Goal: Task Accomplishment & Management: Complete application form

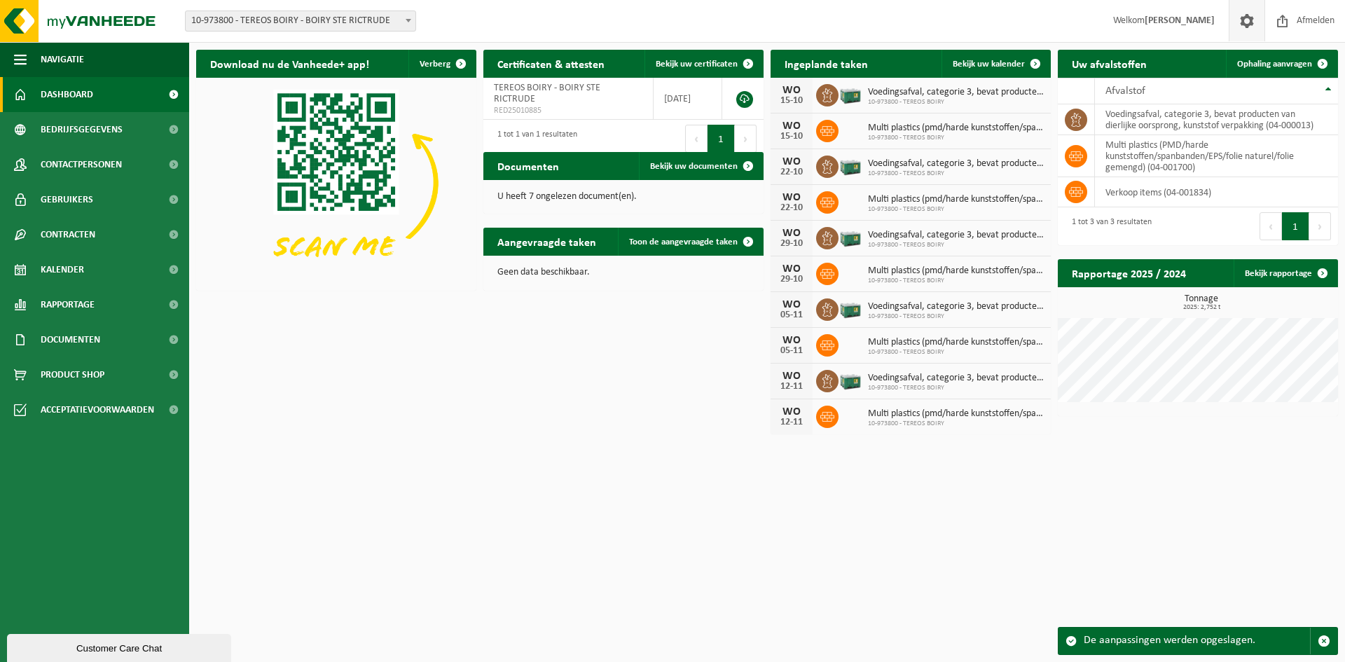
click at [1241, 23] on span at bounding box center [1246, 20] width 21 height 41
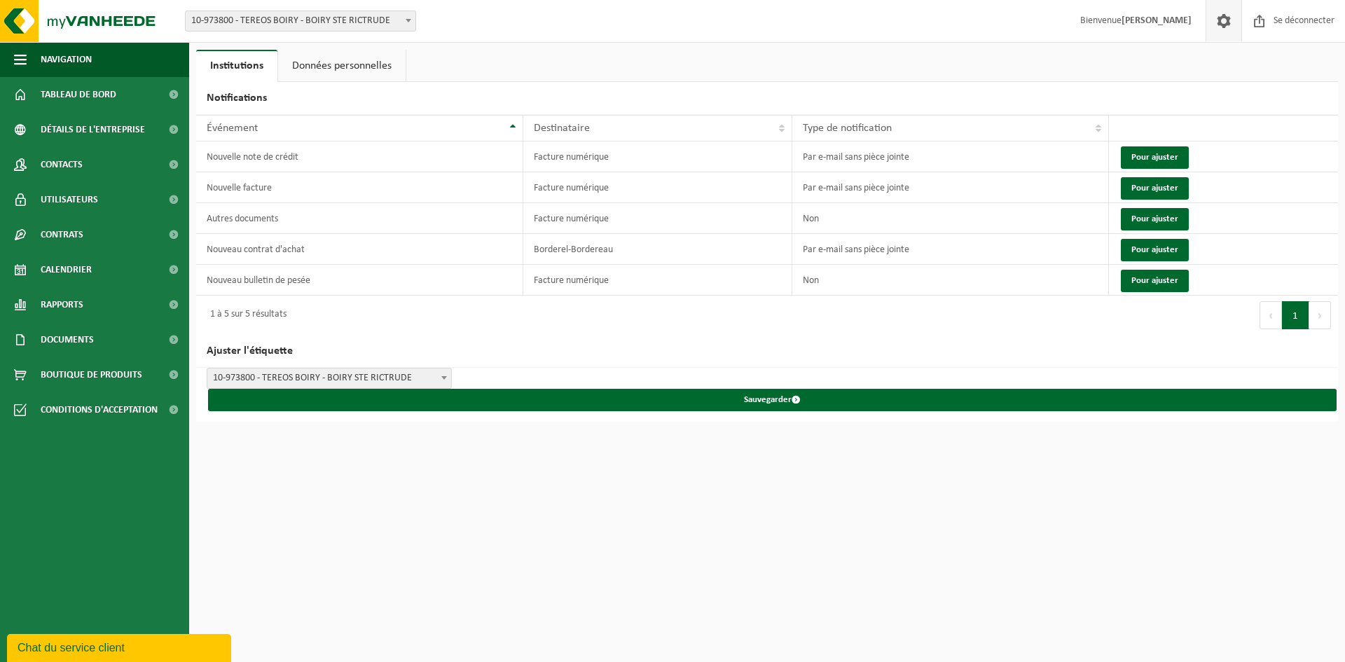
click at [377, 505] on html "Bifurquer: 10-973800 - TEREOS BOIRY - BOIRY STE RICTRUDE 10-973800 - TEREOS BOI…" at bounding box center [672, 331] width 1345 height 662
click at [309, 60] on font "Données personnelles" at bounding box center [341, 65] width 99 height 11
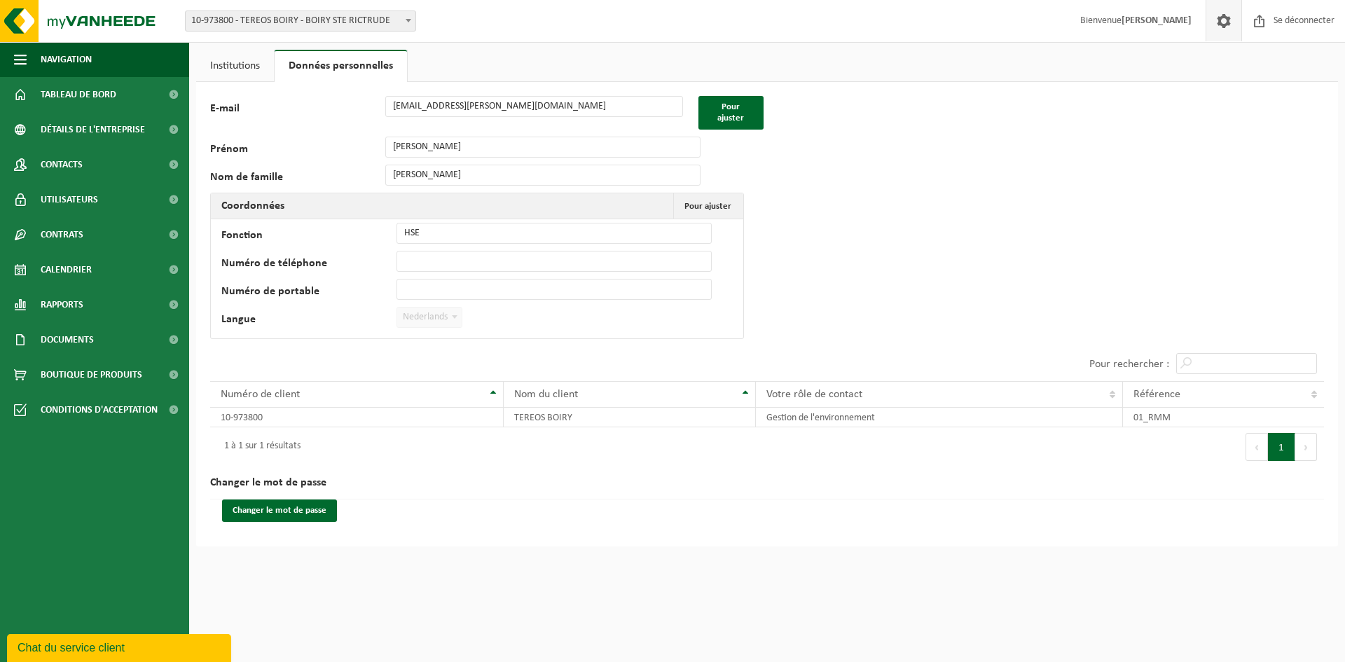
click at [214, 57] on link "Institutions" at bounding box center [235, 66] width 78 height 32
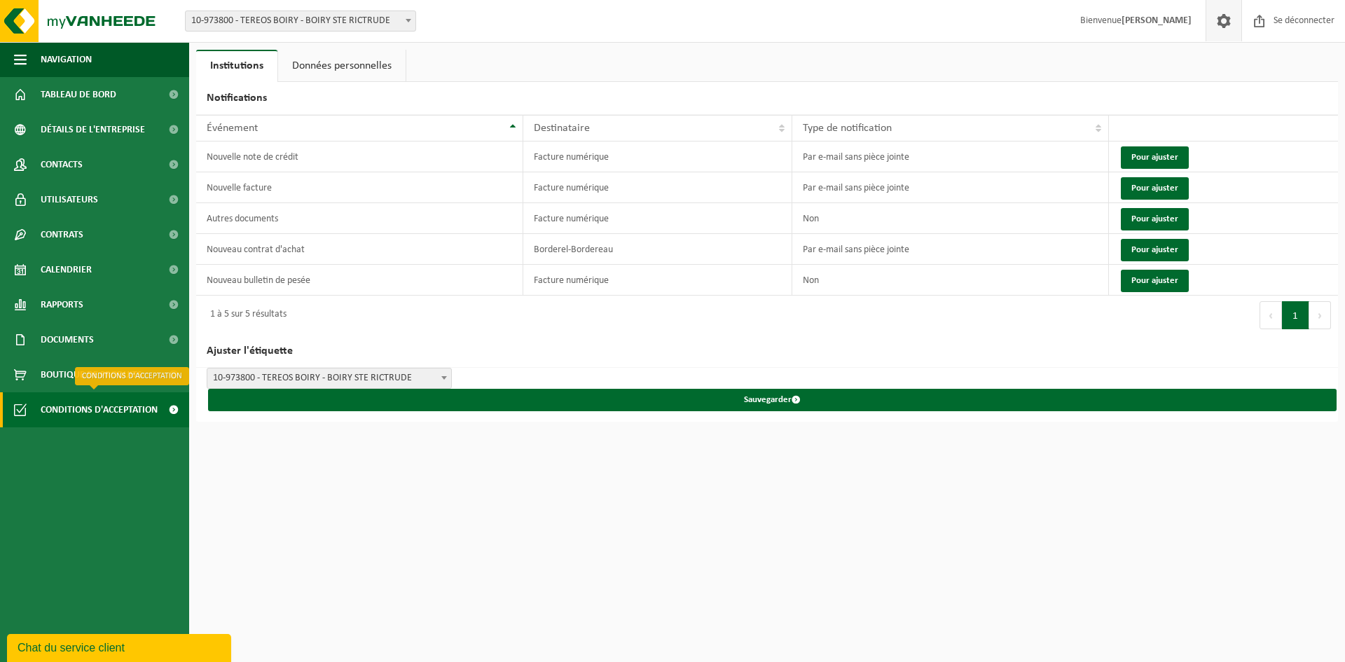
click at [85, 401] on span "Conditions d'acceptation" at bounding box center [99, 409] width 117 height 35
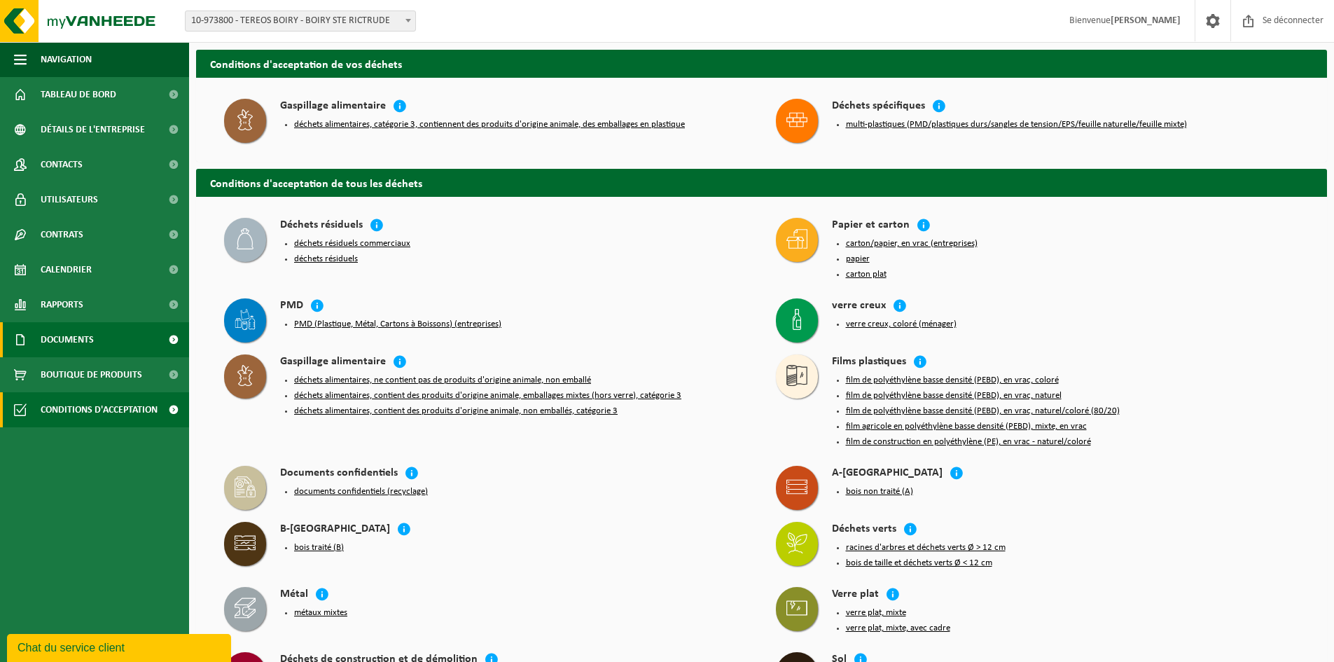
click at [55, 341] on font "Documents" at bounding box center [67, 340] width 53 height 11
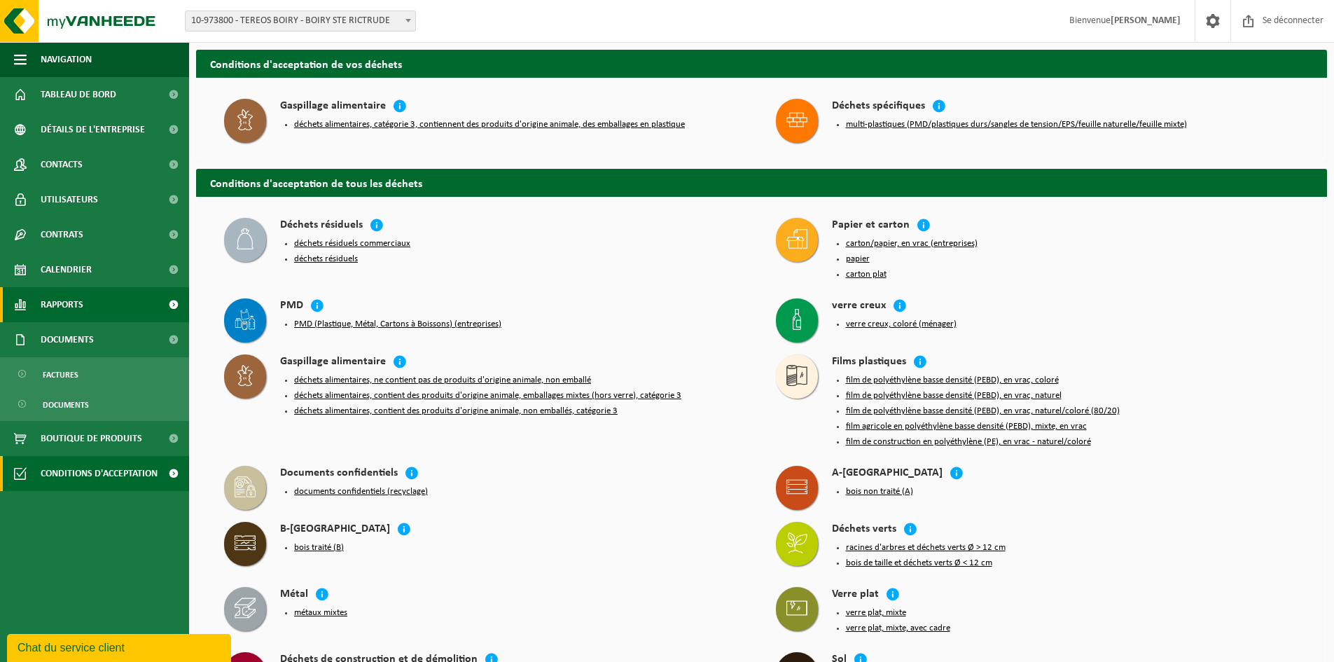
click at [61, 305] on font "Rapports" at bounding box center [62, 305] width 43 height 11
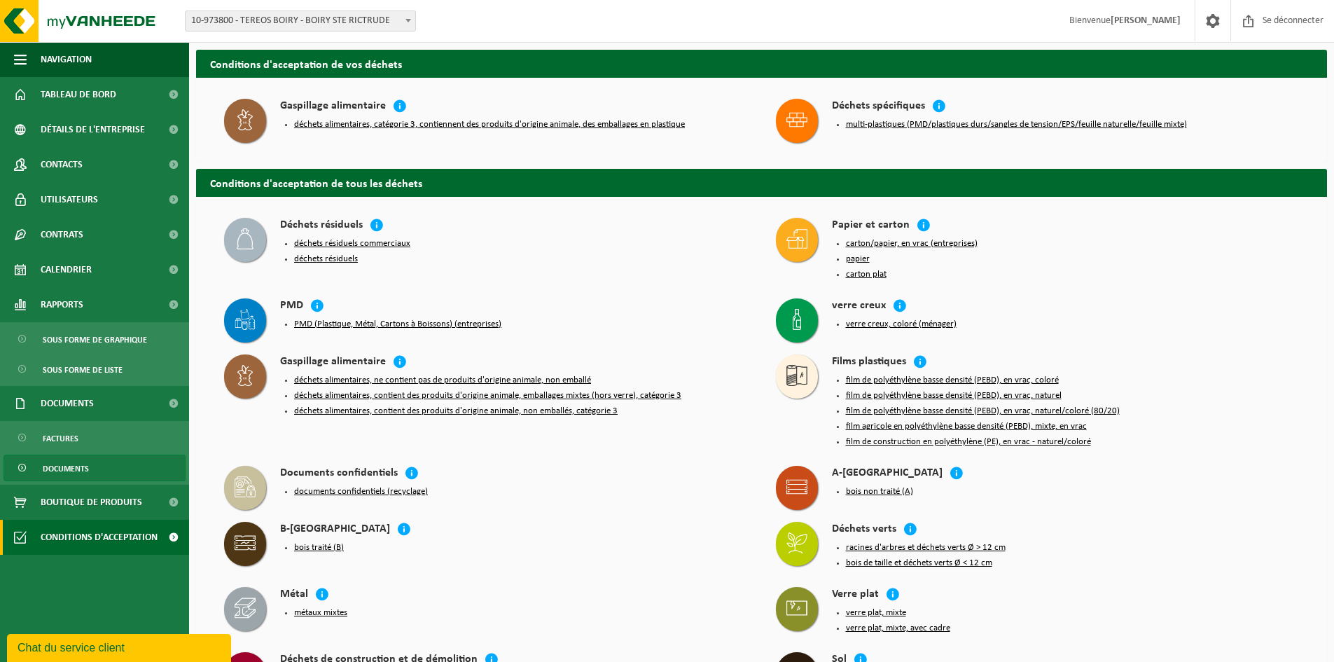
click at [55, 465] on font "Documents" at bounding box center [66, 469] width 46 height 8
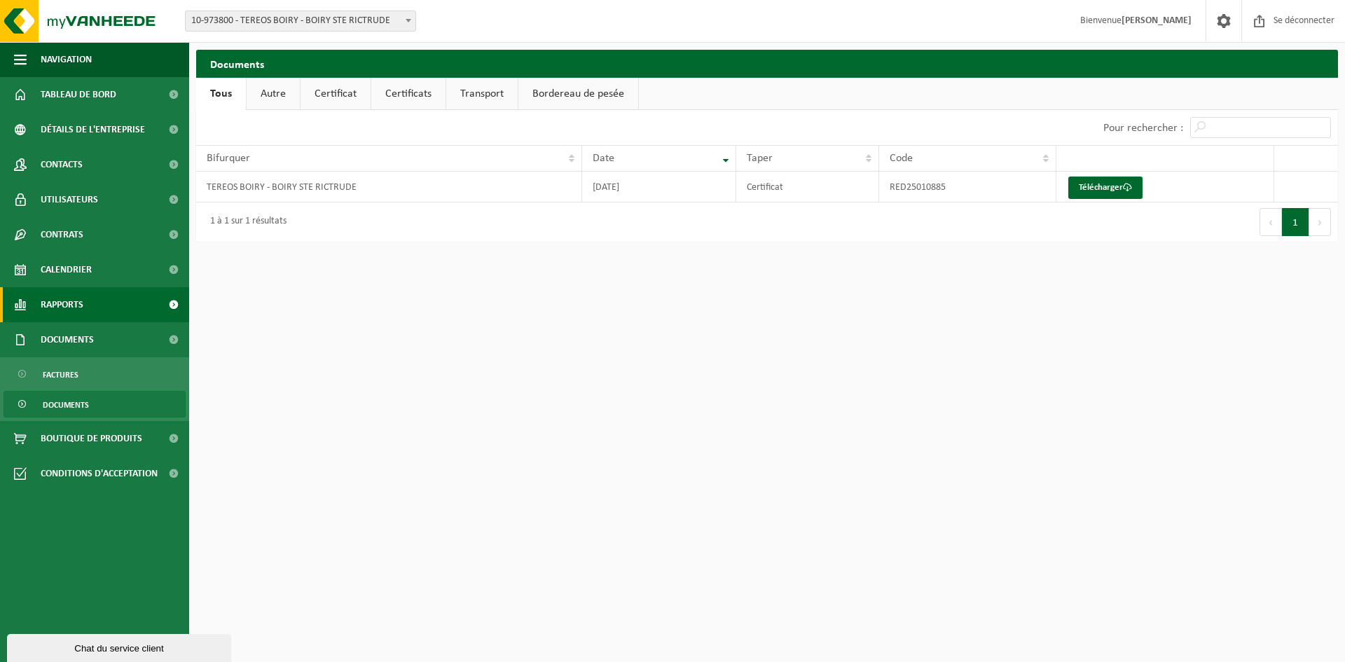
click at [78, 312] on span "Rapports" at bounding box center [62, 304] width 43 height 35
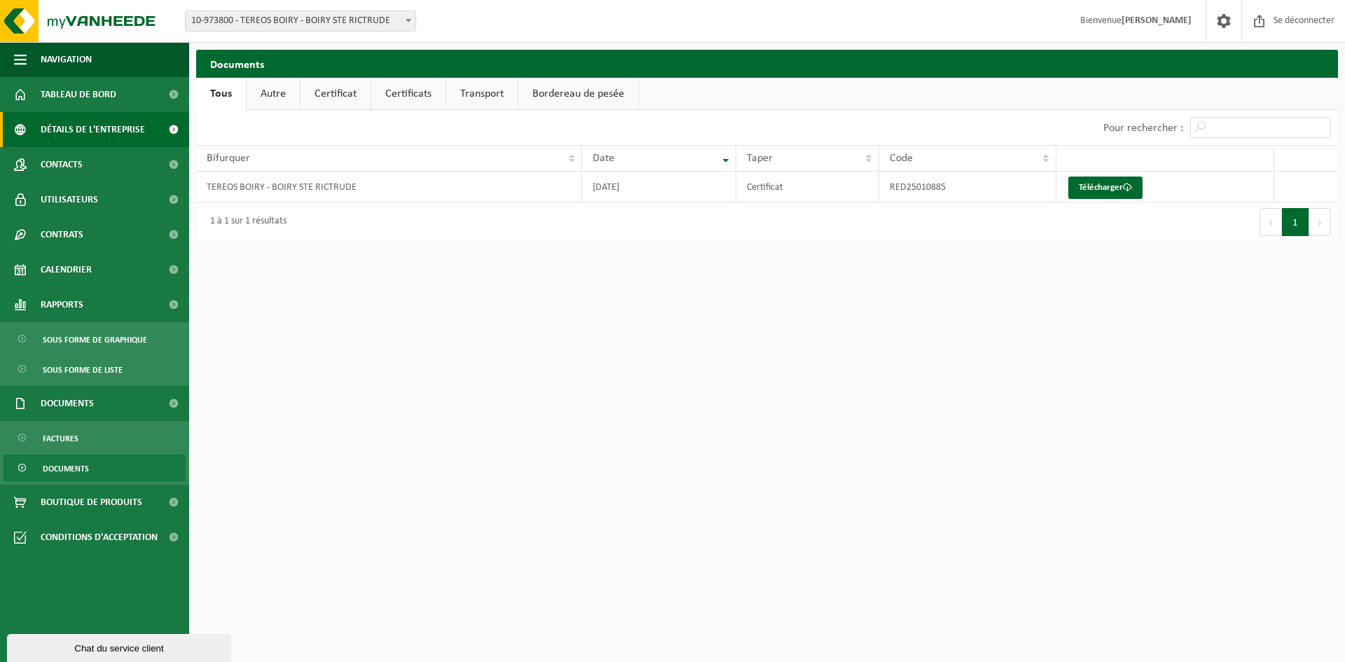
click at [85, 125] on font "Détails de l'entreprise" at bounding box center [93, 130] width 104 height 11
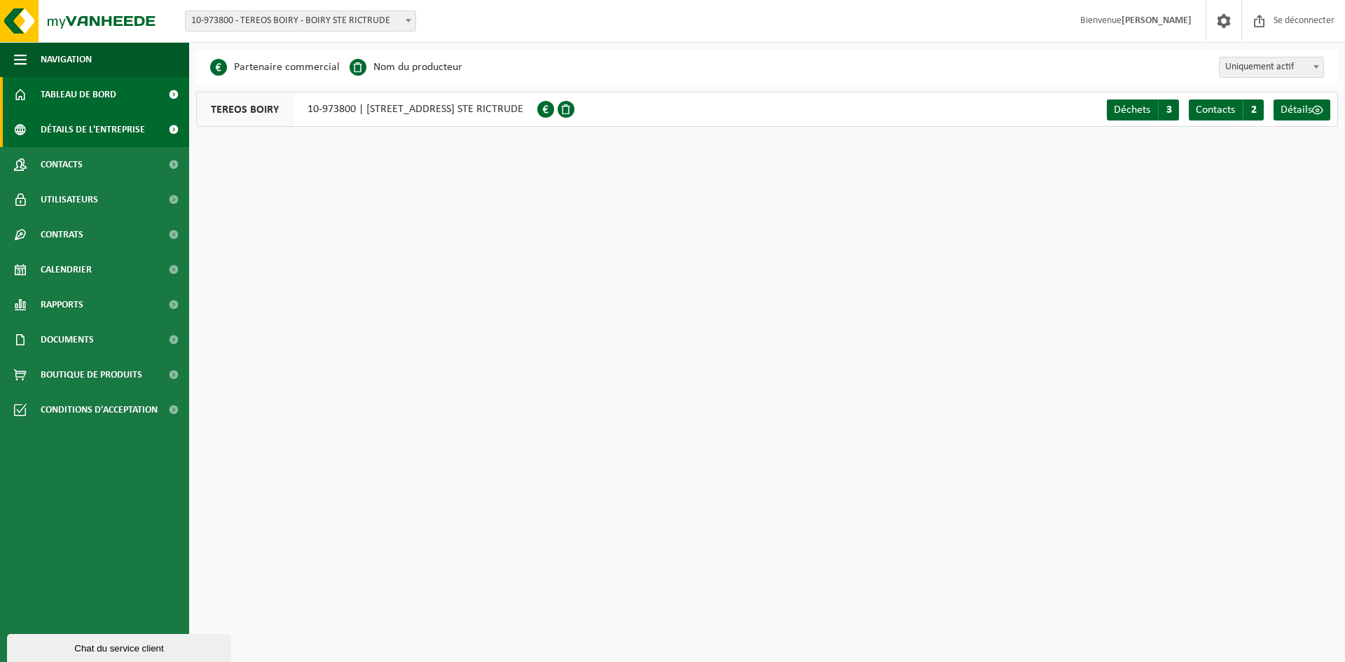
click at [91, 90] on font "Tableau de bord" at bounding box center [79, 95] width 76 height 11
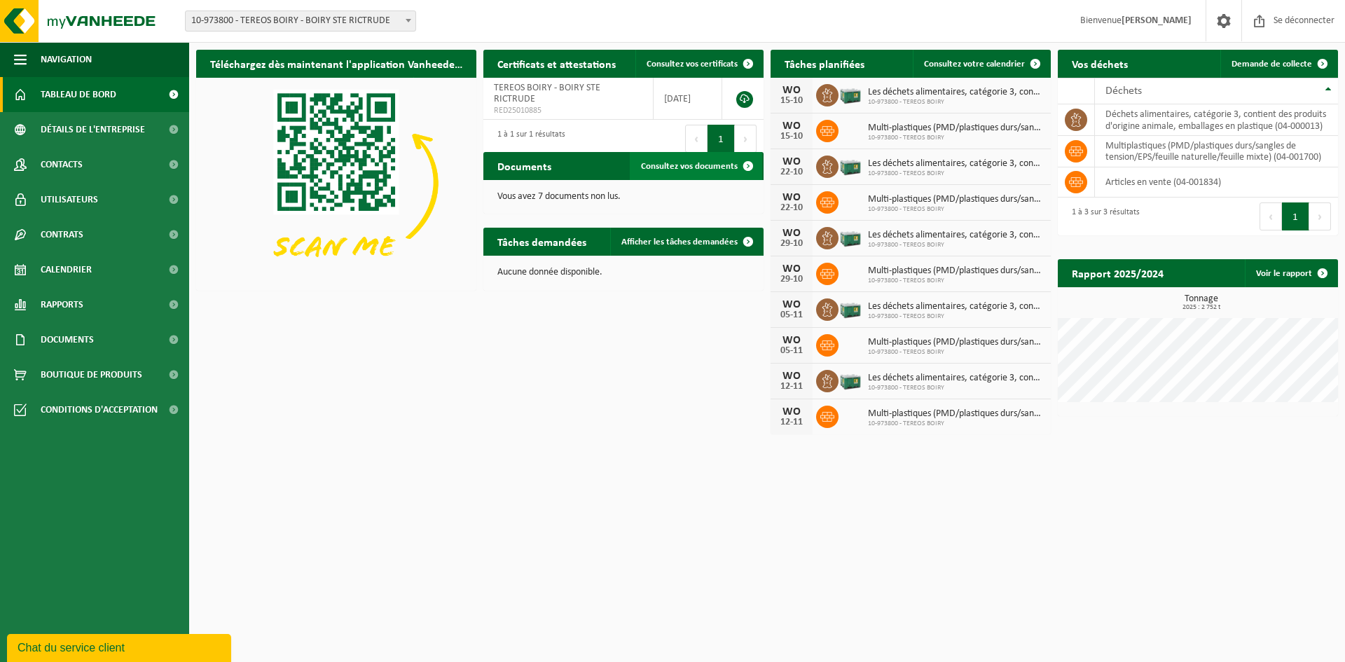
click at [694, 171] on font "Consultez vos documents" at bounding box center [689, 166] width 97 height 9
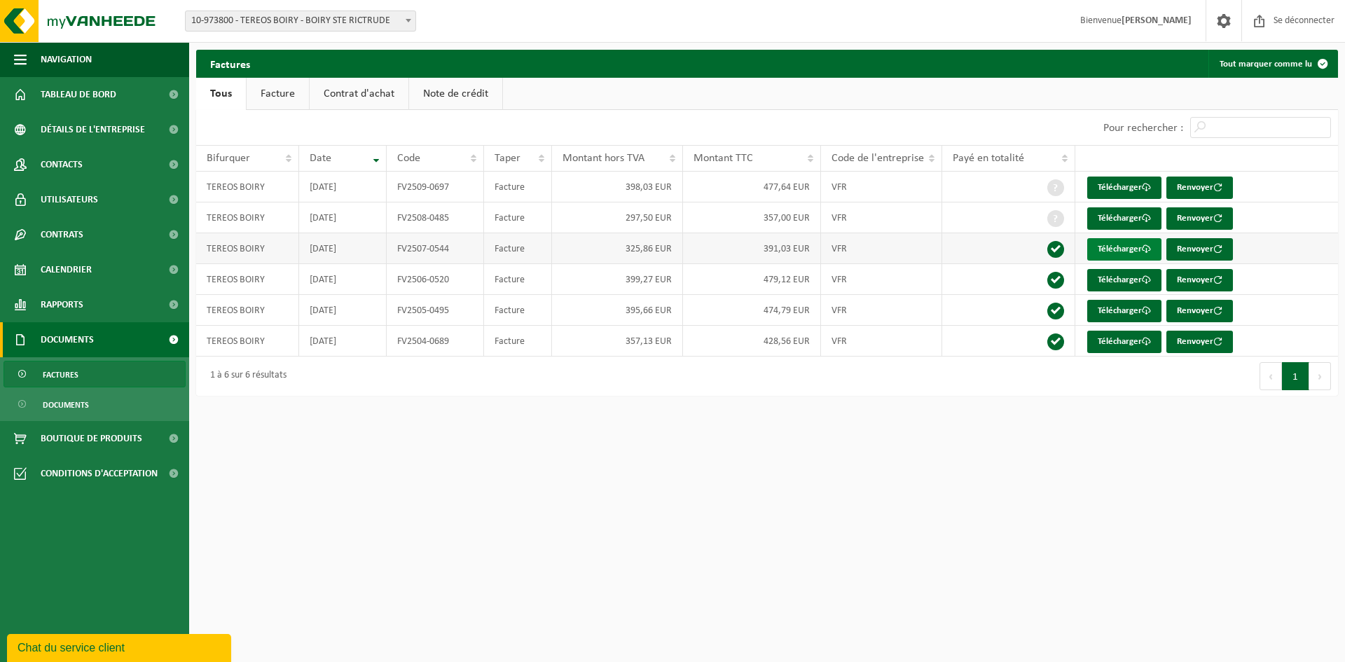
click at [1109, 248] on font "Télécharger" at bounding box center [1119, 248] width 44 height 9
click at [34, 404] on link "Documents" at bounding box center [95, 404] width 182 height 27
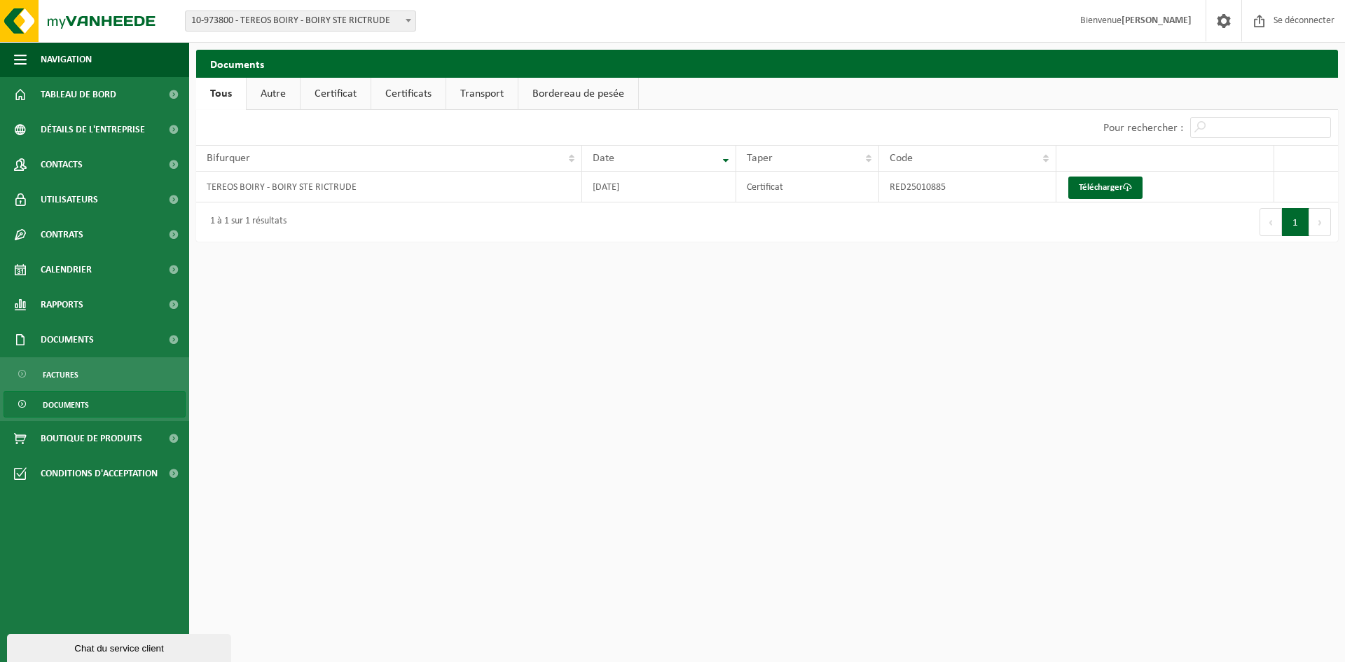
click at [316, 94] on font "Certificat" at bounding box center [335, 93] width 42 height 11
click at [412, 92] on font "Certificats" at bounding box center [407, 93] width 46 height 11
click at [333, 102] on link "Certificat" at bounding box center [334, 94] width 70 height 32
click at [473, 95] on font "Transport" at bounding box center [480, 93] width 43 height 11
click at [555, 88] on font "Bordereau de pesée" at bounding box center [580, 93] width 92 height 11
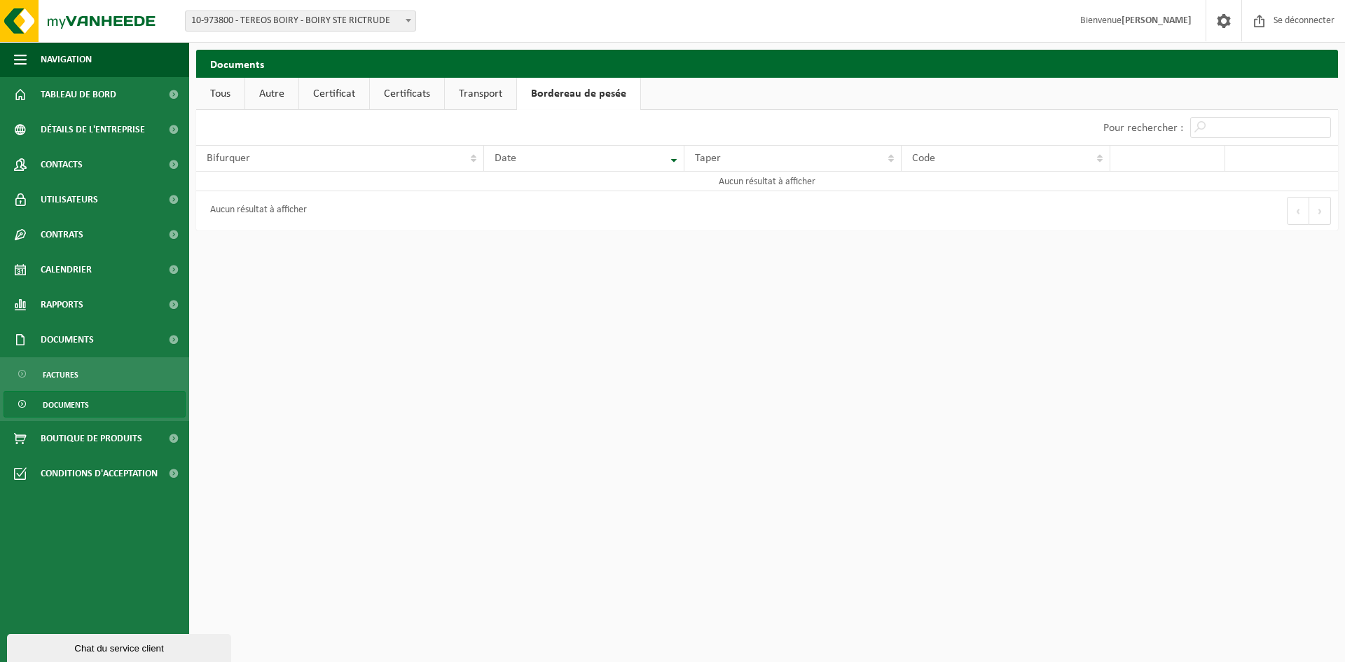
click at [267, 99] on font "Autre" at bounding box center [271, 93] width 25 height 11
click at [225, 96] on font "Tous" at bounding box center [220, 93] width 20 height 11
click at [57, 401] on font "Documents" at bounding box center [66, 405] width 46 height 8
click at [294, 95] on link "Autre" at bounding box center [272, 94] width 53 height 32
click at [331, 94] on font "Certificat" at bounding box center [336, 93] width 42 height 11
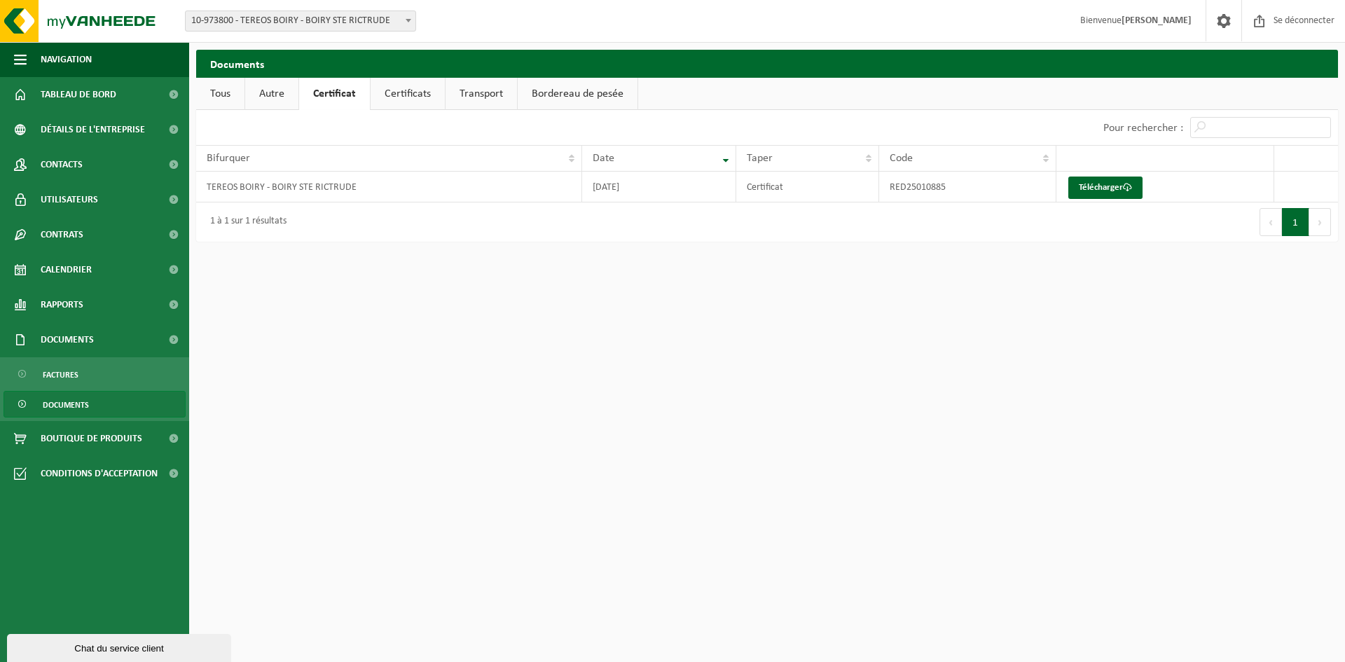
click at [407, 89] on font "Certificats" at bounding box center [407, 93] width 46 height 11
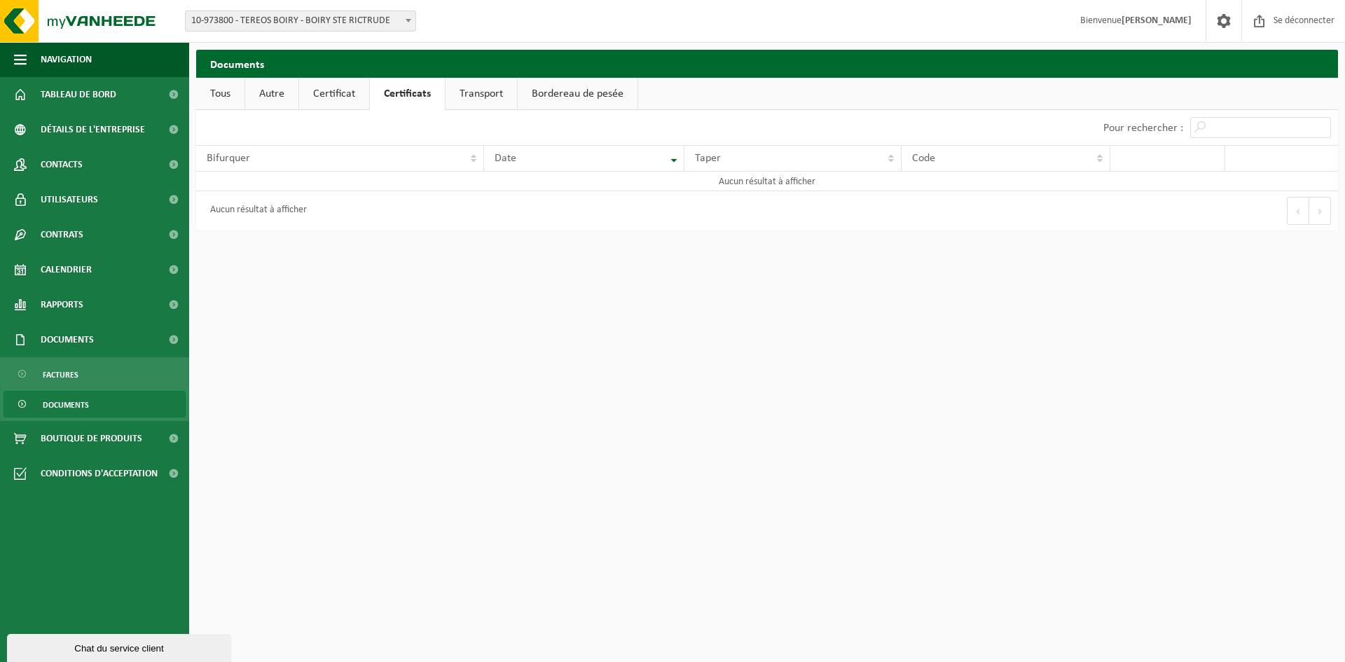
click at [484, 94] on font "Transport" at bounding box center [480, 93] width 43 height 11
click at [566, 94] on font "Bordereau de pesée" at bounding box center [580, 93] width 92 height 11
click at [109, 313] on link "Rapports" at bounding box center [94, 304] width 189 height 35
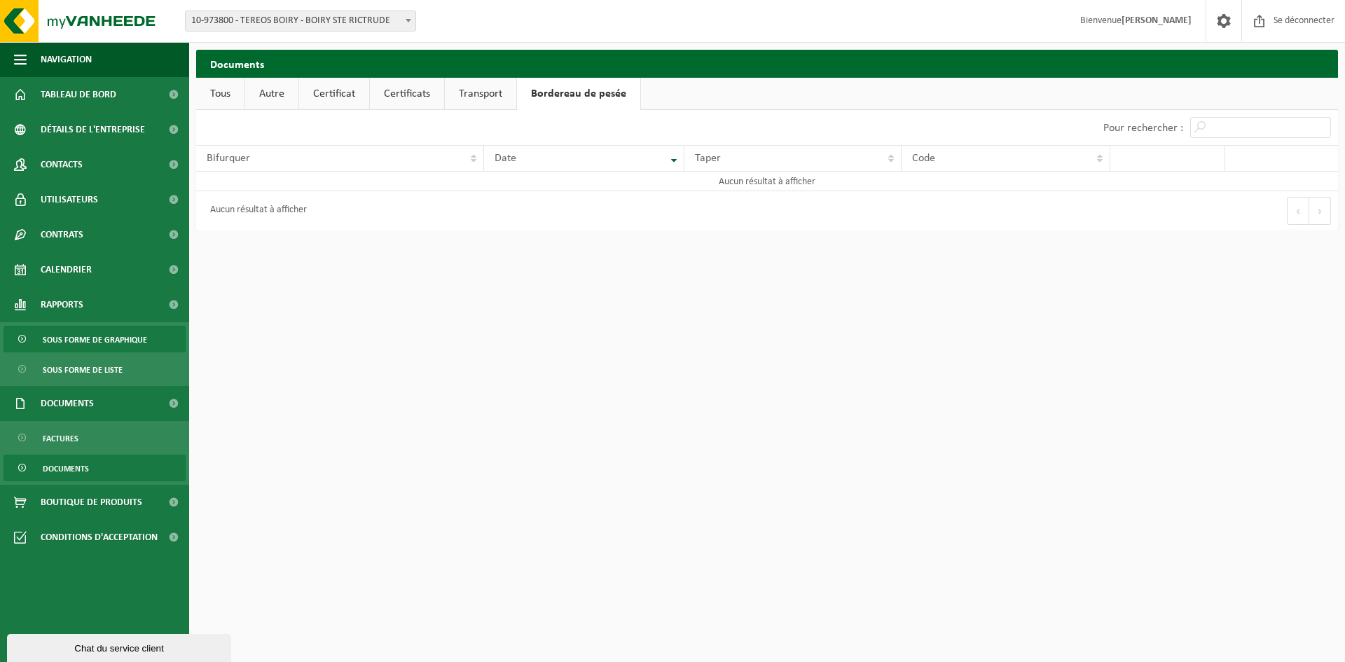
click at [104, 339] on font "Sous forme de graphique" at bounding box center [95, 340] width 104 height 8
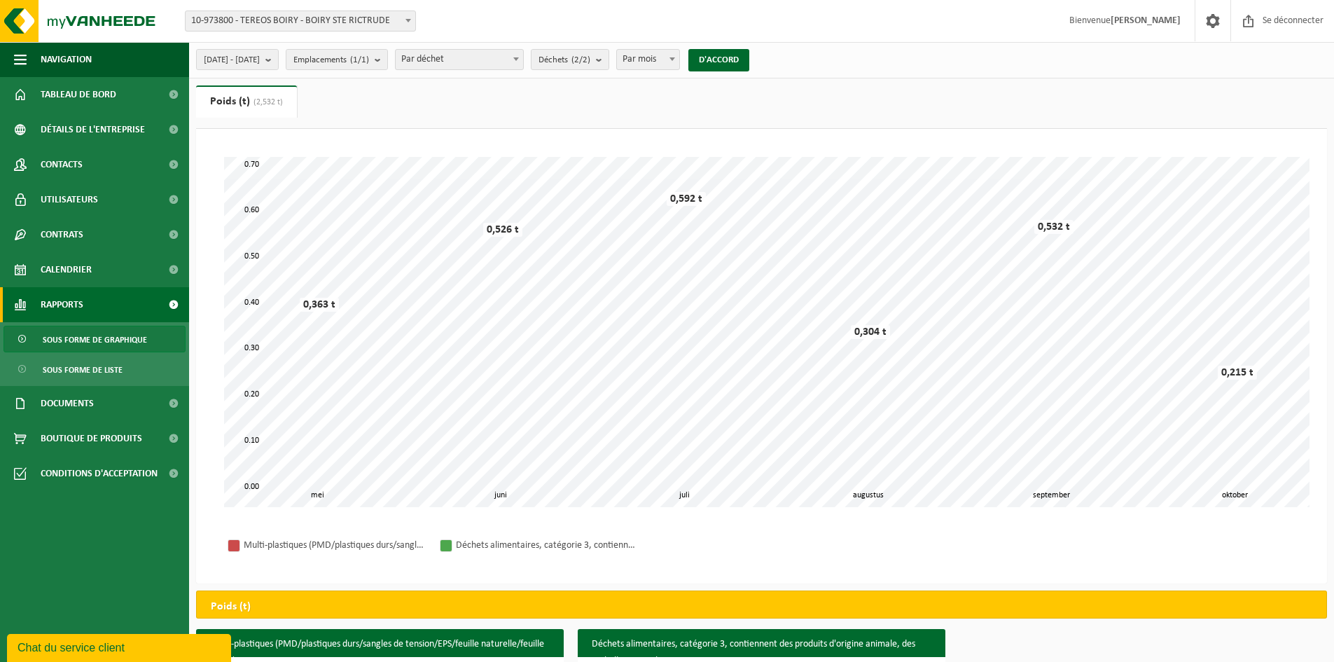
click at [333, 109] on ul "Poids (t) (2,532 t) Volume (m³)" at bounding box center [761, 106] width 1131 height 43
click at [372, 106] on ul "Poids (t) (2,532 t) Volume (m³)" at bounding box center [761, 106] width 1131 height 43
click at [482, 27] on div "Bifurquer: 10-973800 - TEREOS BOIRY - BOIRY STE RICTRUDE 10-973800 - TEREOS BOI…" at bounding box center [667, 21] width 1334 height 43
click at [466, 23] on div "Bifurquer: 10-973800 - TEREOS BOIRY - BOIRY STE RICTRUDE 10-973800 - TEREOS BOI…" at bounding box center [667, 21] width 1334 height 43
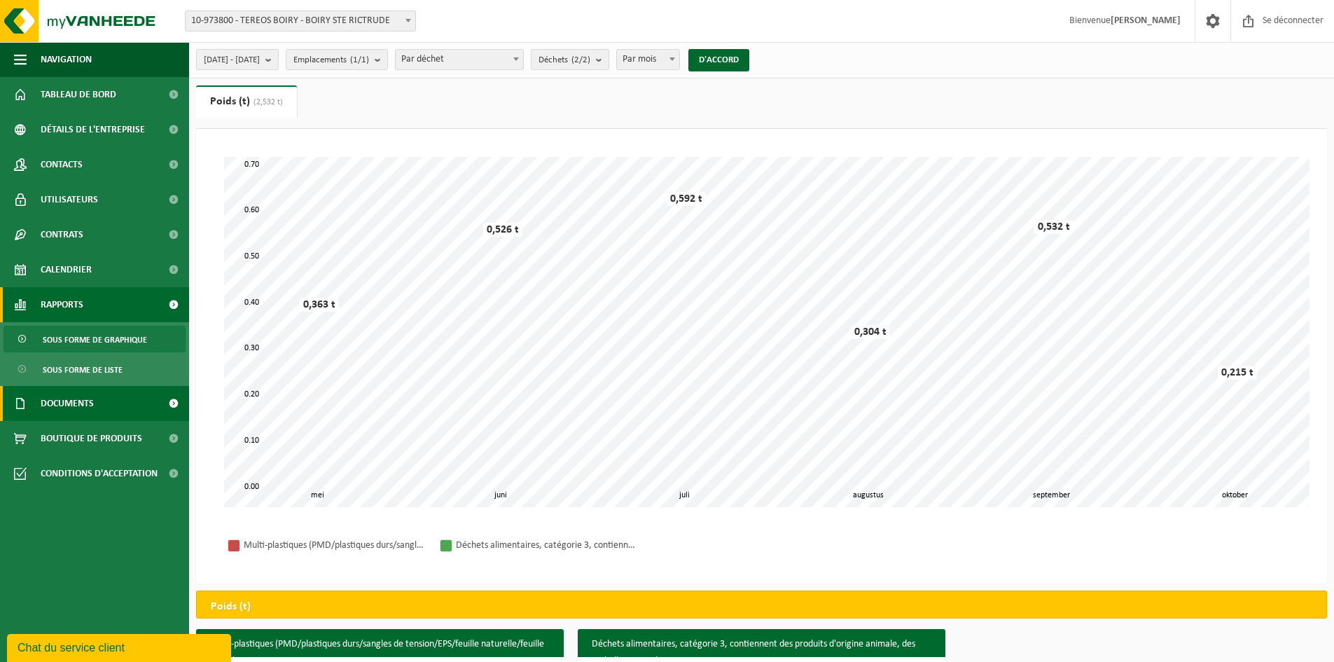
click at [107, 408] on link "Documents" at bounding box center [94, 403] width 189 height 35
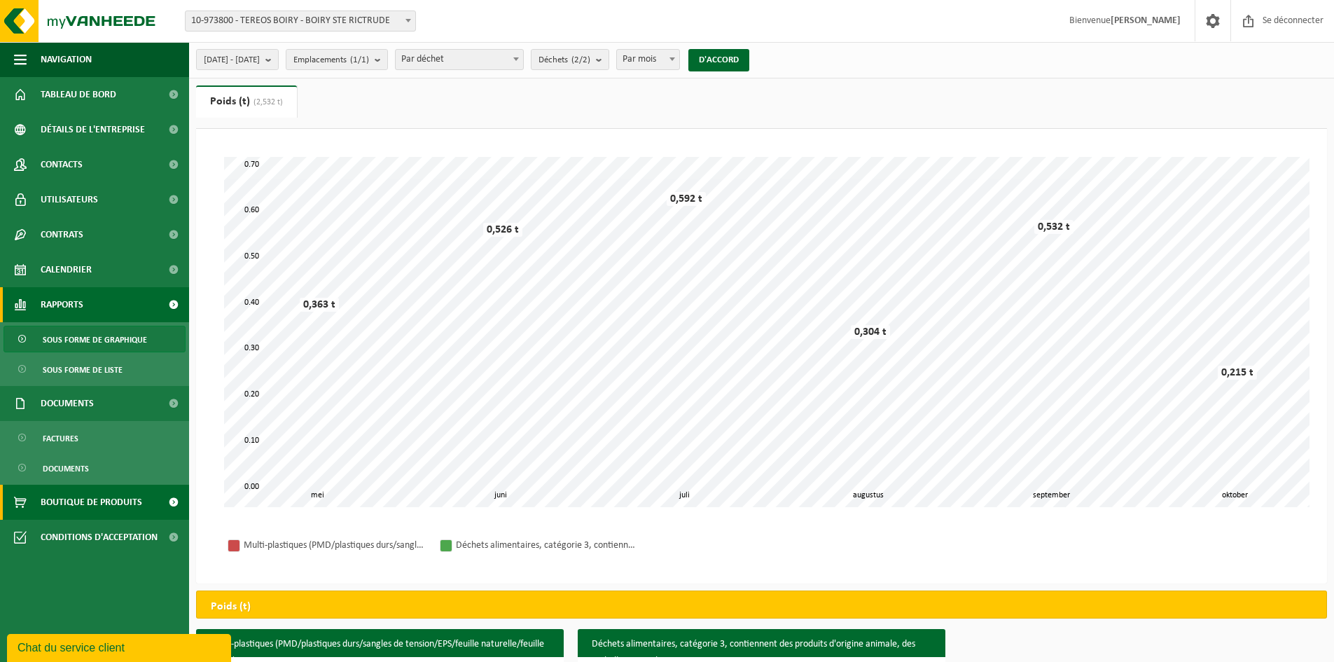
click at [105, 497] on font "Boutique de produits" at bounding box center [92, 502] width 102 height 11
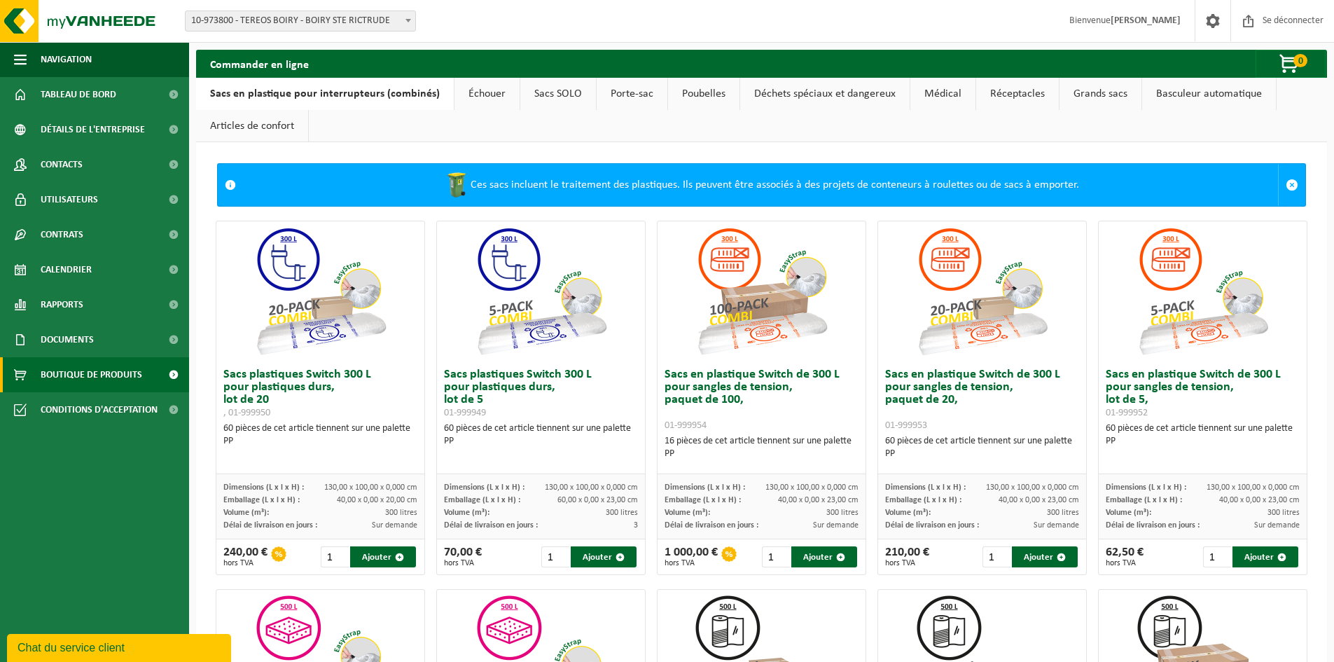
click at [924, 91] on font "Médical" at bounding box center [942, 93] width 37 height 11
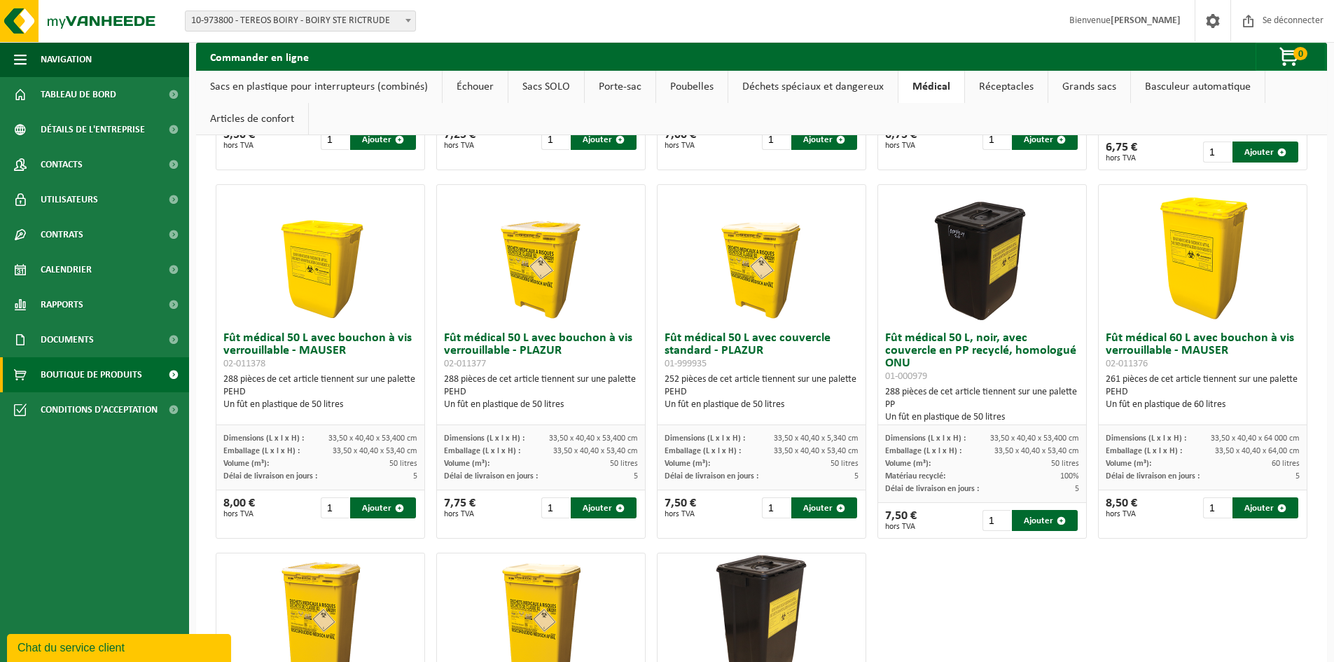
scroll to position [137, 0]
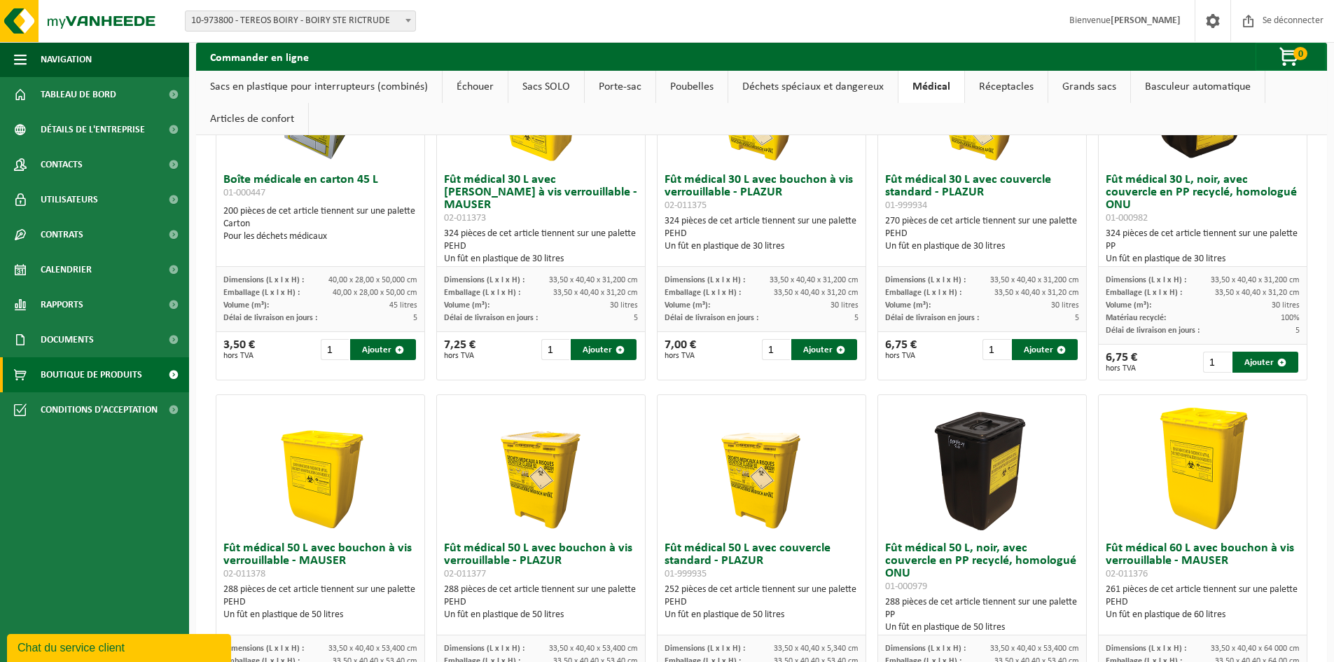
click at [868, 388] on div "Boîte médicale en carton 45 L 01-000447 200 pièces de cet article tiennent sur …" at bounding box center [761, 571] width 1103 height 1105
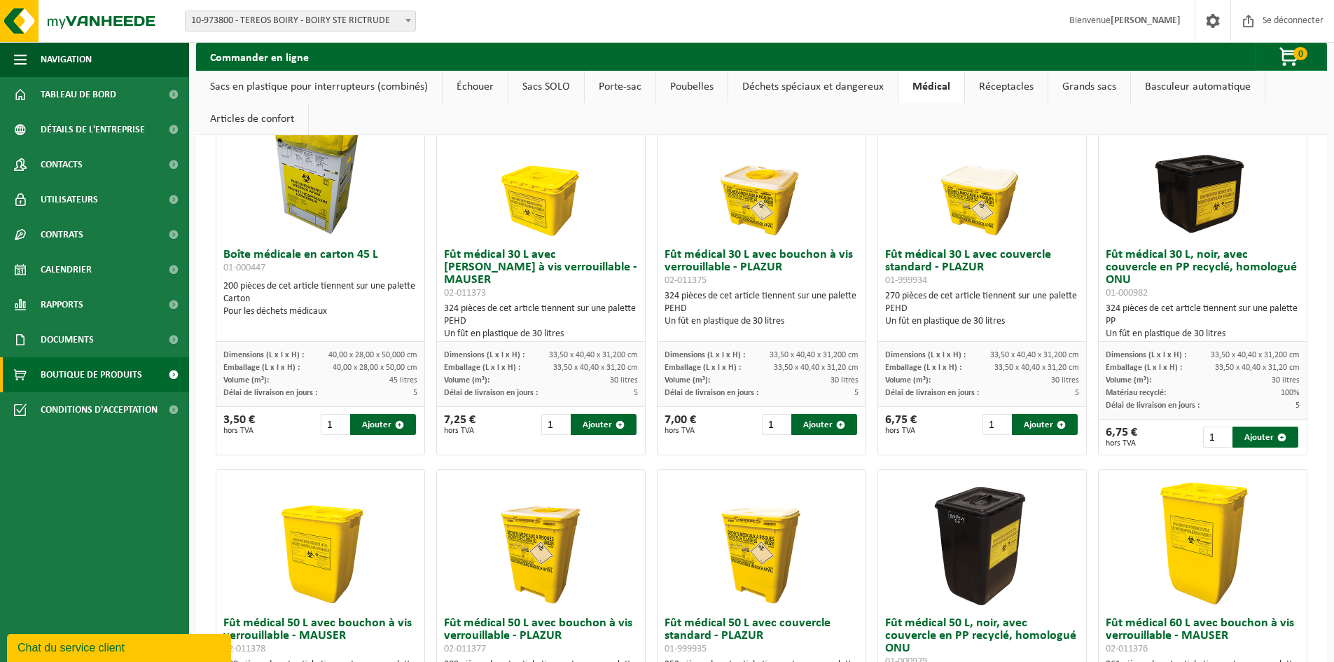
scroll to position [0, 0]
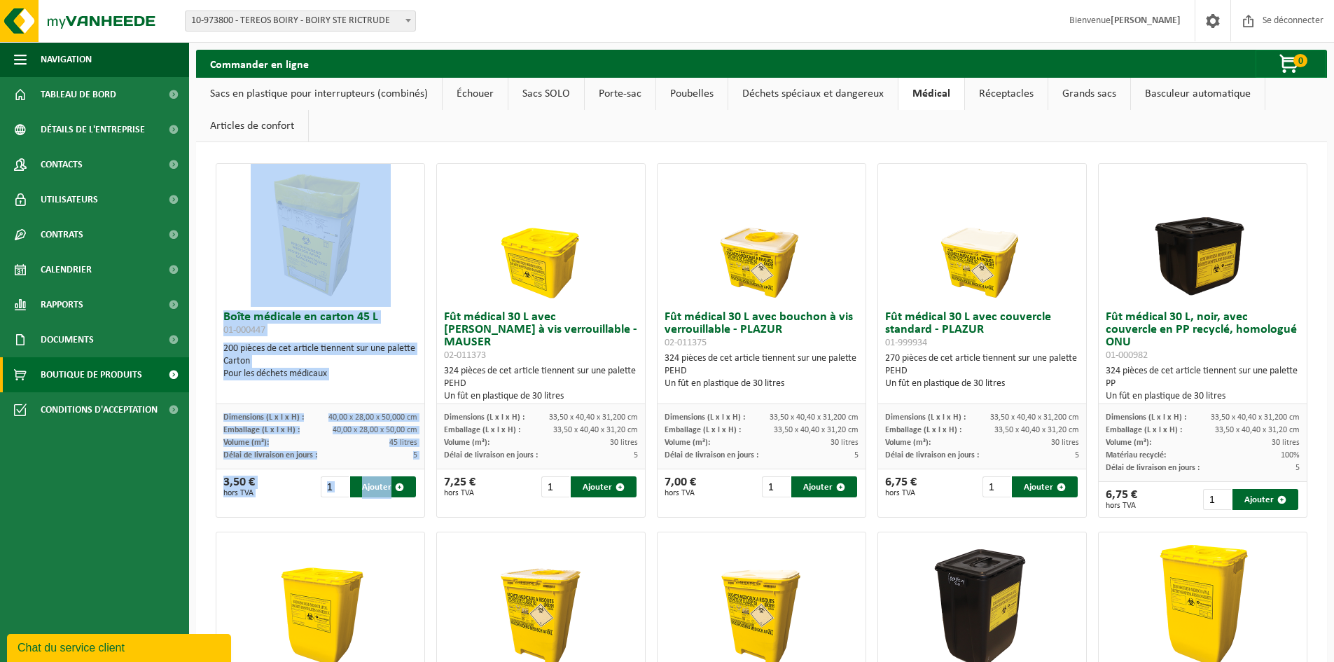
drag, startPoint x: 420, startPoint y: 142, endPoint x: 433, endPoint y: 158, distance: 20.5
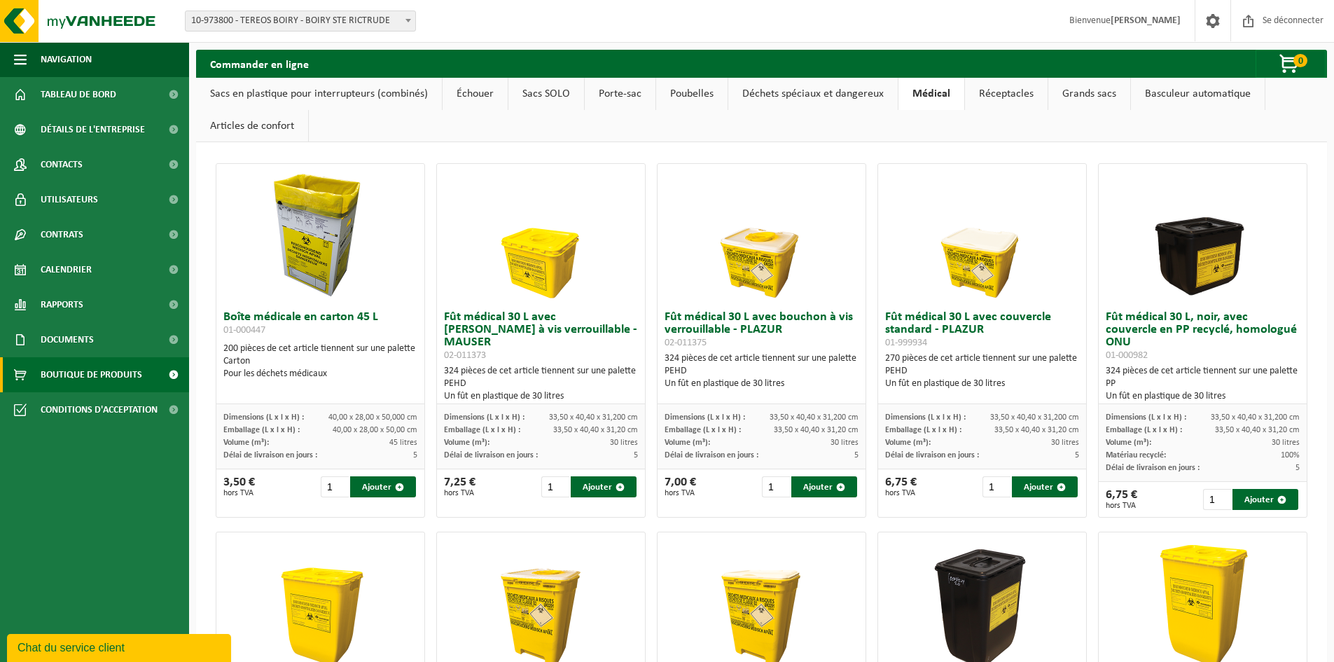
click at [422, 141] on ul "Sacs en plastique pour interrupteurs (combinés) Échouer Sacs SOLO Porte-sac Pou…" at bounding box center [761, 110] width 1131 height 64
click at [74, 335] on font "Documents" at bounding box center [67, 340] width 53 height 11
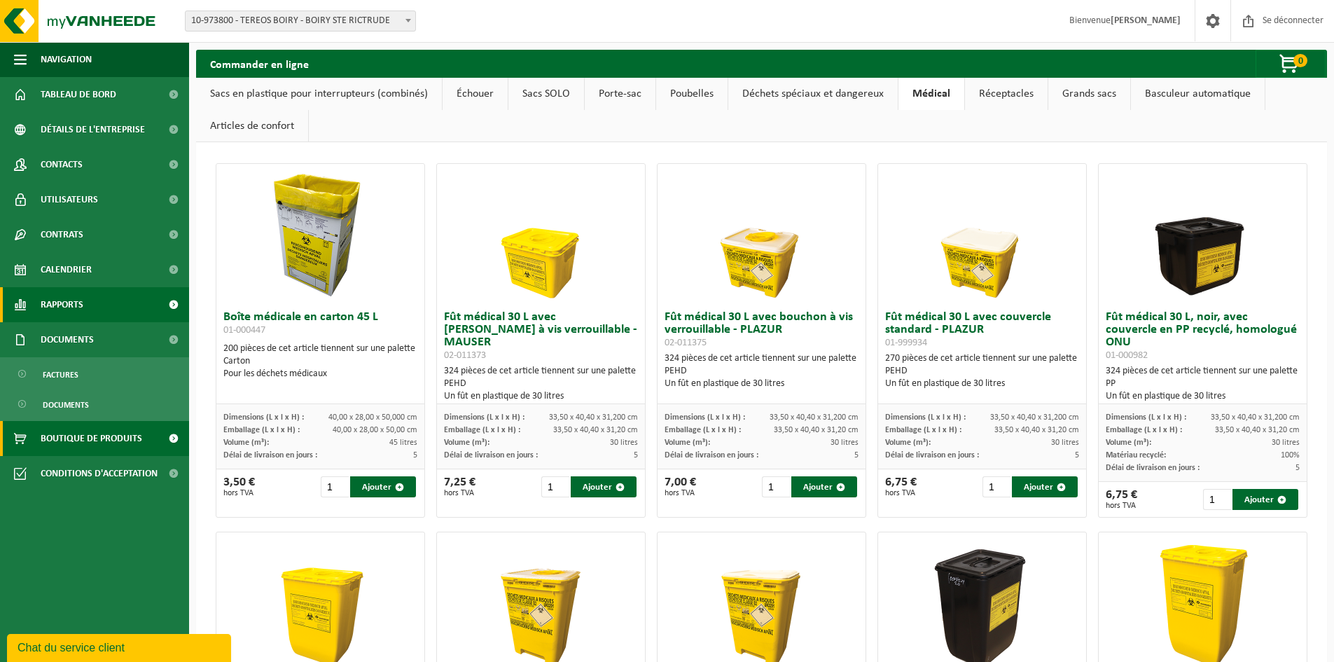
click at [80, 307] on font "Rapports" at bounding box center [62, 305] width 43 height 11
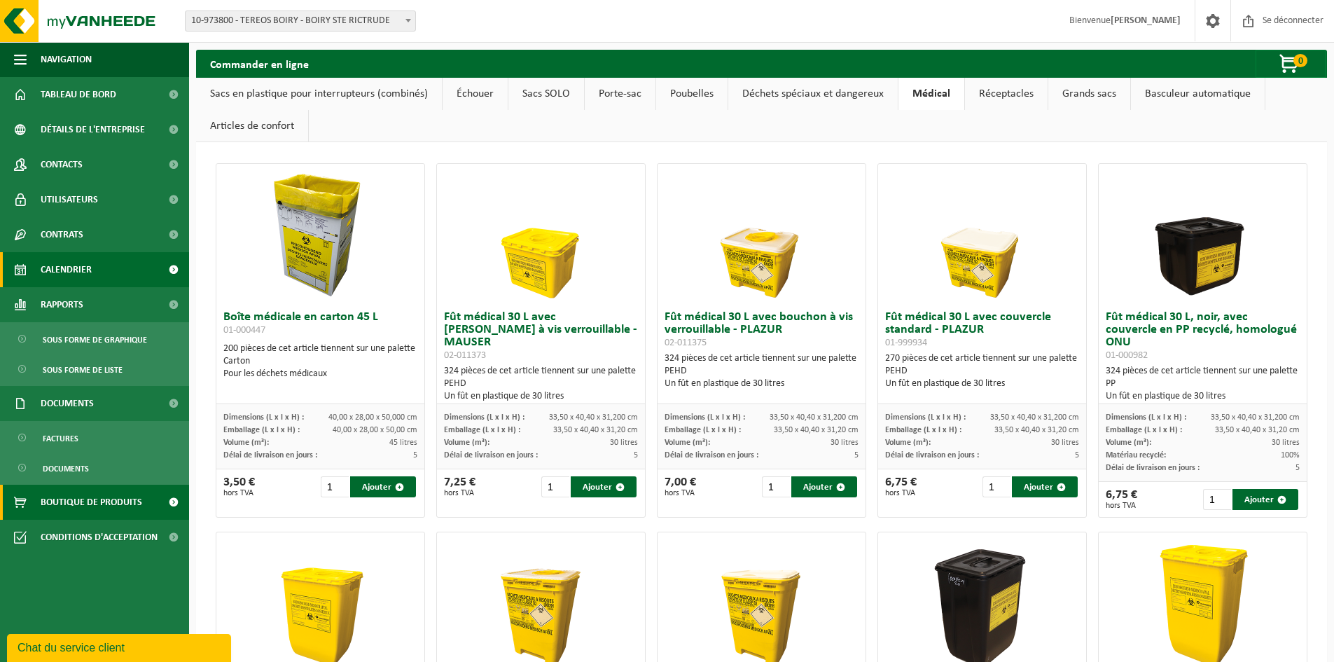
click at [91, 272] on font "Calendrier" at bounding box center [66, 270] width 51 height 11
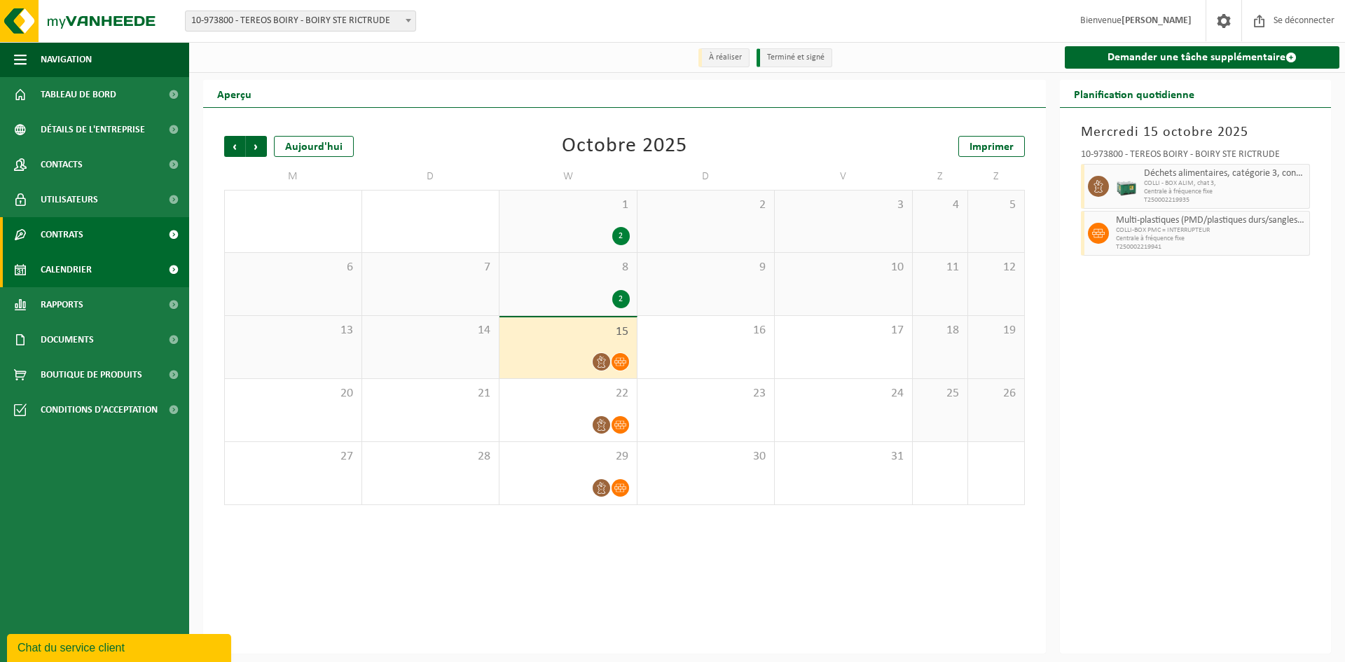
click at [93, 234] on link "Contrats" at bounding box center [94, 234] width 189 height 35
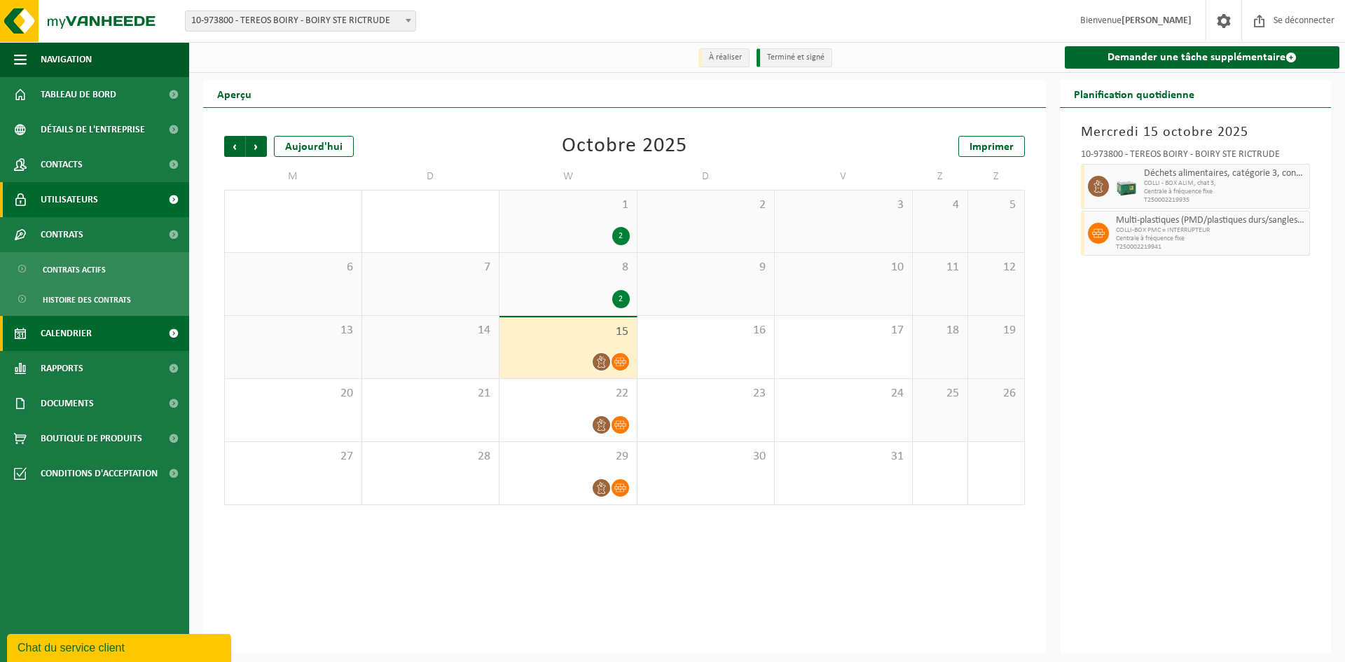
click at [102, 201] on link "Utilisateurs" at bounding box center [94, 199] width 189 height 35
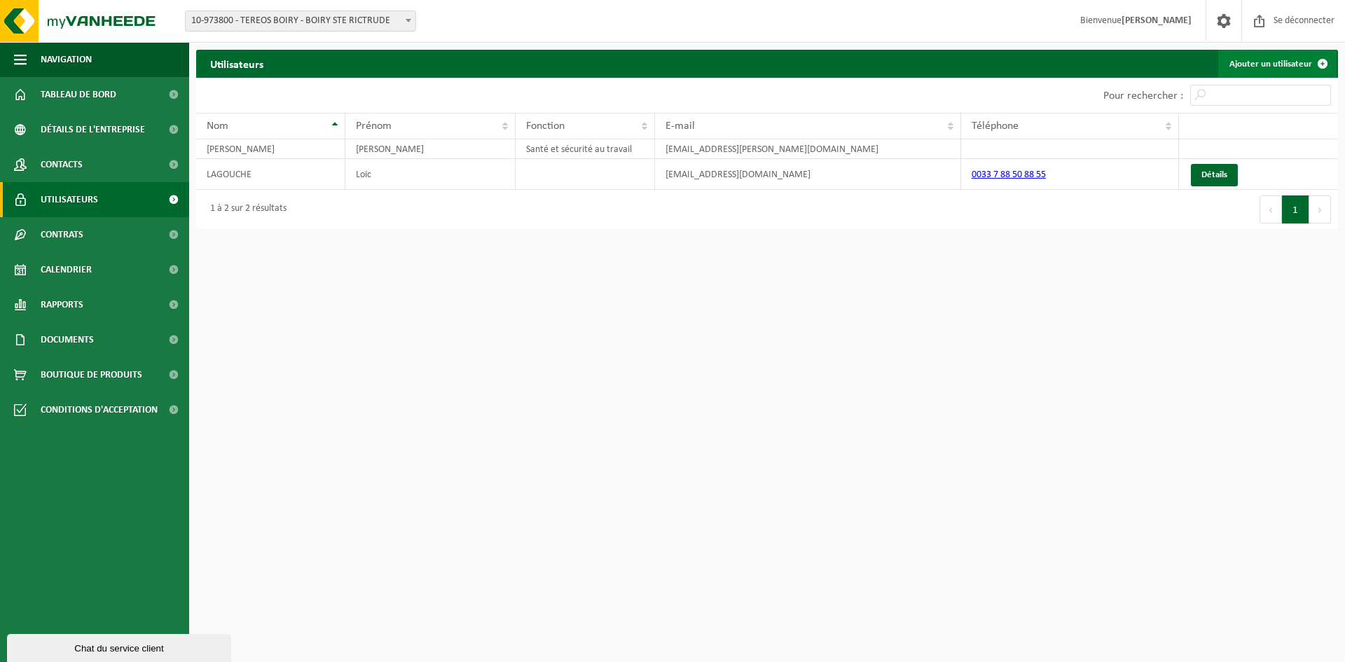
click at [1280, 63] on font "Ajouter un utilisateur" at bounding box center [1270, 64] width 83 height 9
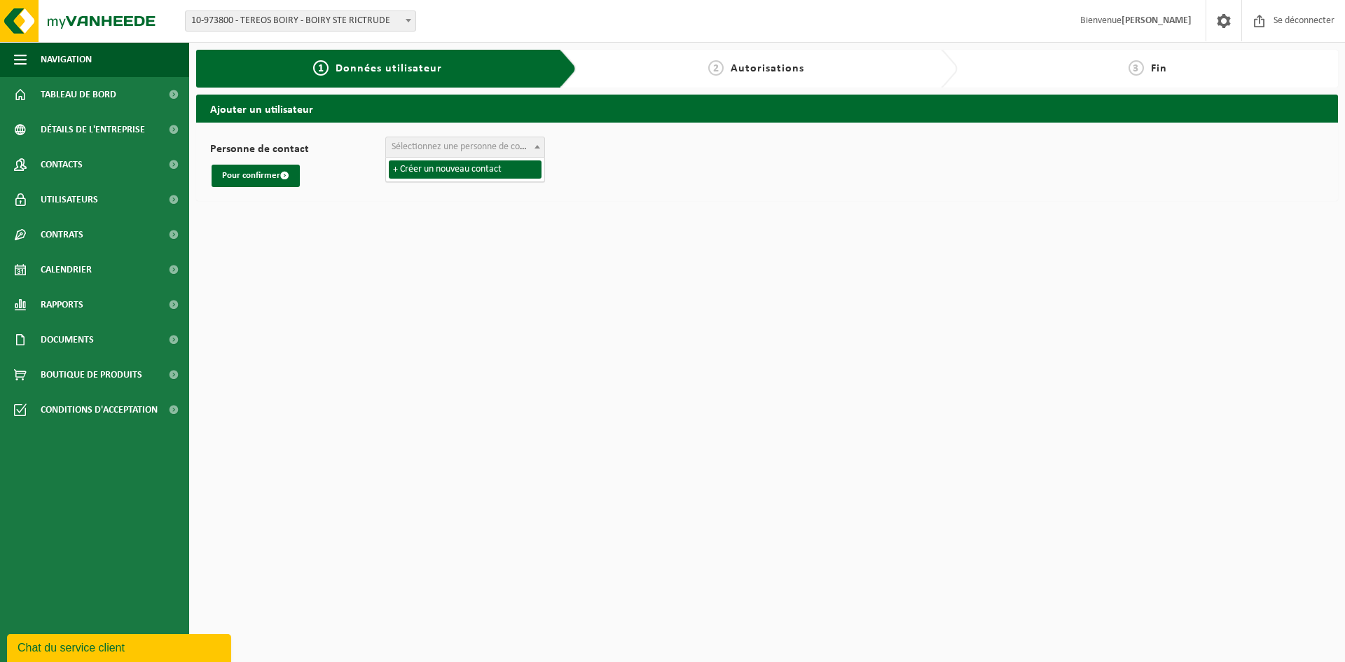
click at [473, 144] on font "Sélectionnez une personne de contact" at bounding box center [465, 146] width 149 height 11
select select "0"
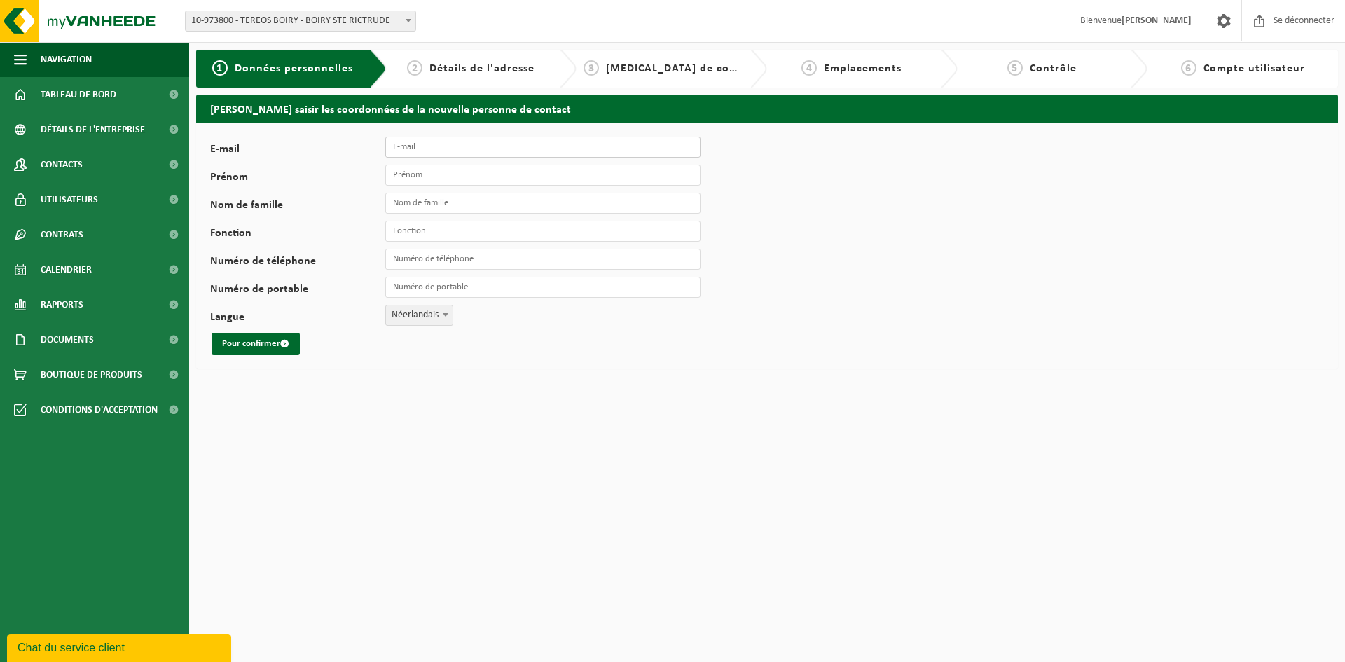
click at [475, 148] on input "E-mail" at bounding box center [542, 147] width 315 height 21
type input "[PERSON_NAME][EMAIL_ADDRESS][DOMAIN_NAME]"
click at [541, 179] on input "Prénom" at bounding box center [542, 175] width 315 height 21
type input "patrick"
click at [454, 205] on input "Nom de famille" at bounding box center [542, 203] width 315 height 21
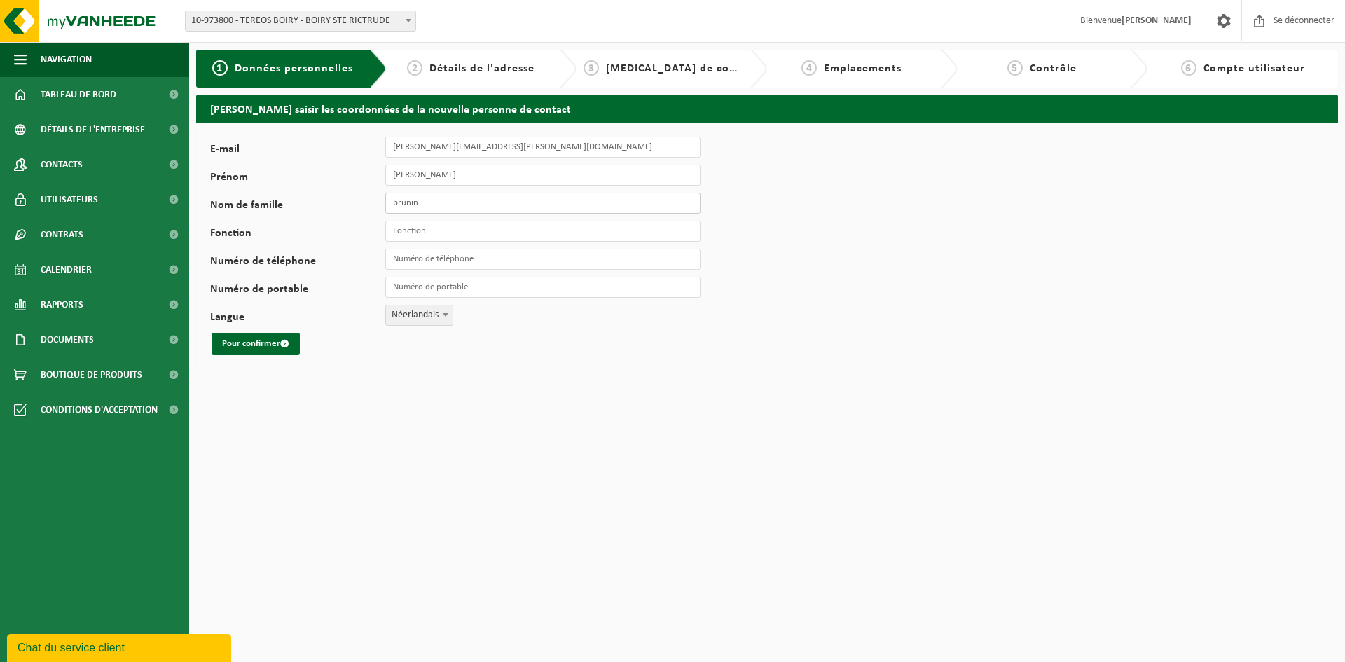
type input "brunin"
click at [456, 228] on input "Fonction" at bounding box center [542, 231] width 315 height 21
type input "H"
type input "Responsable HSE"
click at [433, 317] on font "Néerlandais" at bounding box center [414, 315] width 47 height 11
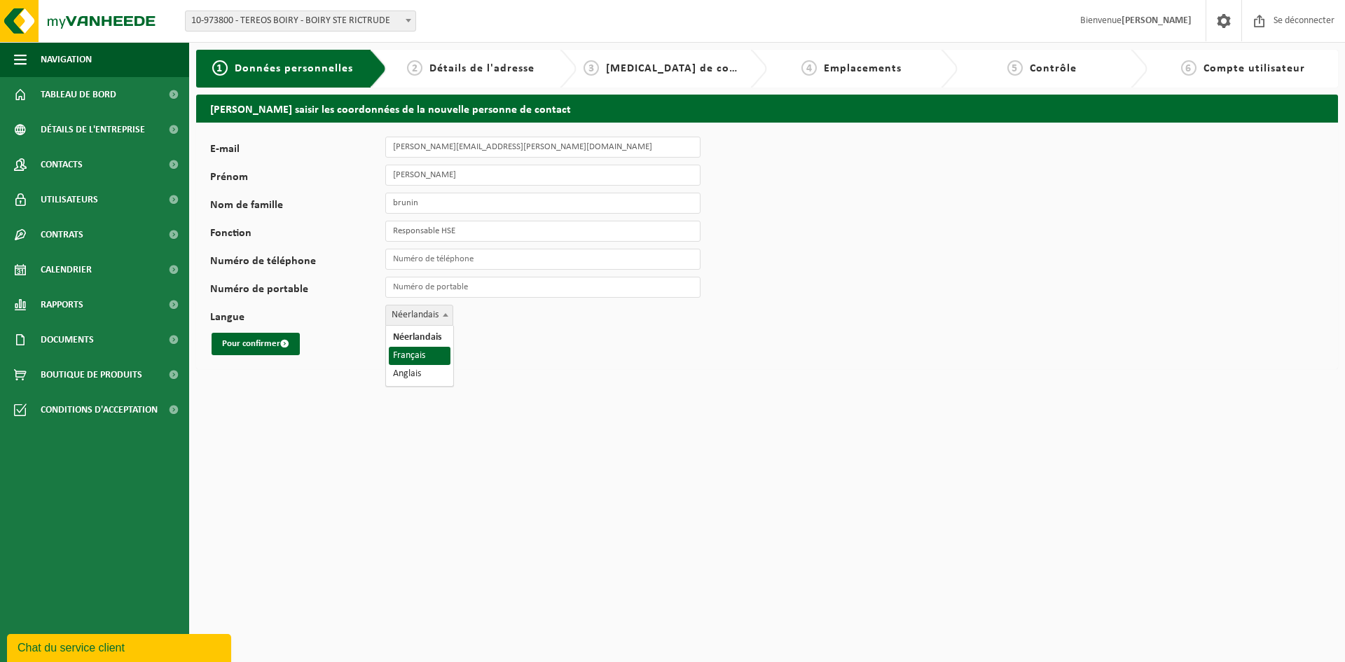
select select "1"
click at [433, 350] on div "Pour confirmer" at bounding box center [437, 344] width 455 height 22
click at [283, 347] on span "submit" at bounding box center [284, 343] width 9 height 9
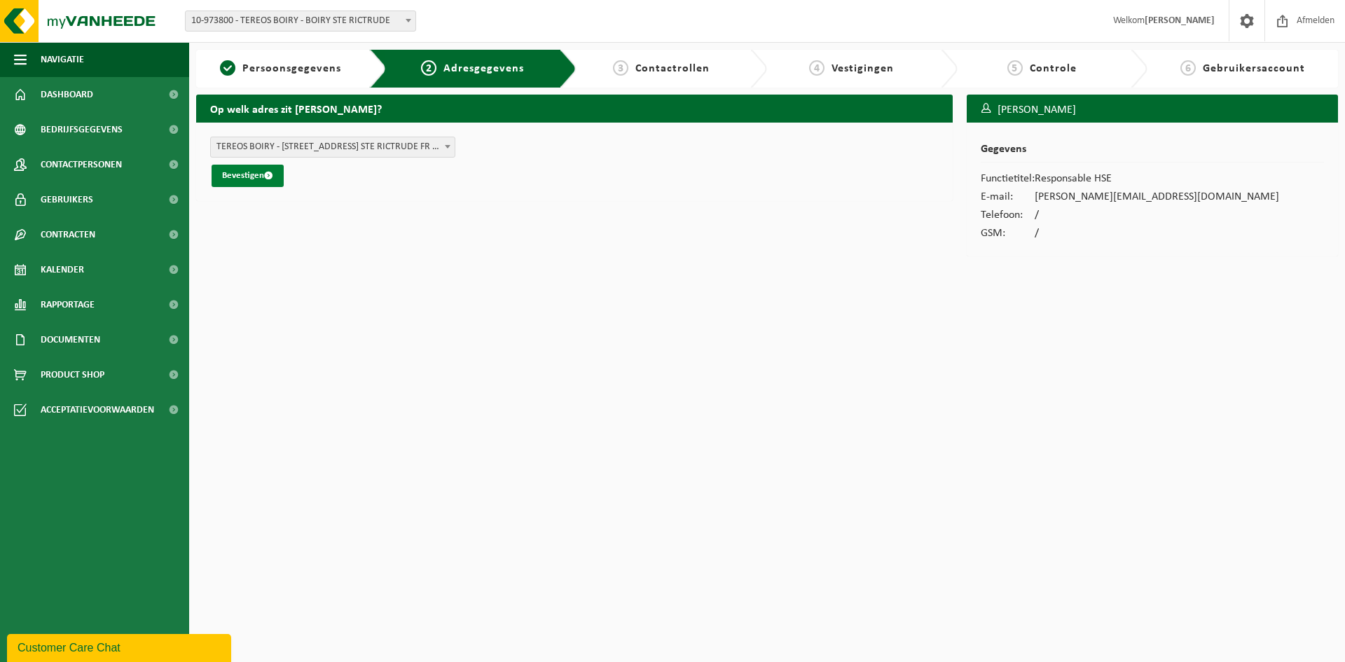
click at [273, 178] on span "submit" at bounding box center [268, 175] width 9 height 9
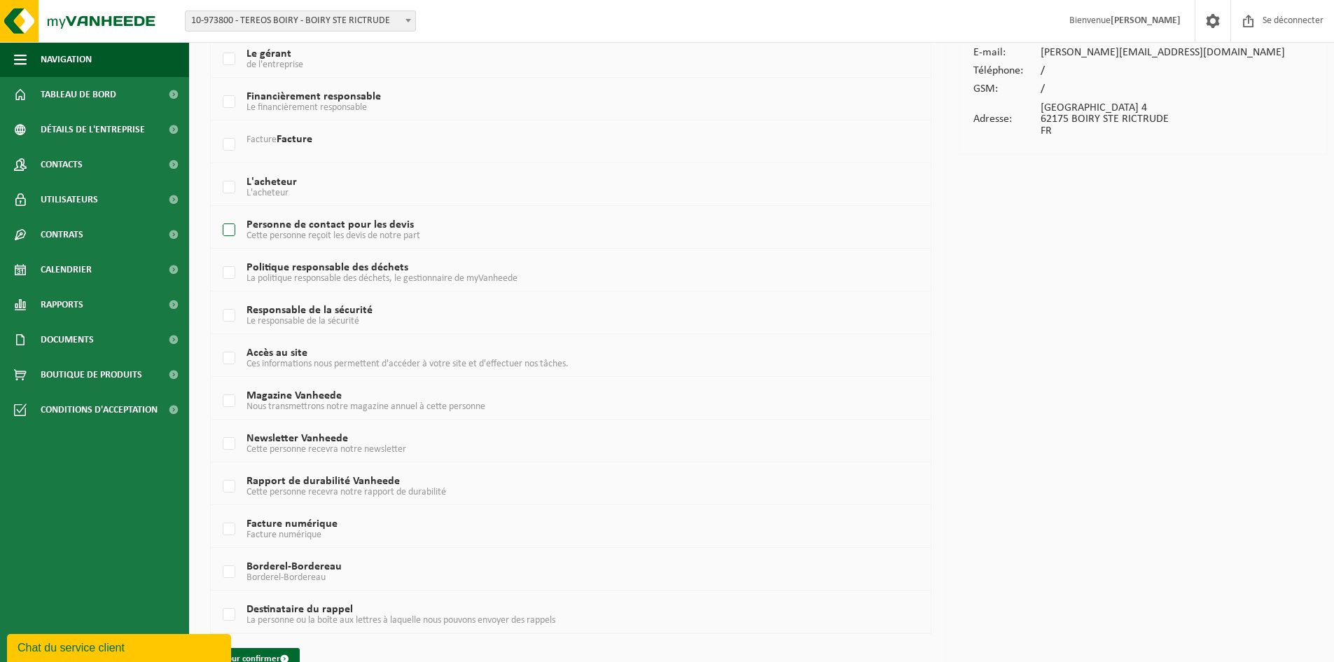
scroll to position [174, 0]
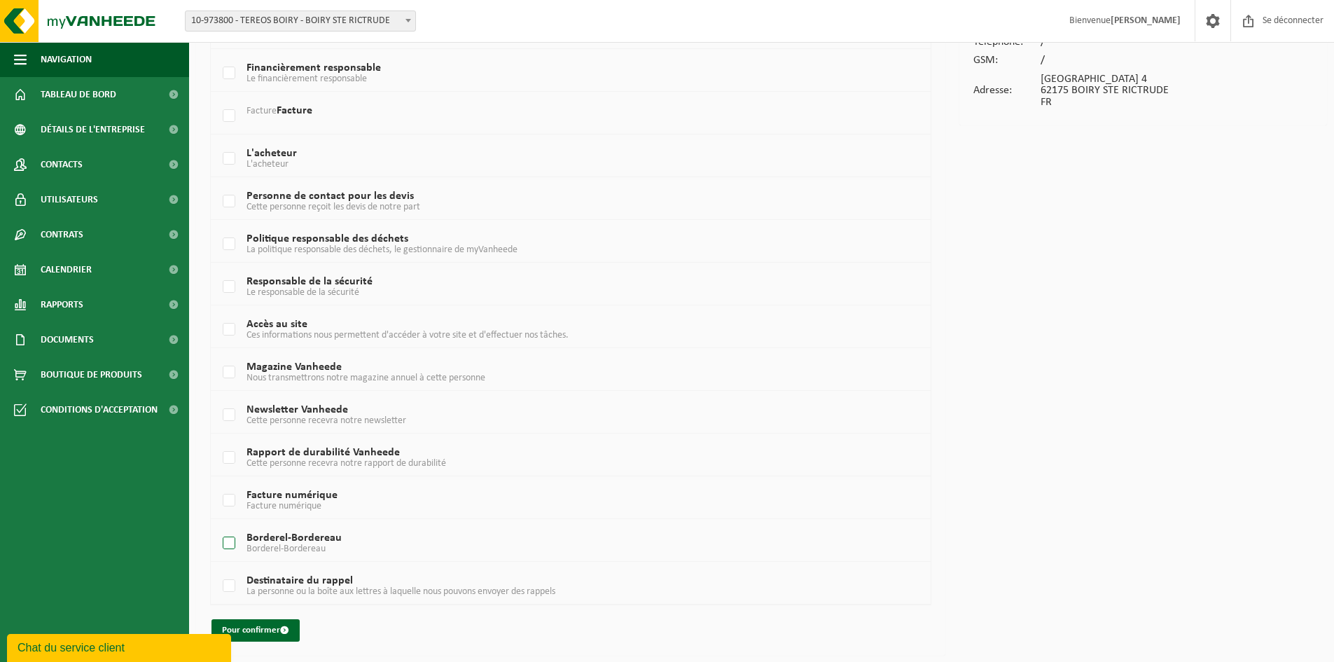
click at [229, 544] on label "Borderel-Bordereau Borderel-Bordereau" at bounding box center [540, 543] width 641 height 21
click at [218, 526] on input "Borderel-Bordereau Borderel-Bordereau" at bounding box center [217, 525] width 1 height 1
click at [230, 544] on label "Borderel-Bordereau Borderel-Bordereau" at bounding box center [540, 543] width 641 height 21
click at [218, 526] on input "Borderel-Bordereau Borderel-Bordereau" at bounding box center [217, 525] width 1 height 1
checkbox input "false"
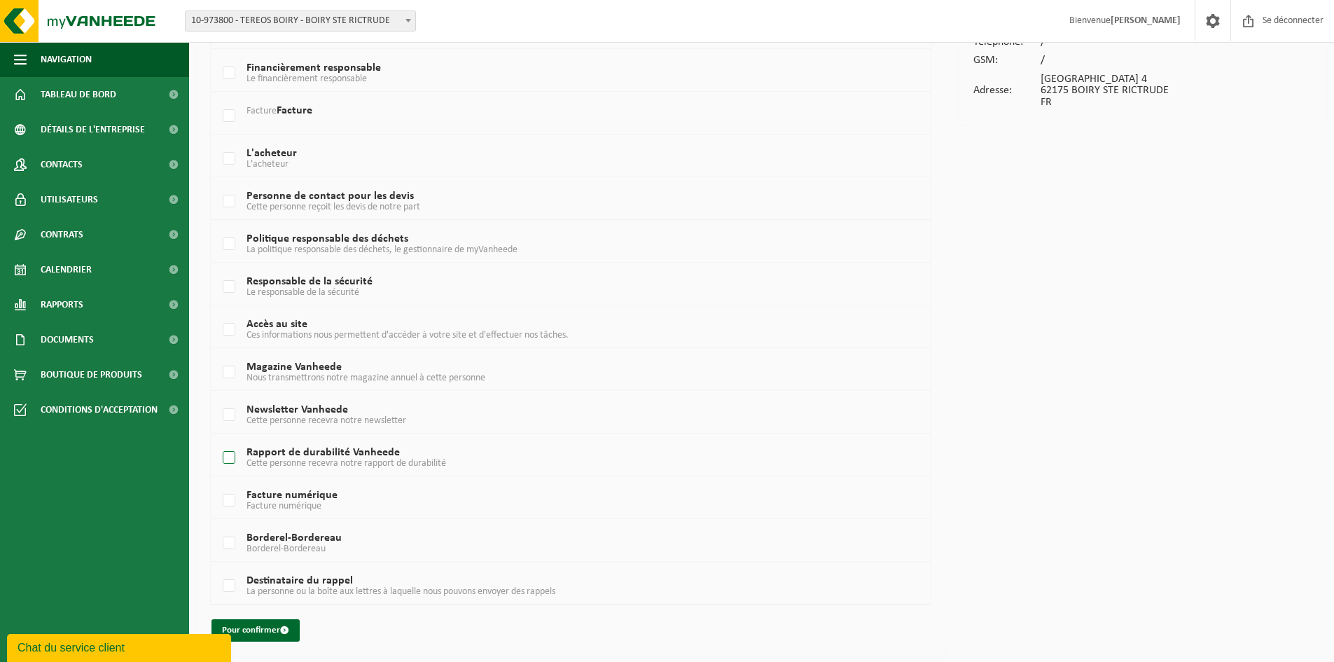
click at [225, 454] on label "Rapport de durabilité Vanheede Cette personne recevra notre rapport de durabili…" at bounding box center [540, 457] width 641 height 21
click at [218, 440] on input "Rapport de durabilité Vanheede Cette personne recevra notre rapport de durabili…" at bounding box center [217, 440] width 1 height 1
checkbox input "true"
click at [265, 629] on font "Pour confirmer" at bounding box center [251, 629] width 58 height 9
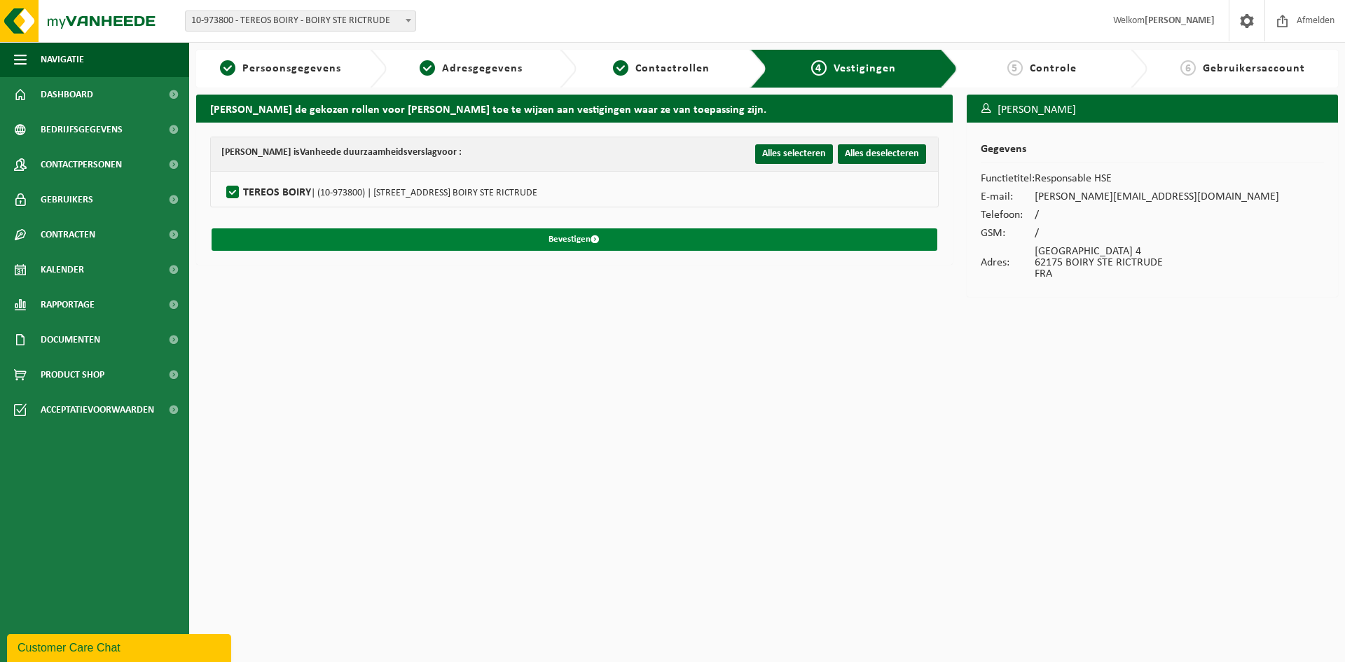
click at [648, 241] on button "Bevestigen" at bounding box center [573, 239] width 725 height 22
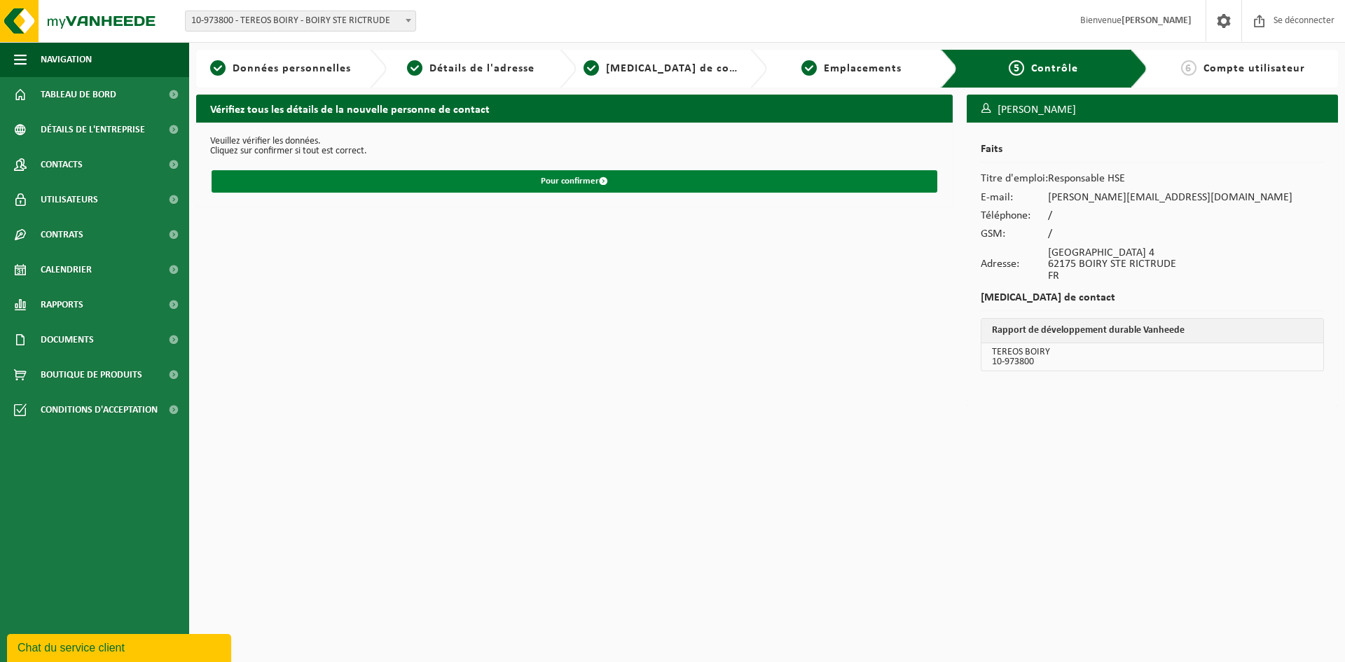
click at [574, 179] on font "Pour confirmer" at bounding box center [570, 180] width 58 height 9
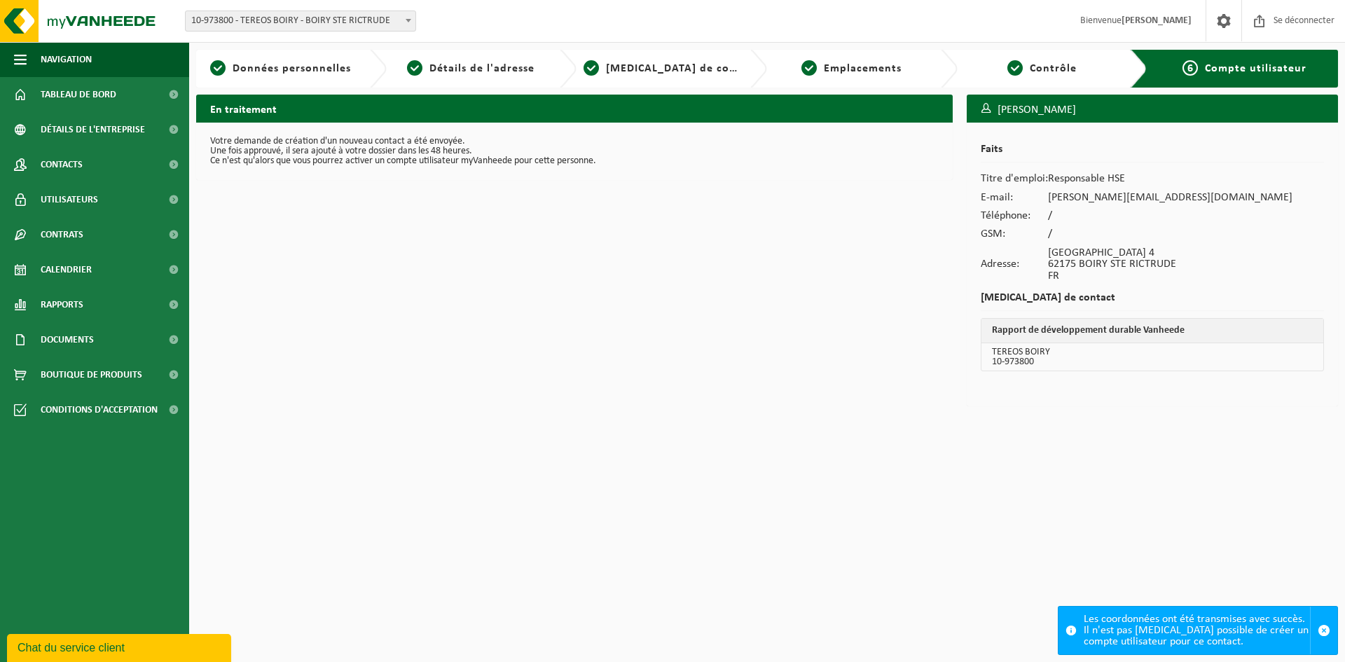
click at [717, 300] on div "En traitement Votre demande de création d'un nouveau contact a été envoyée. Une…" at bounding box center [574, 254] width 770 height 319
click at [1332, 630] on button "button" at bounding box center [1322, 630] width 27 height 48
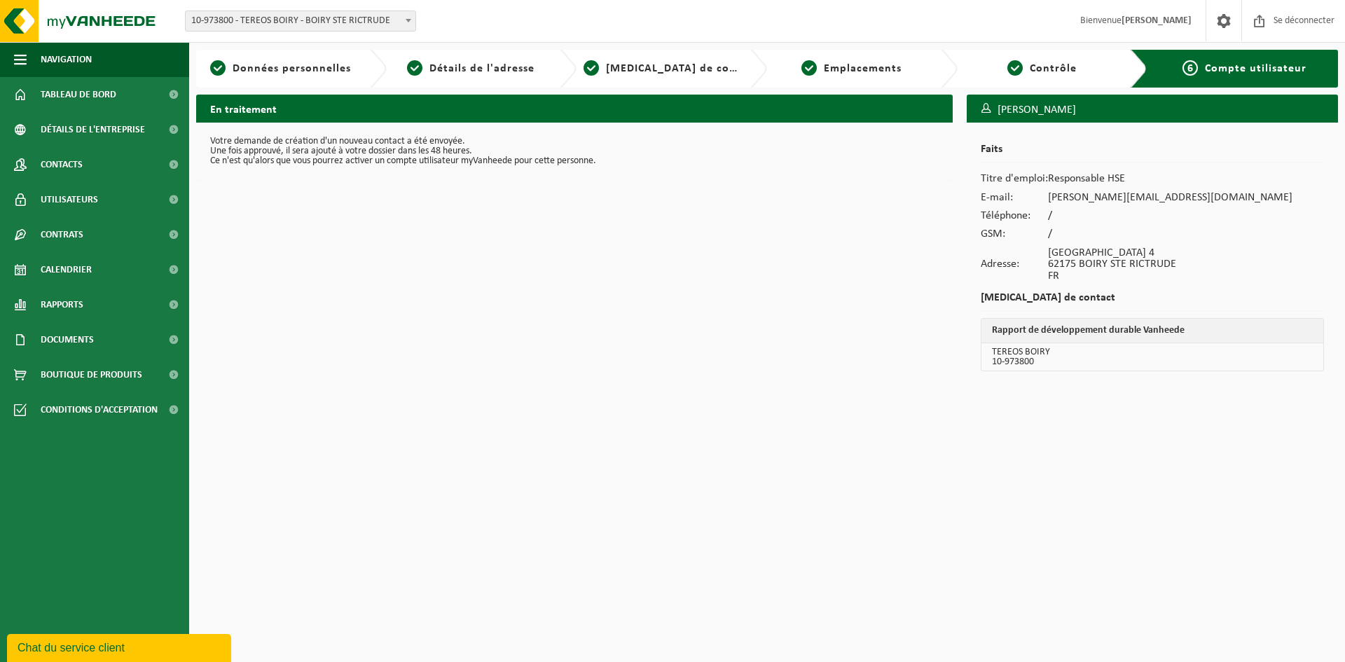
click at [1148, 19] on font "[PERSON_NAME]" at bounding box center [1156, 20] width 70 height 11
click at [1216, 22] on span at bounding box center [1223, 20] width 21 height 41
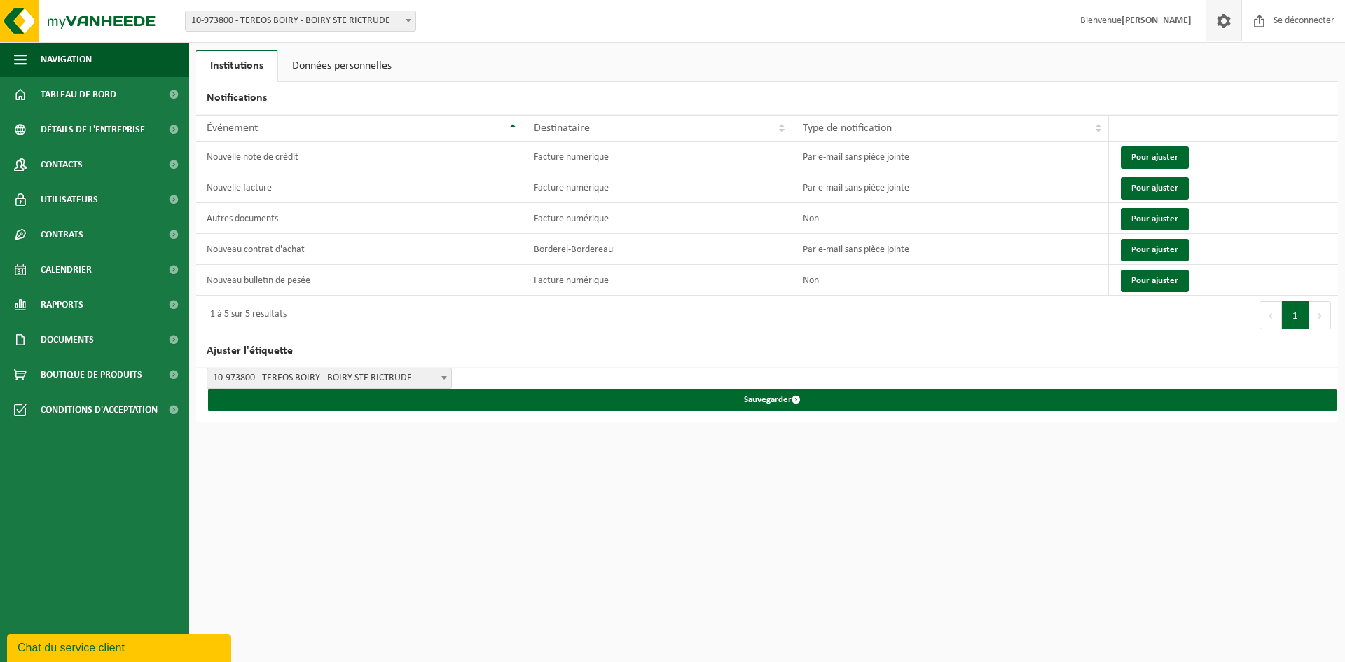
click at [345, 53] on link "Données personnelles" at bounding box center [341, 66] width 127 height 32
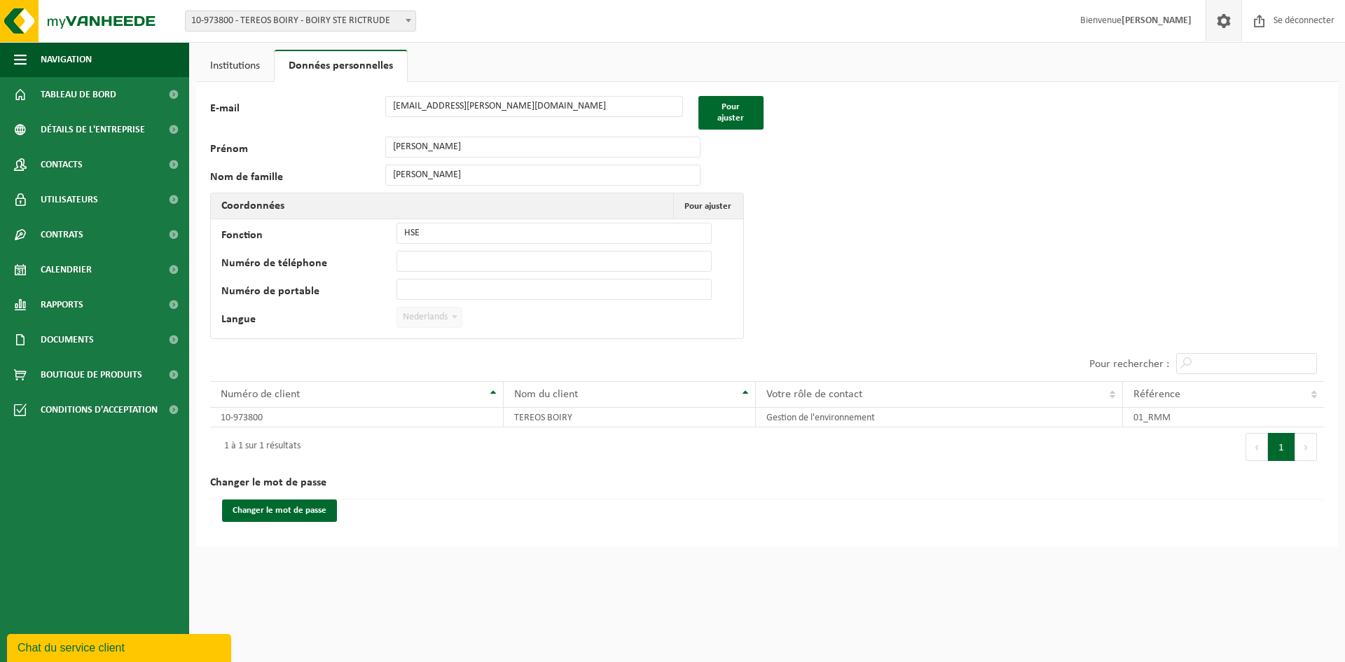
click at [225, 69] on font "Institutions" at bounding box center [235, 65] width 50 height 11
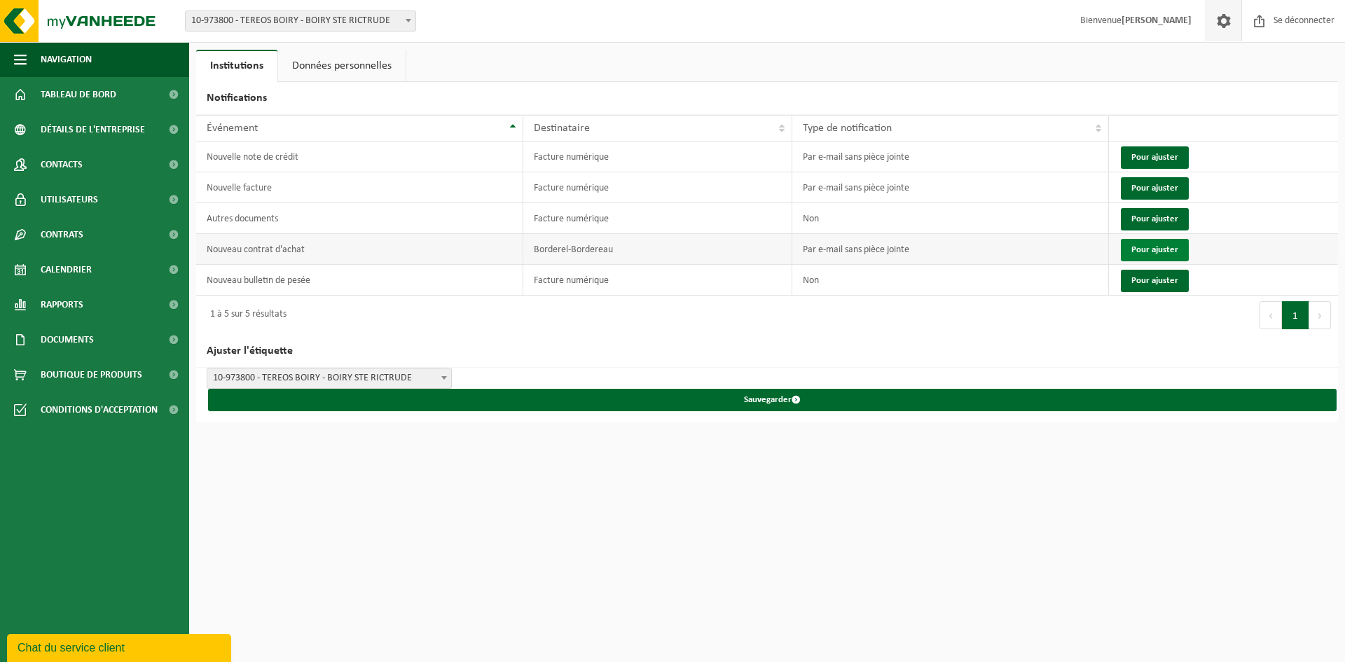
click at [1131, 249] on font "Pour ajuster" at bounding box center [1154, 249] width 47 height 9
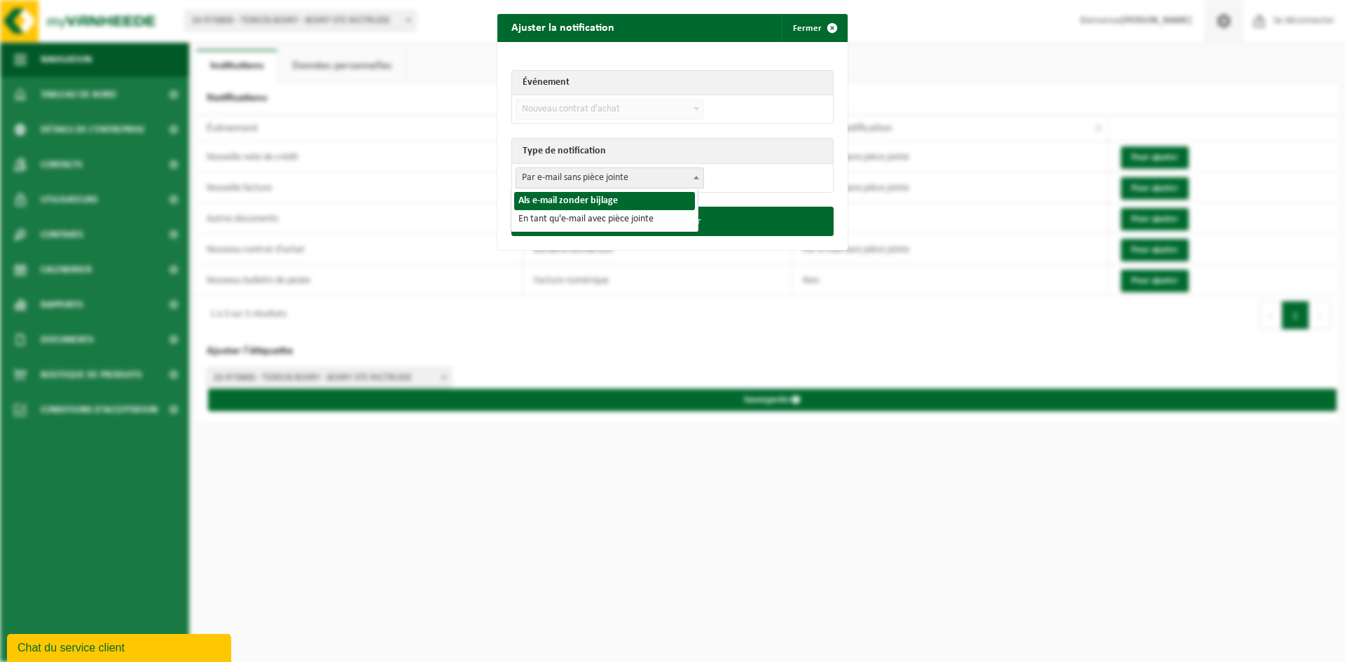
click at [623, 176] on font "Par e-mail sans pièce jointe" at bounding box center [575, 177] width 106 height 11
select select "3"
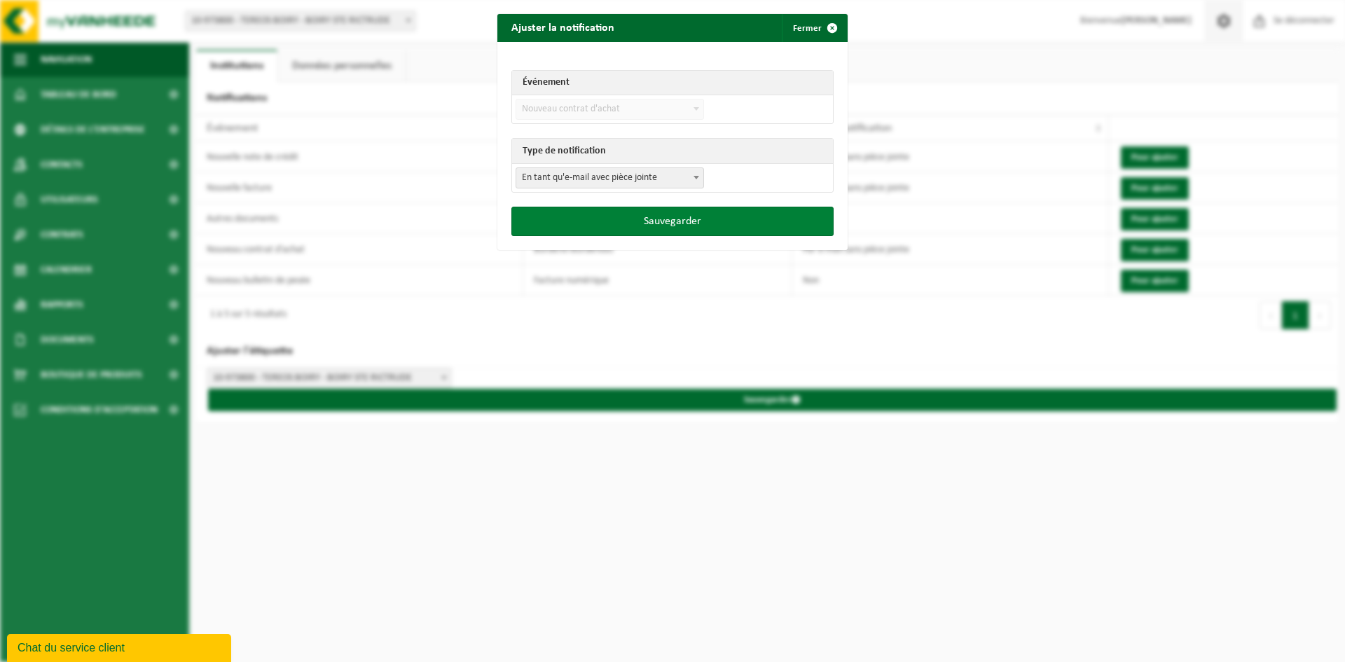
click at [713, 218] on button "Sauvegarder" at bounding box center [672, 221] width 322 height 29
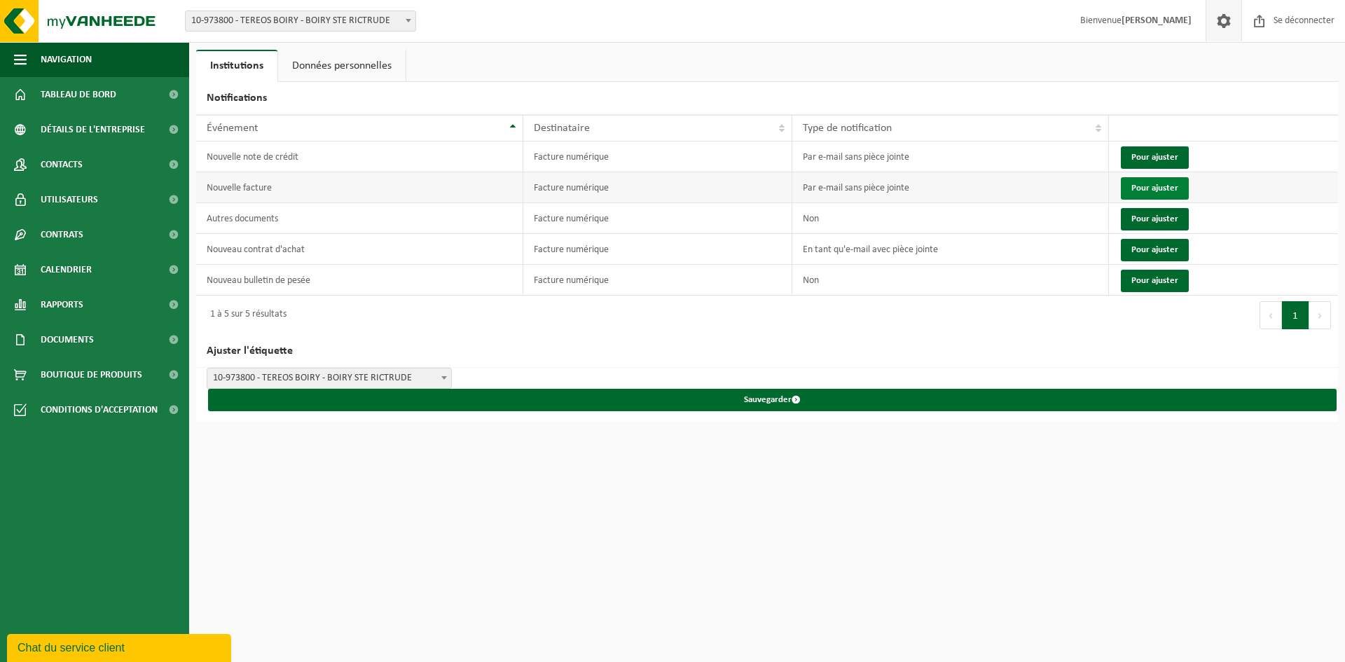
click at [1156, 191] on font "Pour ajuster" at bounding box center [1154, 187] width 47 height 9
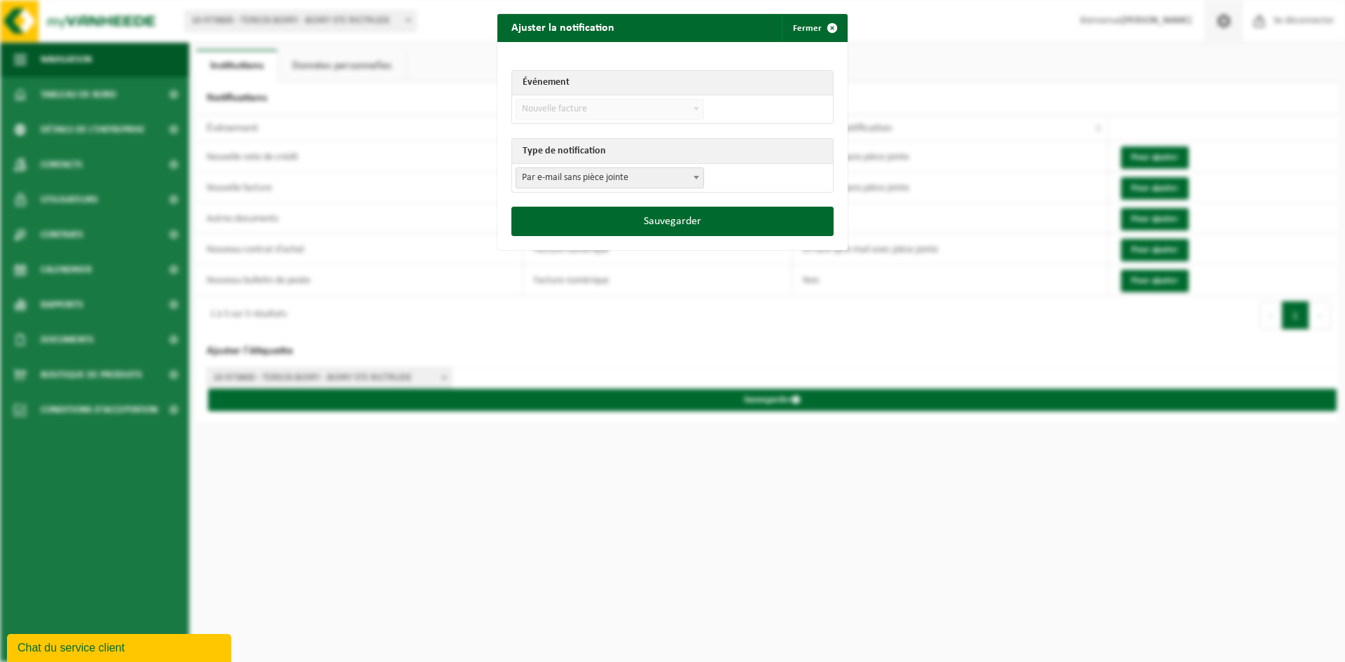
click at [643, 188] on span "Par e-mail sans pièce jointe" at bounding box center [609, 178] width 187 height 20
select select "3"
click at [653, 218] on font "Sauvegarder" at bounding box center [672, 221] width 57 height 11
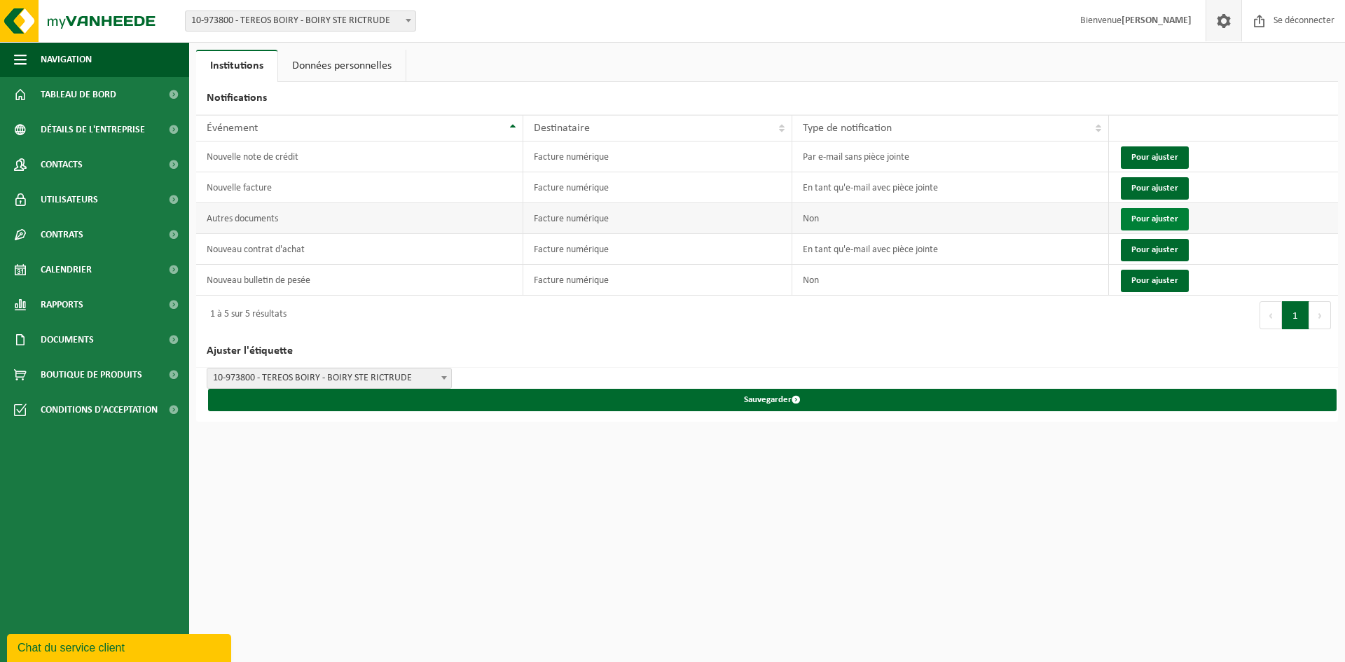
click at [1157, 216] on font "Pour ajuster" at bounding box center [1154, 218] width 47 height 9
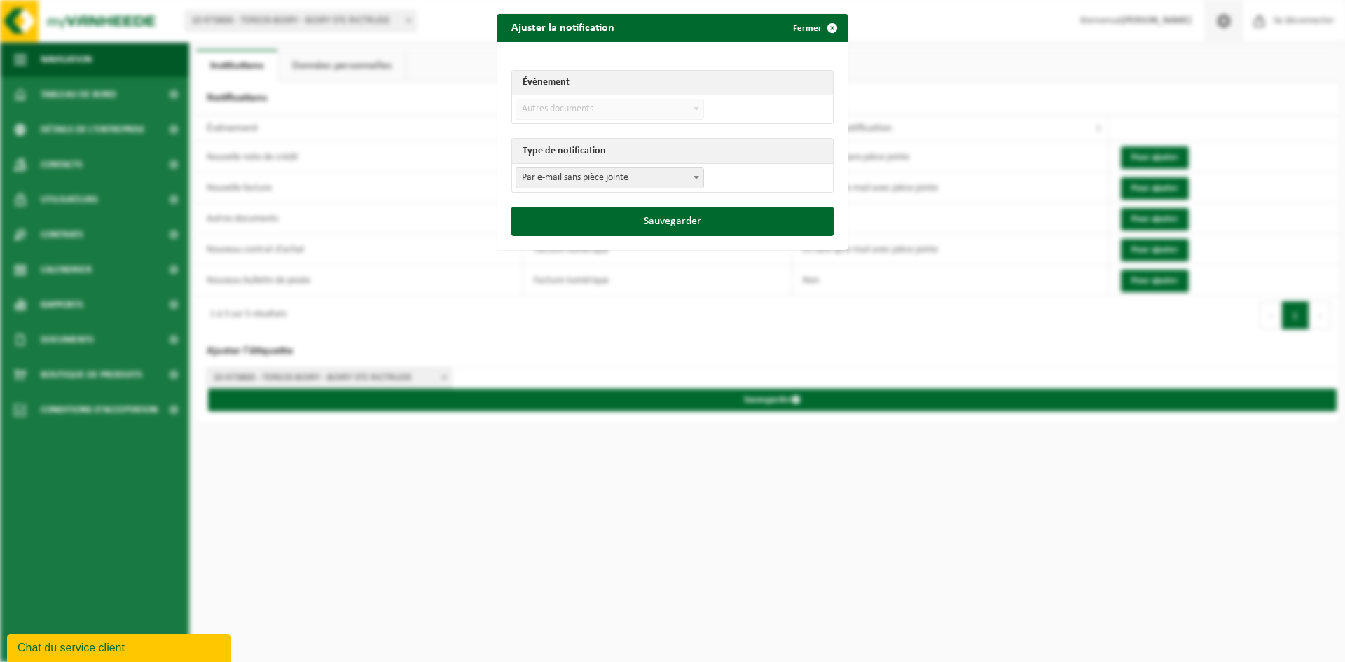
click at [631, 176] on span "Par e-mail sans pièce jointe" at bounding box center [609, 178] width 187 height 20
select select "3"
click at [648, 223] on font "Sauvegarder" at bounding box center [672, 221] width 57 height 11
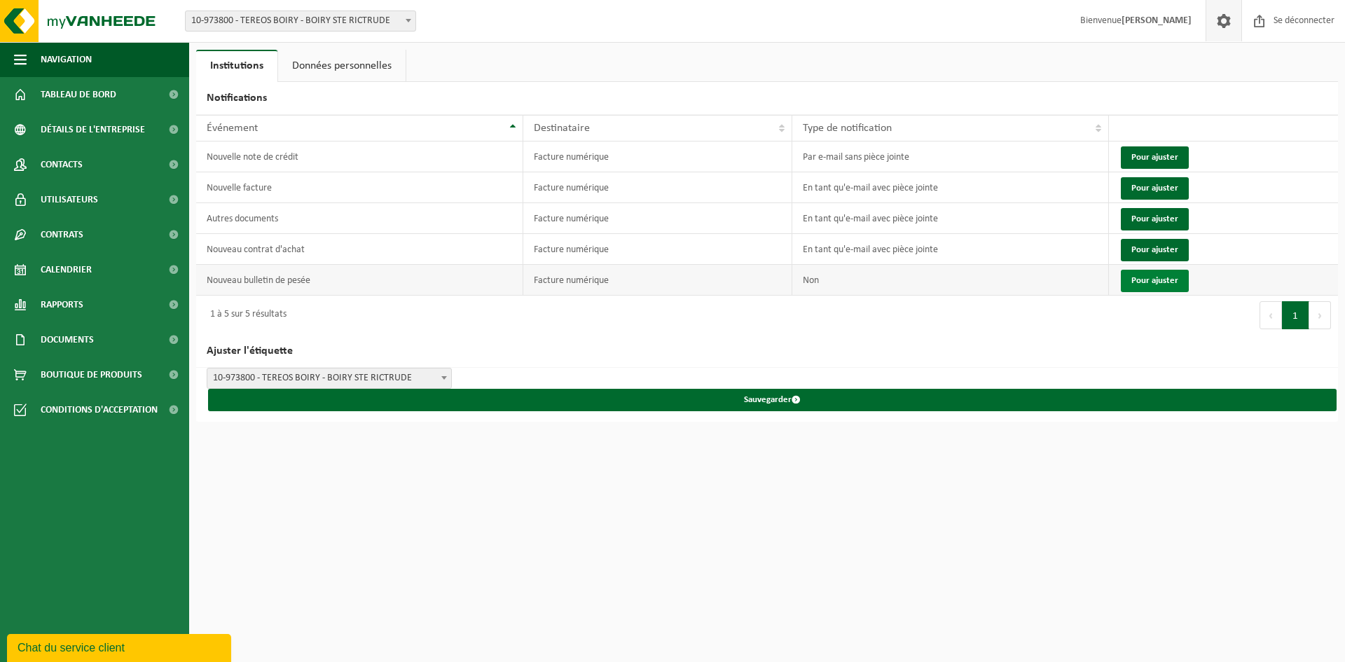
click at [1164, 277] on font "Pour ajuster" at bounding box center [1154, 280] width 47 height 9
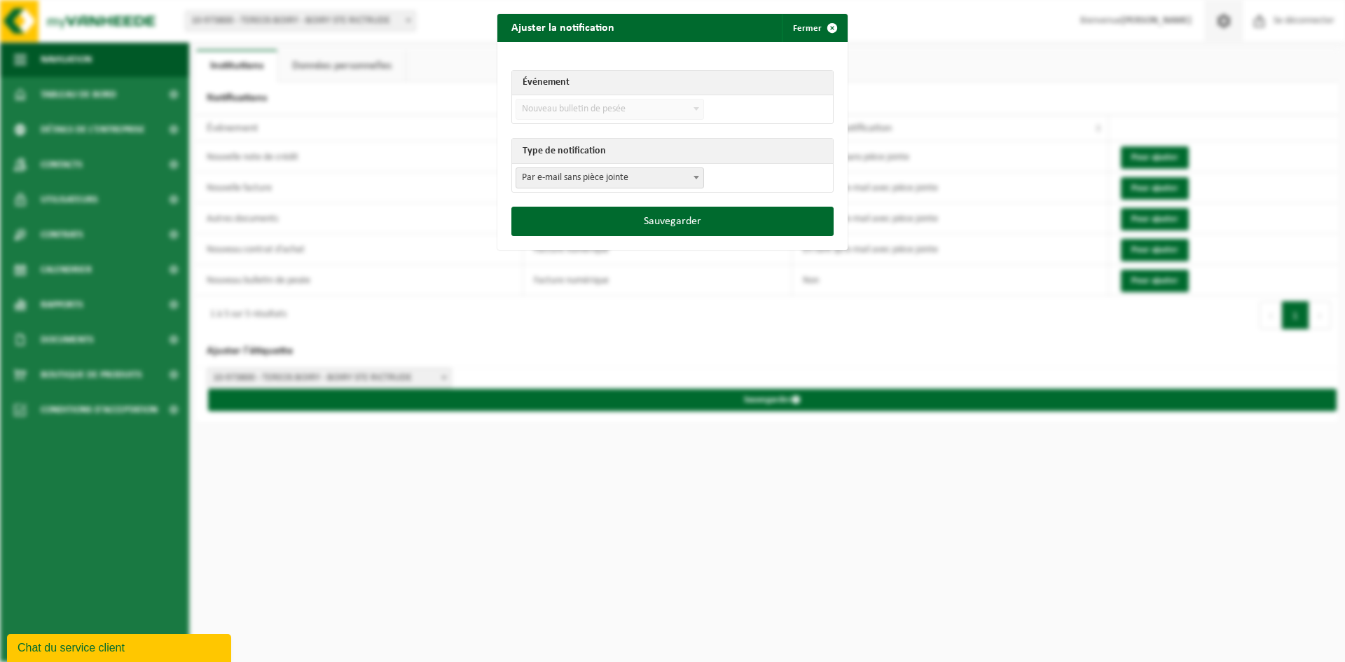
click at [654, 186] on span "Par e-mail sans pièce jointe" at bounding box center [609, 178] width 187 height 20
select select "3"
click at [661, 221] on font "Sauvegarder" at bounding box center [672, 221] width 57 height 11
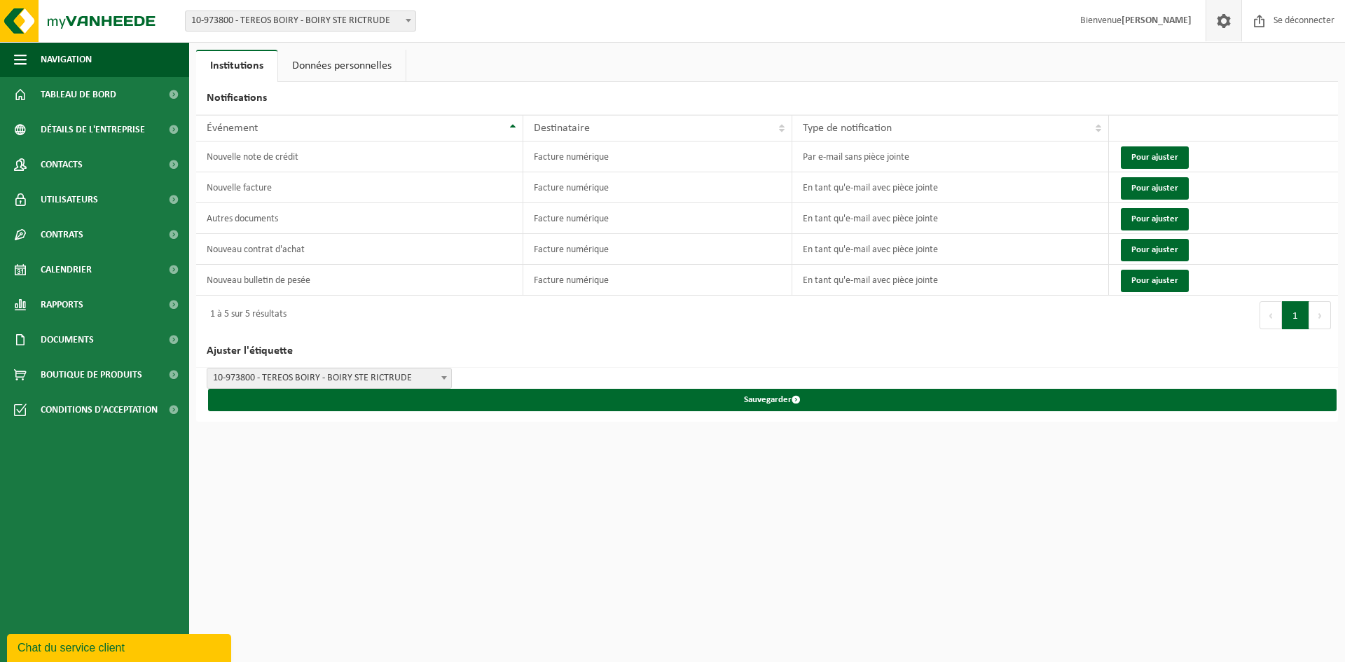
click at [1050, 359] on h2 "Ajuster l'étiquette" at bounding box center [766, 351] width 1141 height 33
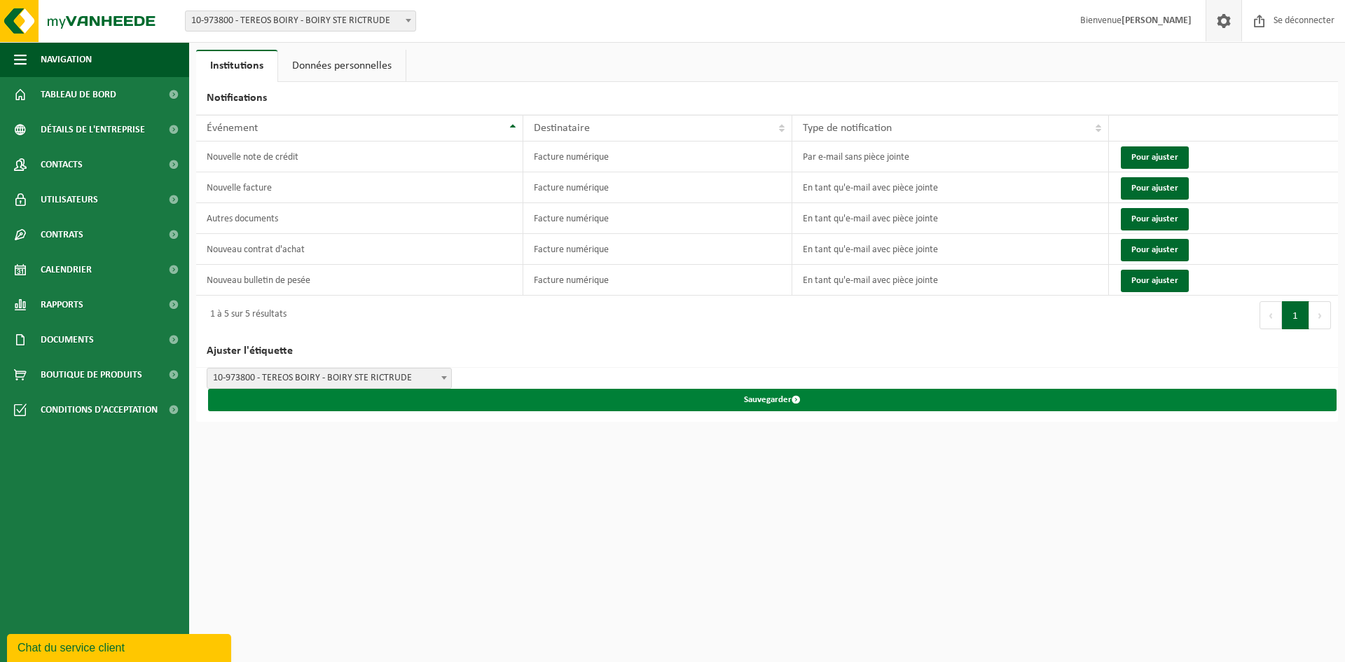
click at [801, 400] on button "Sauvegarder" at bounding box center [772, 400] width 1128 height 22
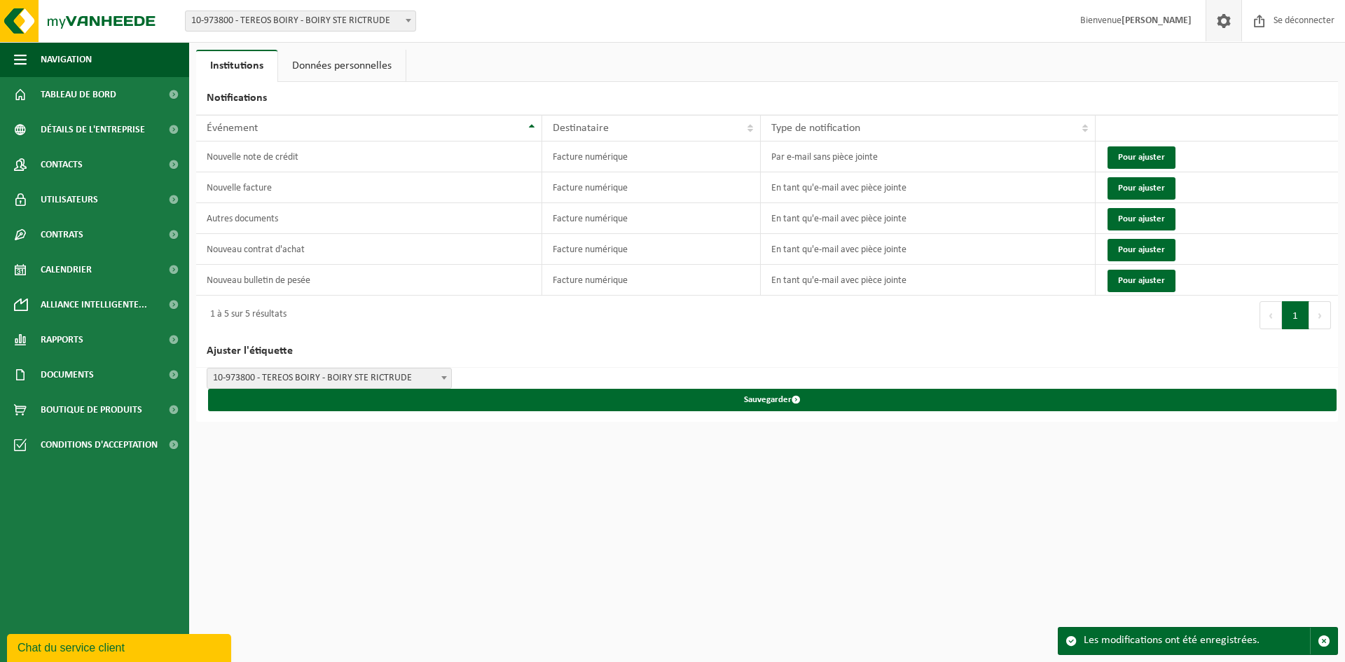
click at [344, 57] on link "Données personnelles" at bounding box center [341, 66] width 127 height 32
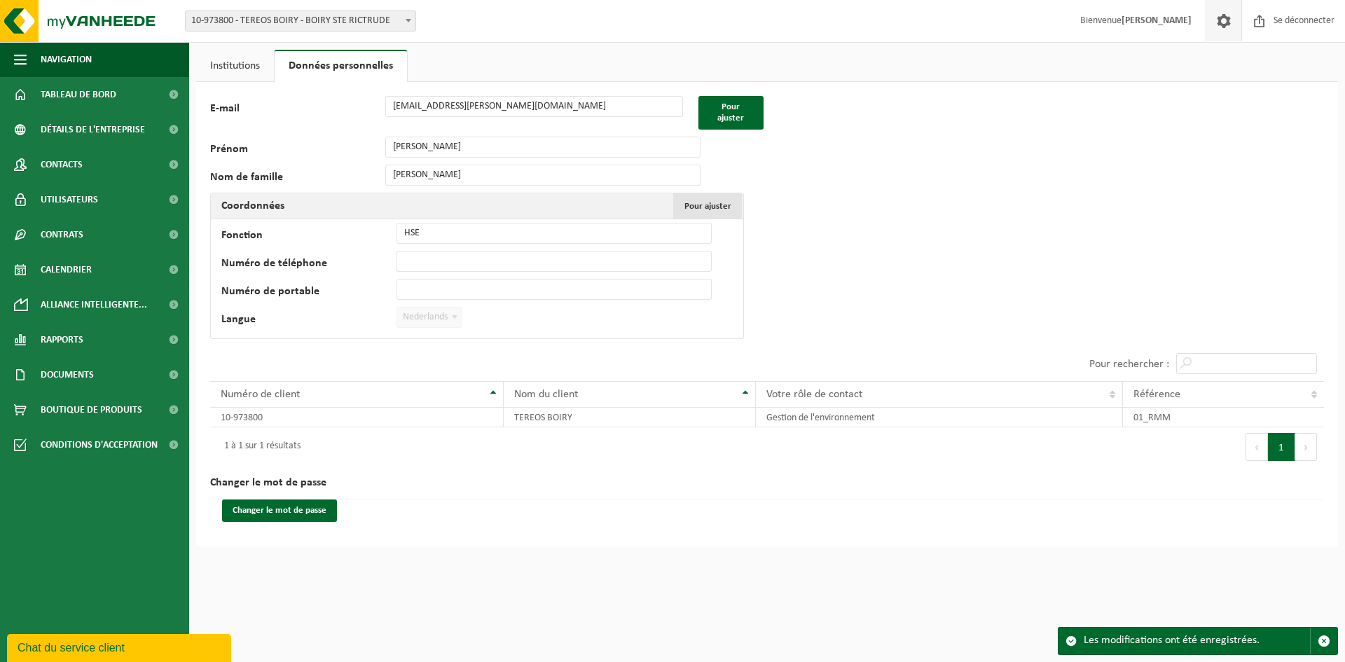
click at [713, 207] on font "Pour ajuster" at bounding box center [707, 206] width 47 height 9
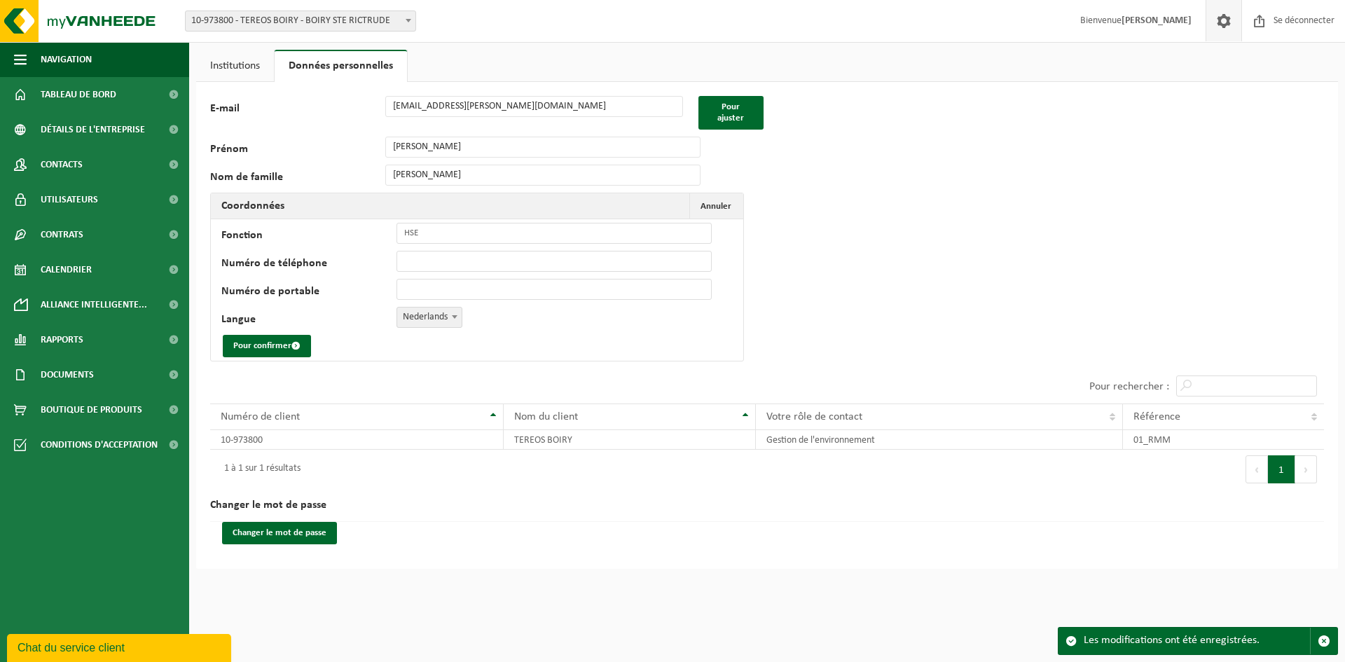
click at [439, 313] on span "Nederlands" at bounding box center [429, 317] width 64 height 20
select select "1"
click at [479, 266] on input "Numéro de téléphone" at bounding box center [553, 261] width 315 height 21
type input "[PHONE_NUMBER]"
drag, startPoint x: 473, startPoint y: 294, endPoint x: 473, endPoint y: 286, distance: 7.7
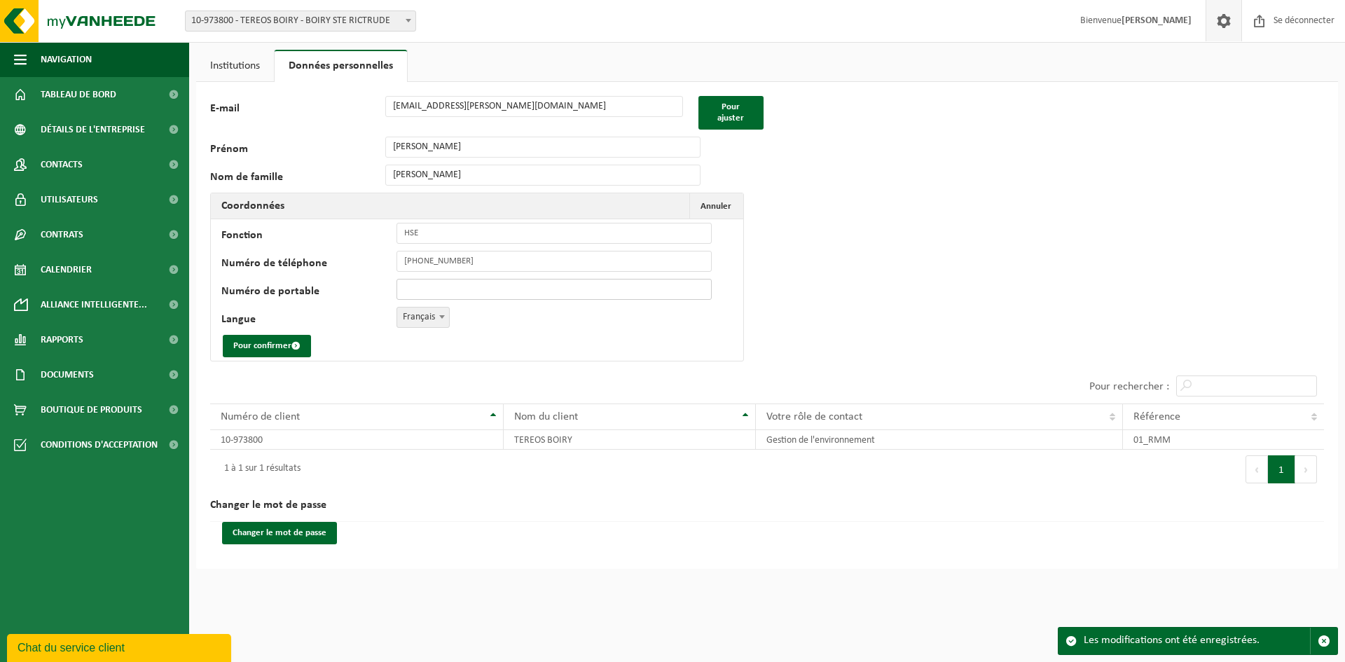
click at [475, 290] on input "Numéro de portable" at bounding box center [553, 289] width 315 height 21
type input "[PHONE_NUMBER]"
drag, startPoint x: 490, startPoint y: 257, endPoint x: 464, endPoint y: 263, distance: 26.7
click at [480, 260] on input "[PHONE_NUMBER]" at bounding box center [553, 261] width 315 height 21
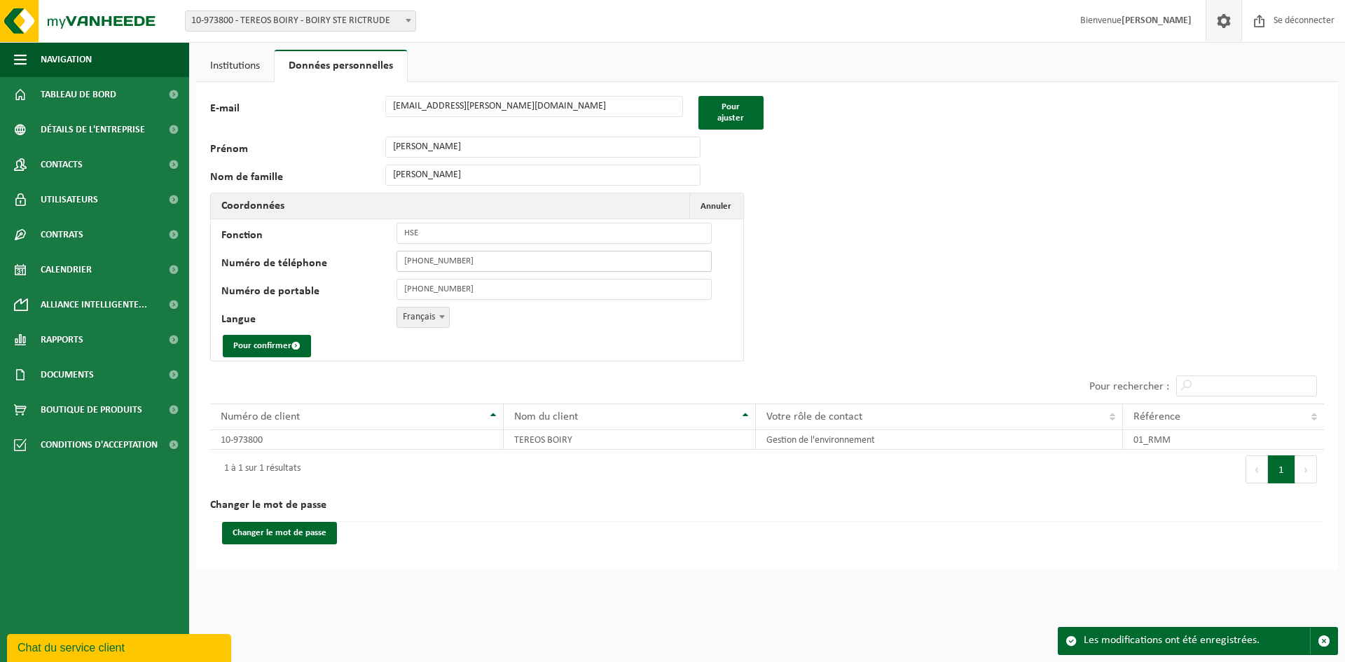
drag, startPoint x: 464, startPoint y: 263, endPoint x: 380, endPoint y: 272, distance: 84.5
click at [380, 272] on td "Fonction HSE Numéro de téléphone +33 6 29 04 07 48 Numéro de portable +33 6 29 …" at bounding box center [477, 289] width 532 height 141
type input "0"
type input "[PHONE_NUMBER]"
click at [266, 344] on font "Pour confirmer" at bounding box center [262, 345] width 58 height 9
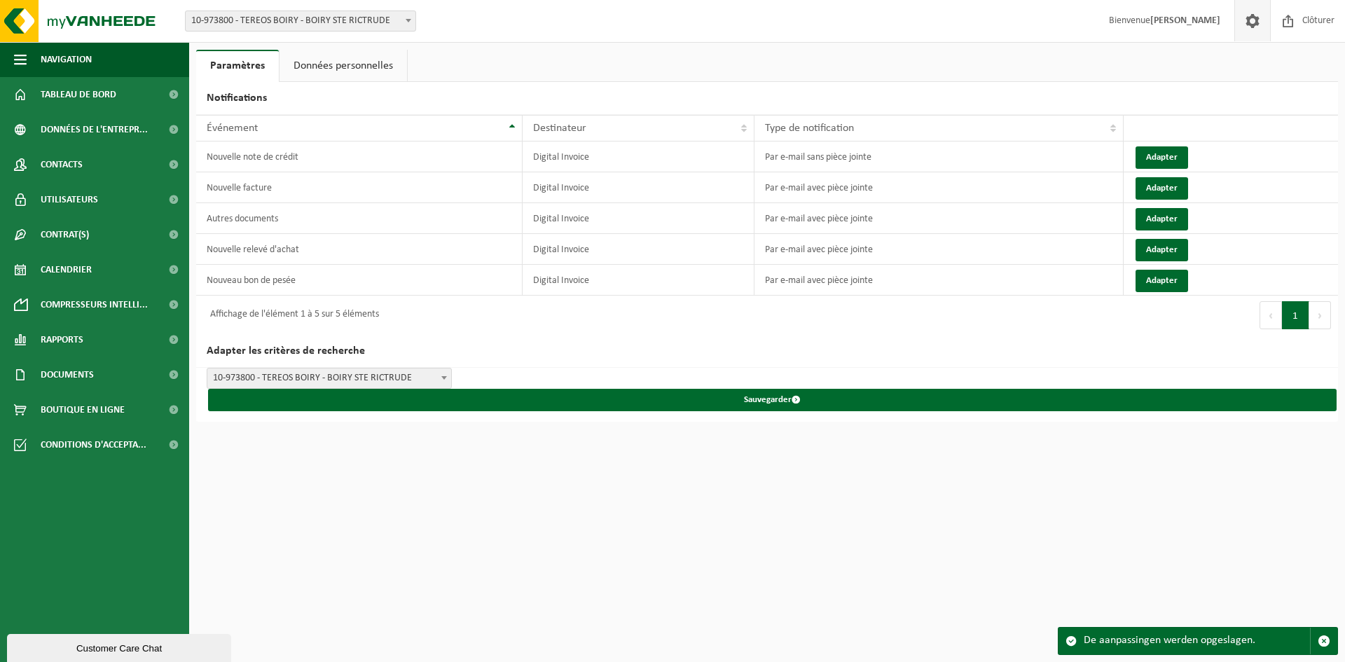
click at [356, 59] on link "Données personnelles" at bounding box center [342, 66] width 127 height 32
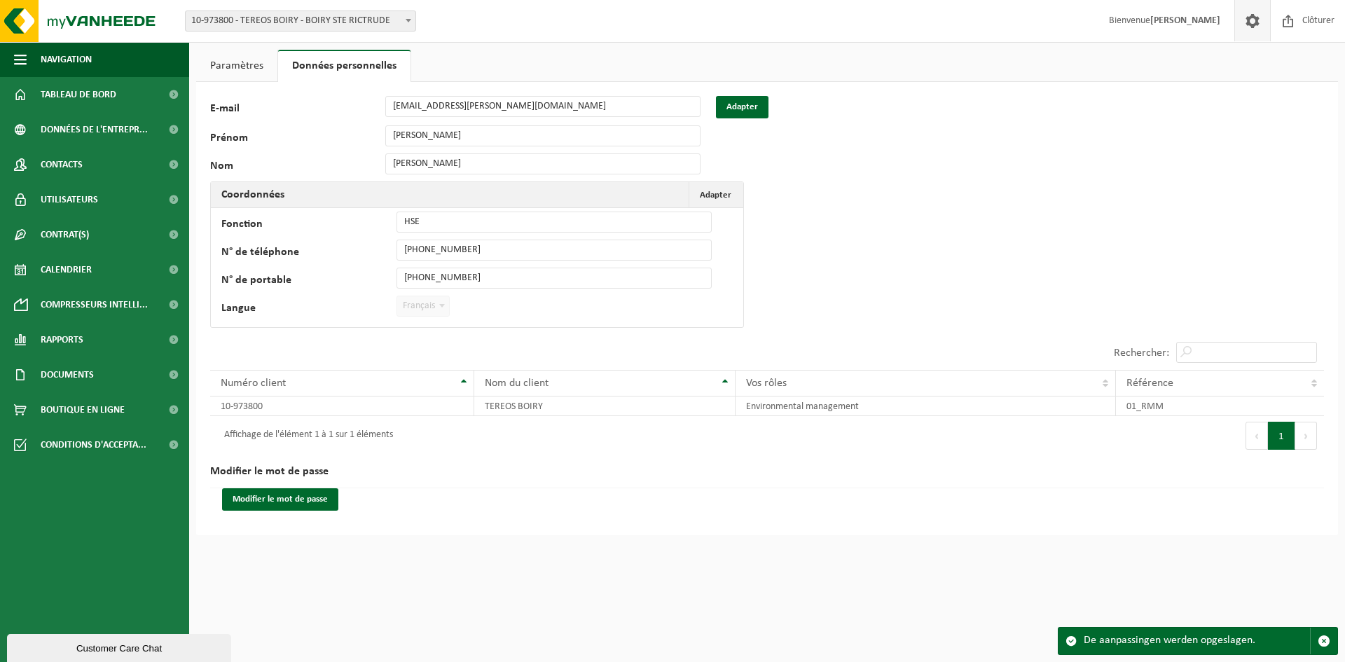
click at [242, 62] on link "Paramètres" at bounding box center [236, 66] width 81 height 32
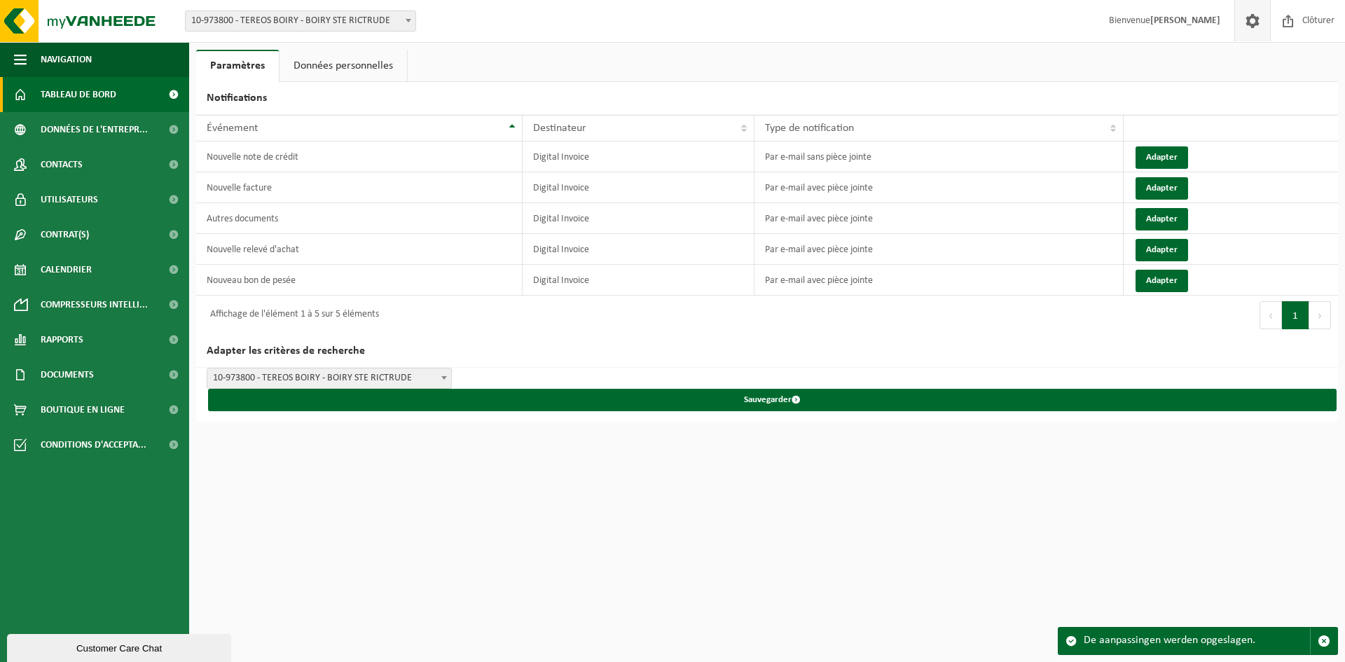
click at [111, 98] on span "Tableau de bord" at bounding box center [79, 94] width 76 height 35
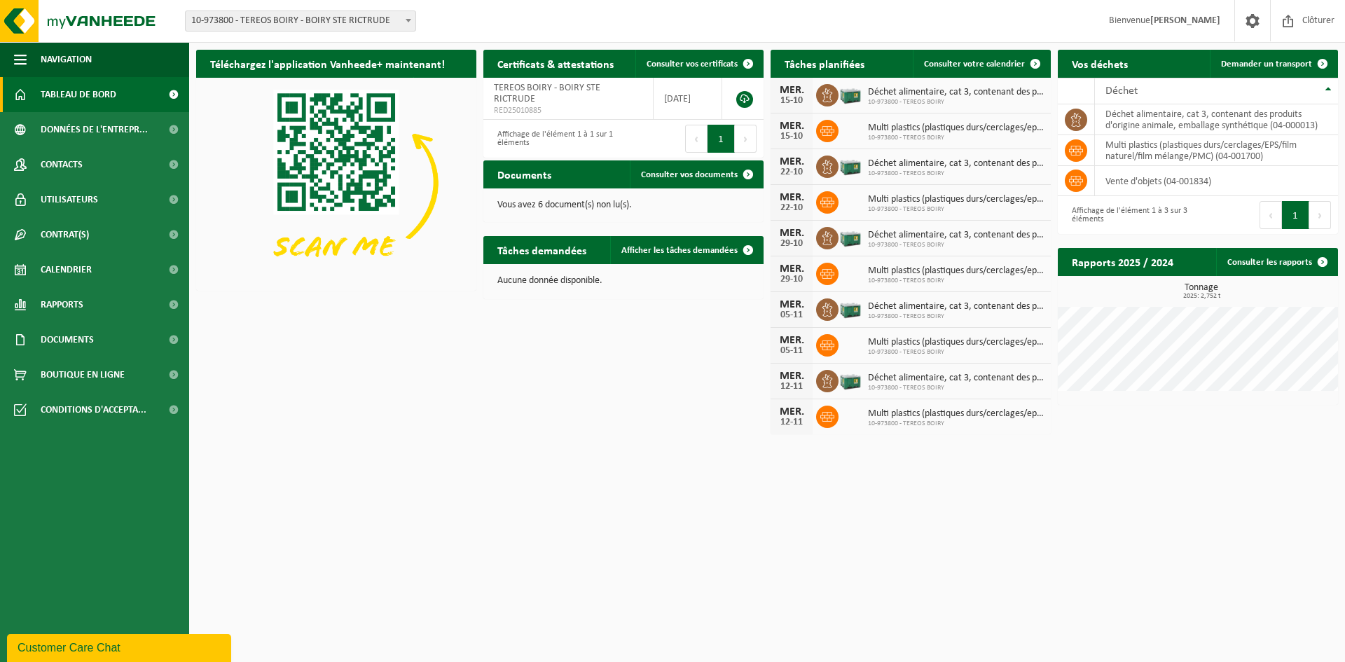
click at [824, 274] on icon at bounding box center [827, 274] width 14 height 10
click at [915, 277] on span "10-973800 - TEREOS BOIRY" at bounding box center [956, 281] width 176 height 8
click at [915, 275] on span "Multi plastics (plastiques durs/cerclages/eps/film naturel/film mélange/pmc)" at bounding box center [956, 270] width 176 height 11
click at [706, 416] on div "Téléchargez l'application Vanheede+ maintenant! Cachez Certificats & attestatio…" at bounding box center [767, 242] width 1148 height 398
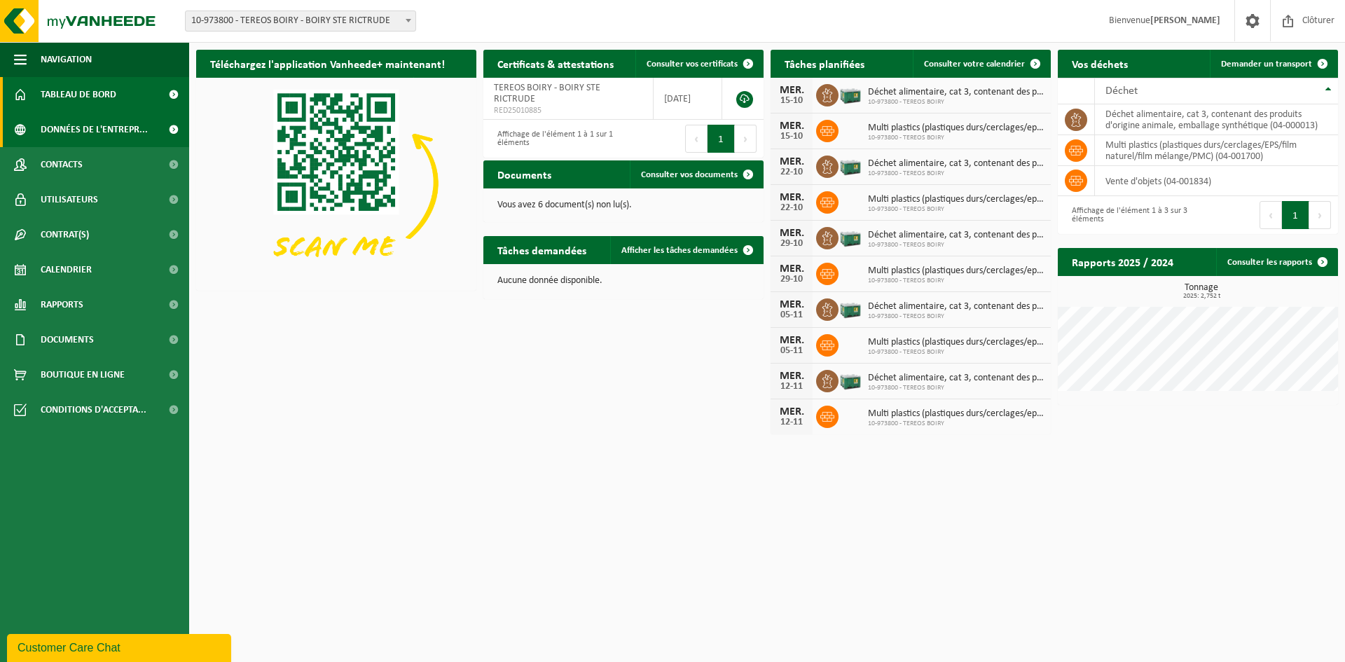
click at [172, 129] on span at bounding box center [174, 129] width 32 height 35
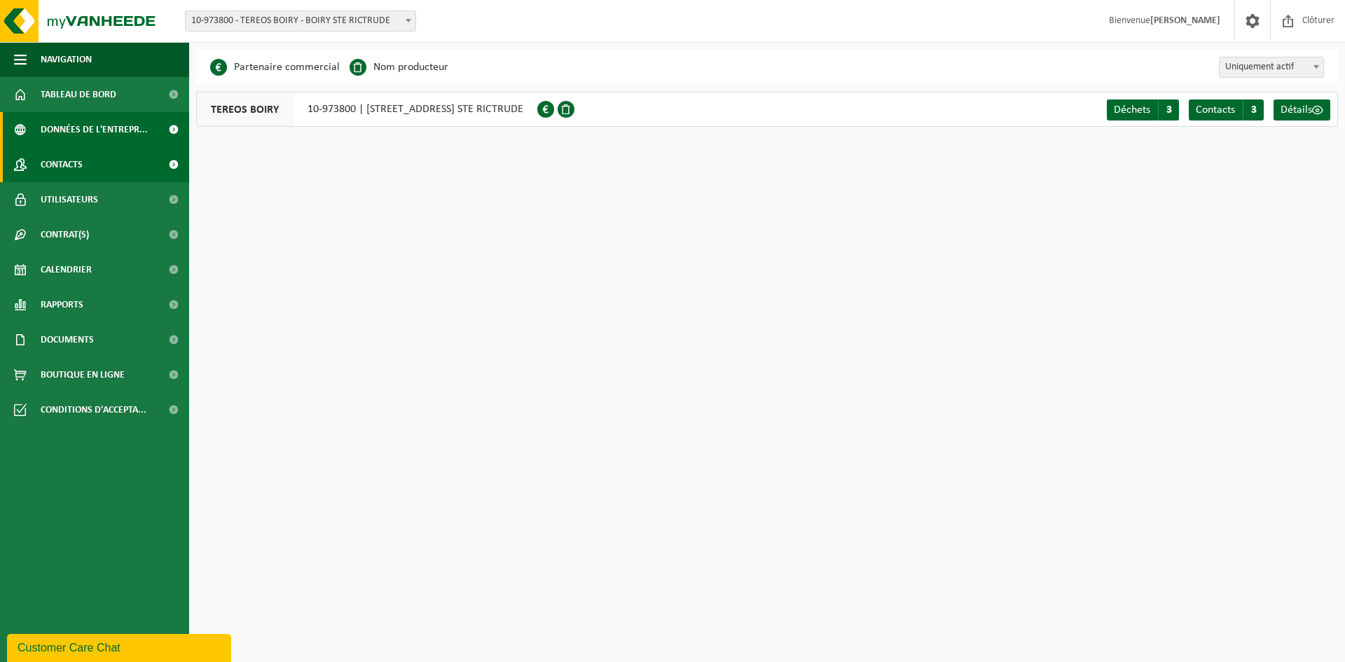
click at [175, 165] on span at bounding box center [174, 164] width 32 height 35
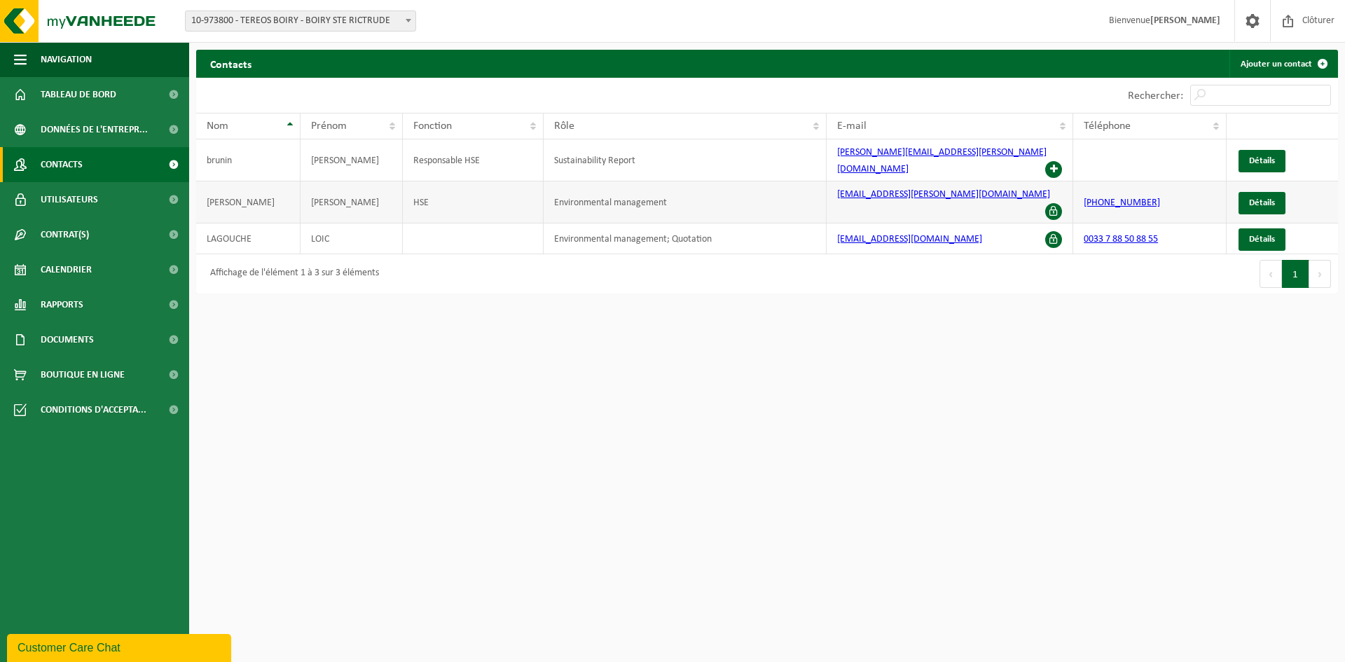
click at [1050, 203] on span at bounding box center [1053, 211] width 17 height 17
click at [1258, 192] on link "Détails" at bounding box center [1261, 203] width 47 height 22
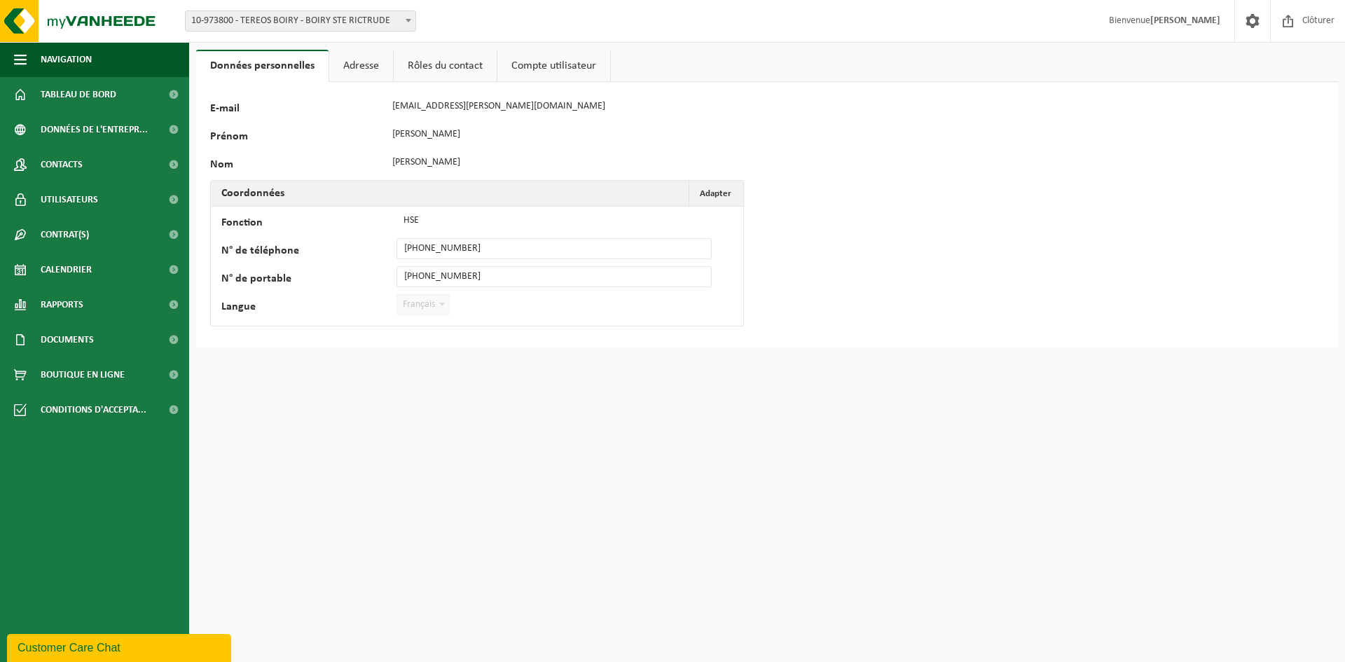
click at [443, 65] on link "Rôles du contact" at bounding box center [445, 66] width 103 height 32
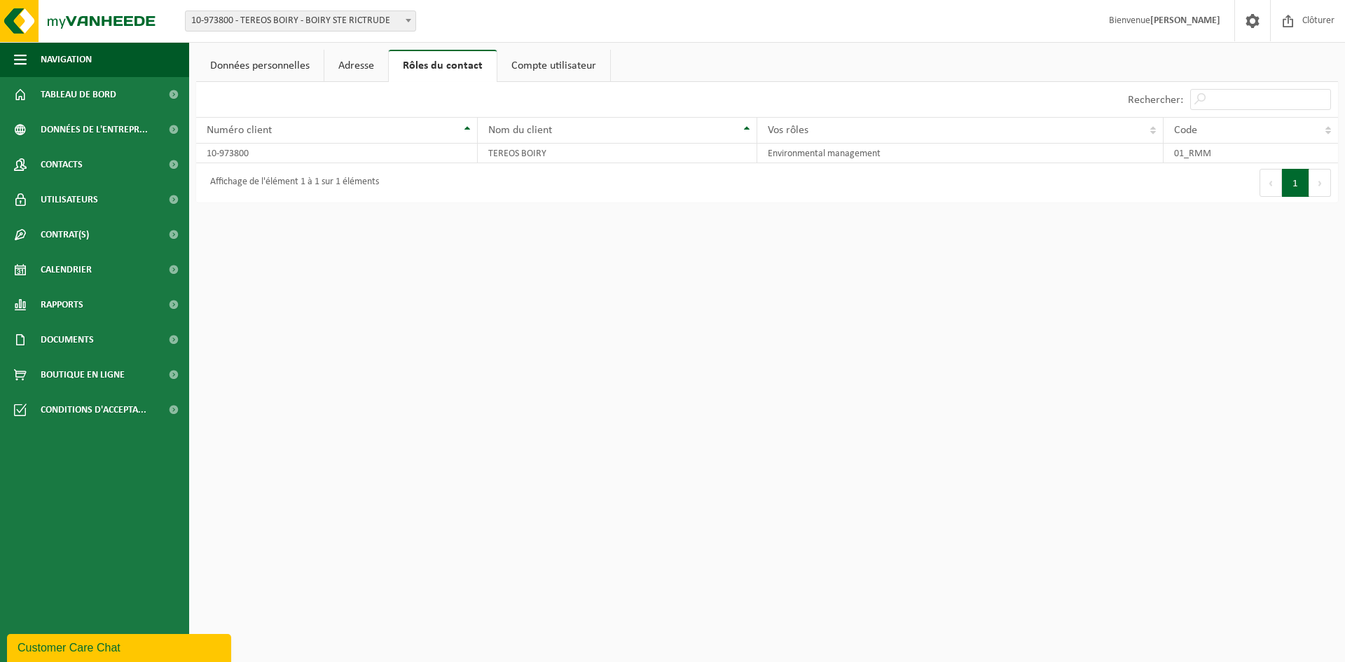
click at [532, 60] on link "Compte utilisateur" at bounding box center [553, 66] width 113 height 32
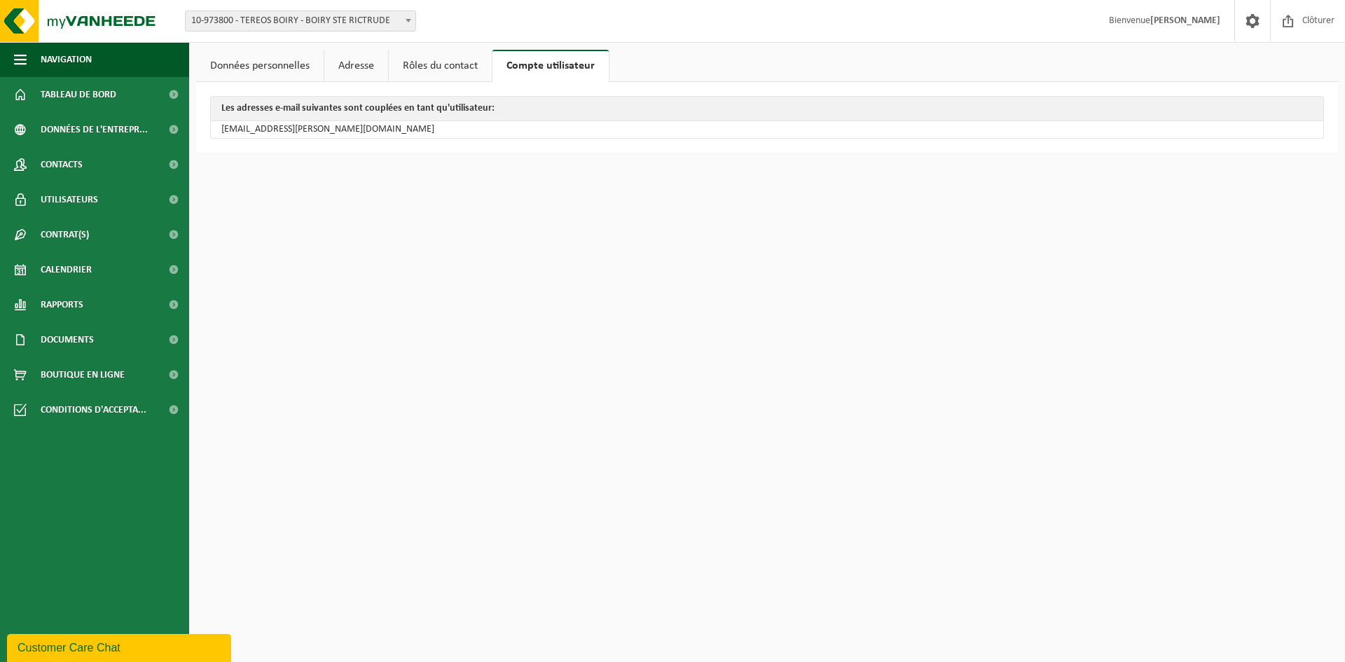
click at [458, 64] on link "Rôles du contact" at bounding box center [440, 66] width 103 height 32
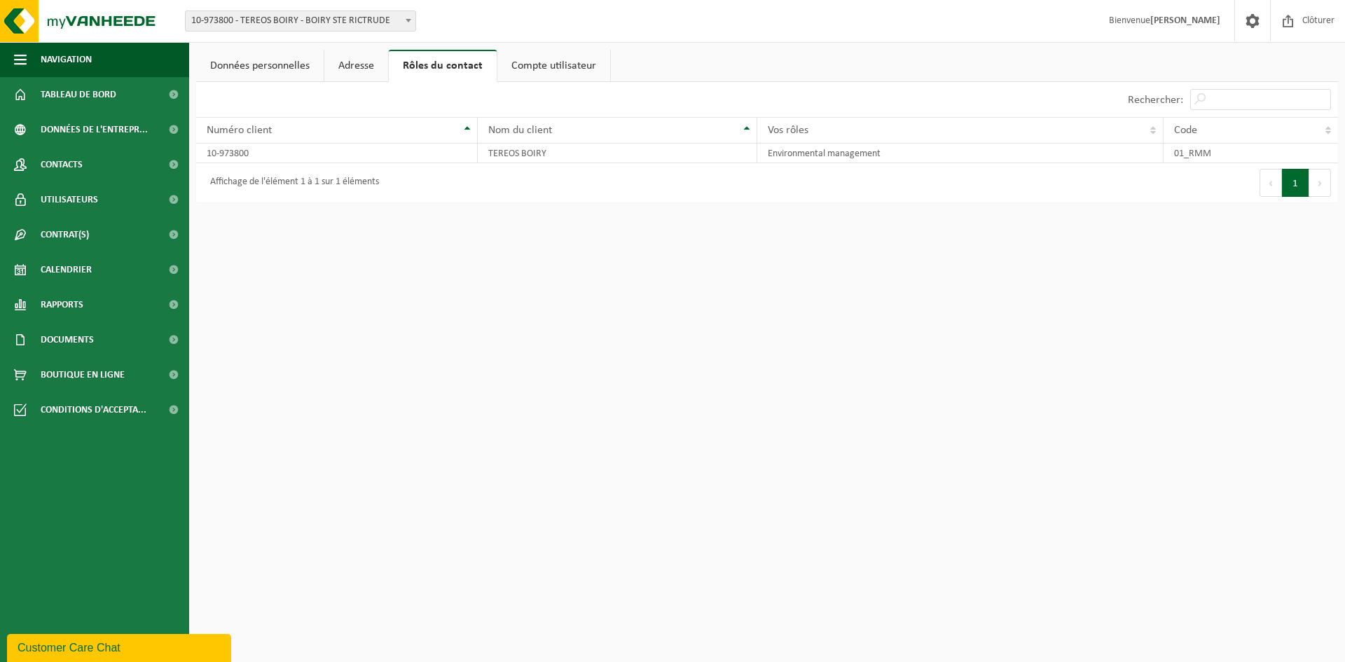
click at [361, 65] on link "Adresse" at bounding box center [356, 66] width 64 height 32
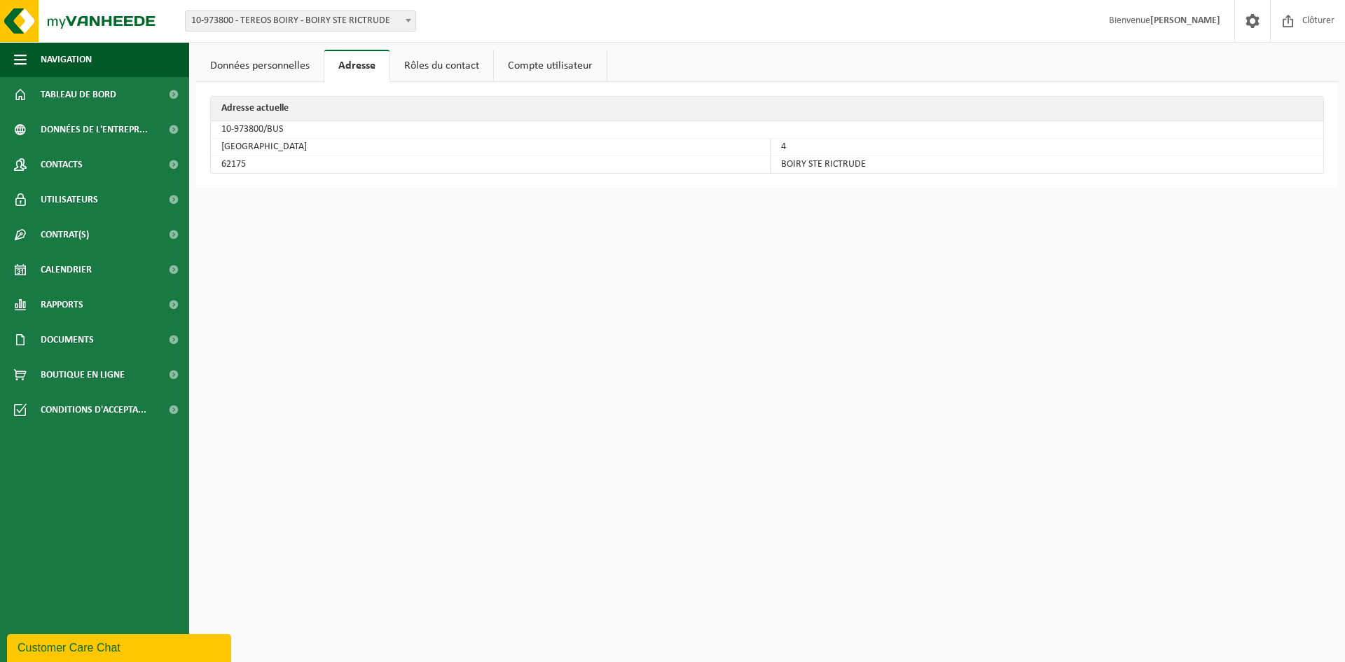
click at [272, 71] on link "Données personnelles" at bounding box center [259, 66] width 127 height 32
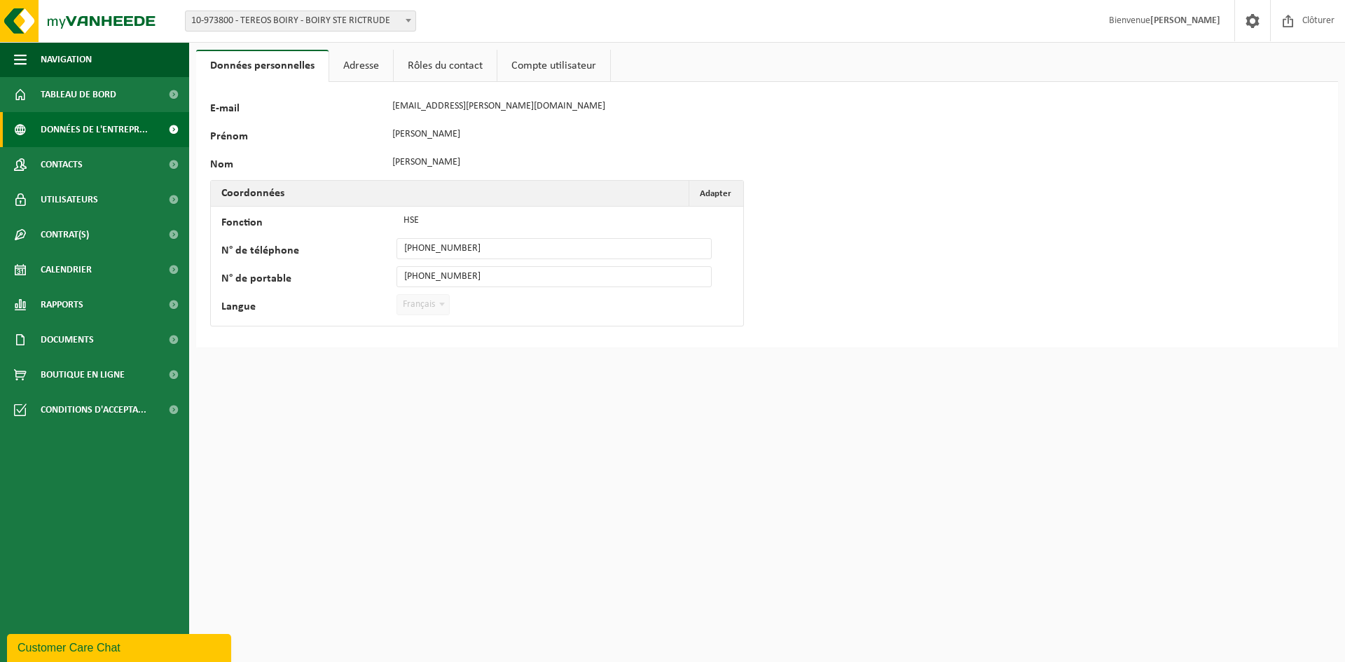
click at [99, 134] on span "Données de l'entrepr..." at bounding box center [94, 129] width 107 height 35
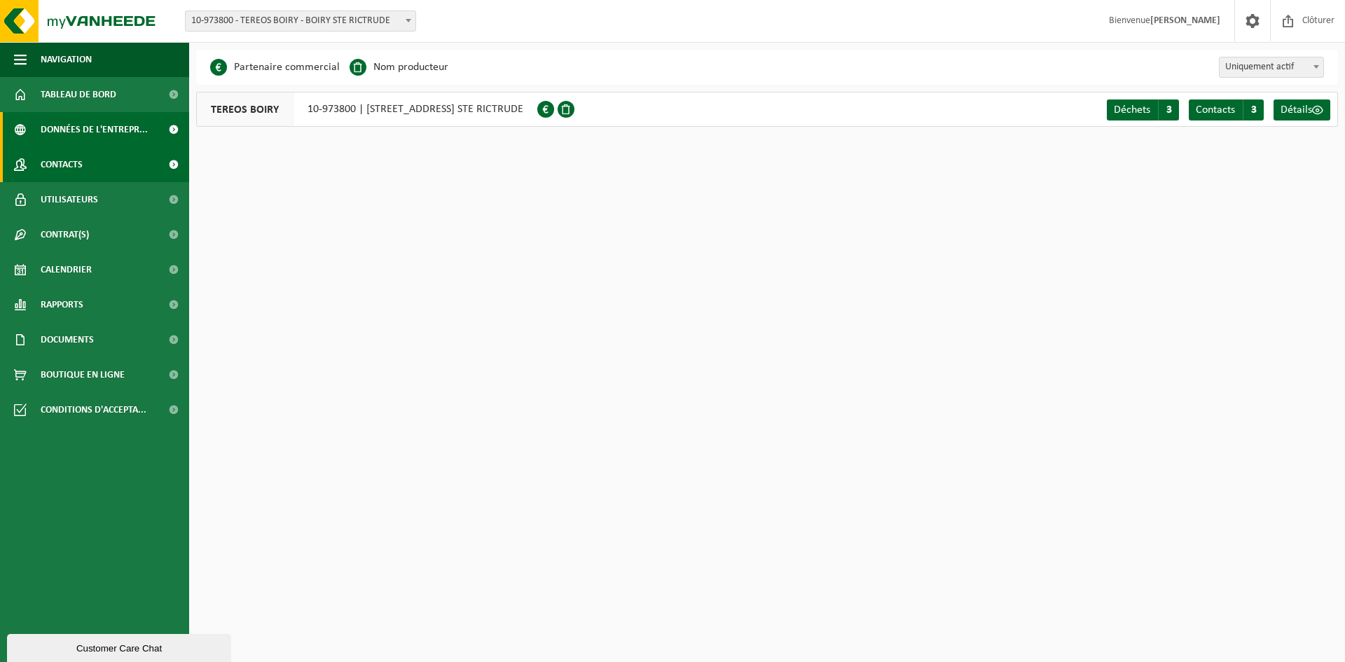
click at [137, 163] on link "Contacts" at bounding box center [94, 164] width 189 height 35
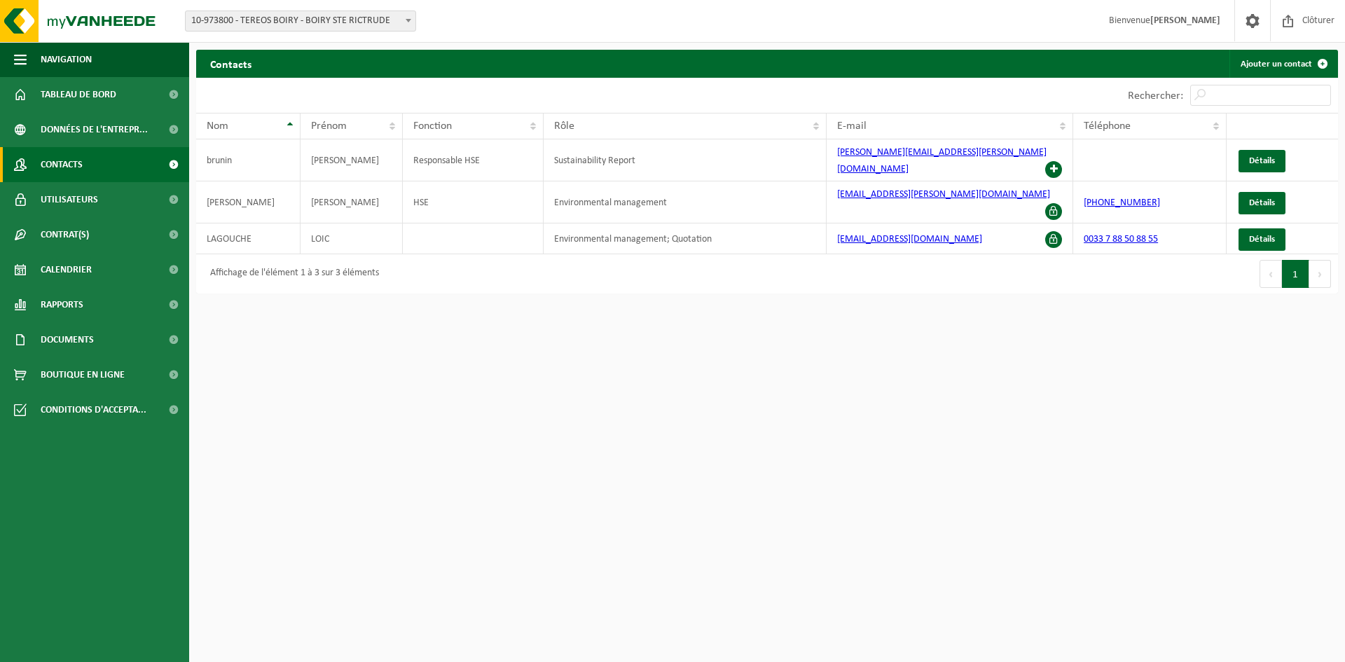
click at [153, 209] on link "Utilisateurs" at bounding box center [94, 199] width 189 height 35
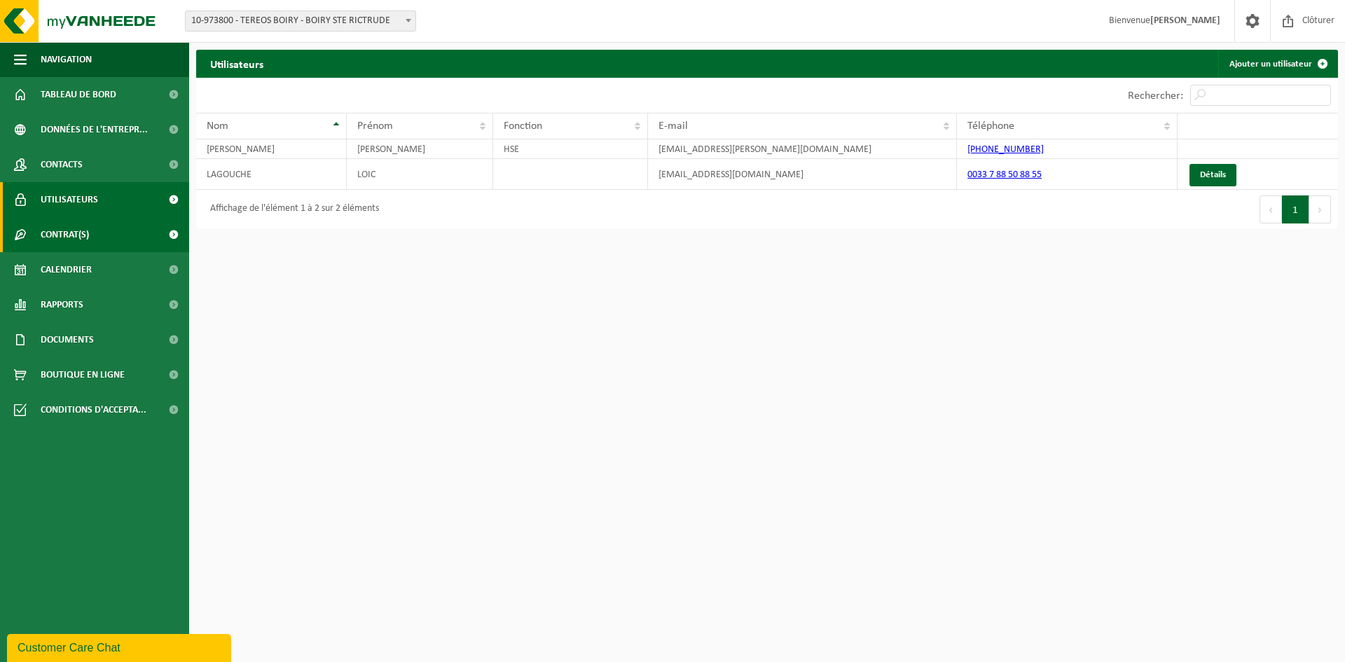
click at [155, 230] on link "Contrat(s)" at bounding box center [94, 234] width 189 height 35
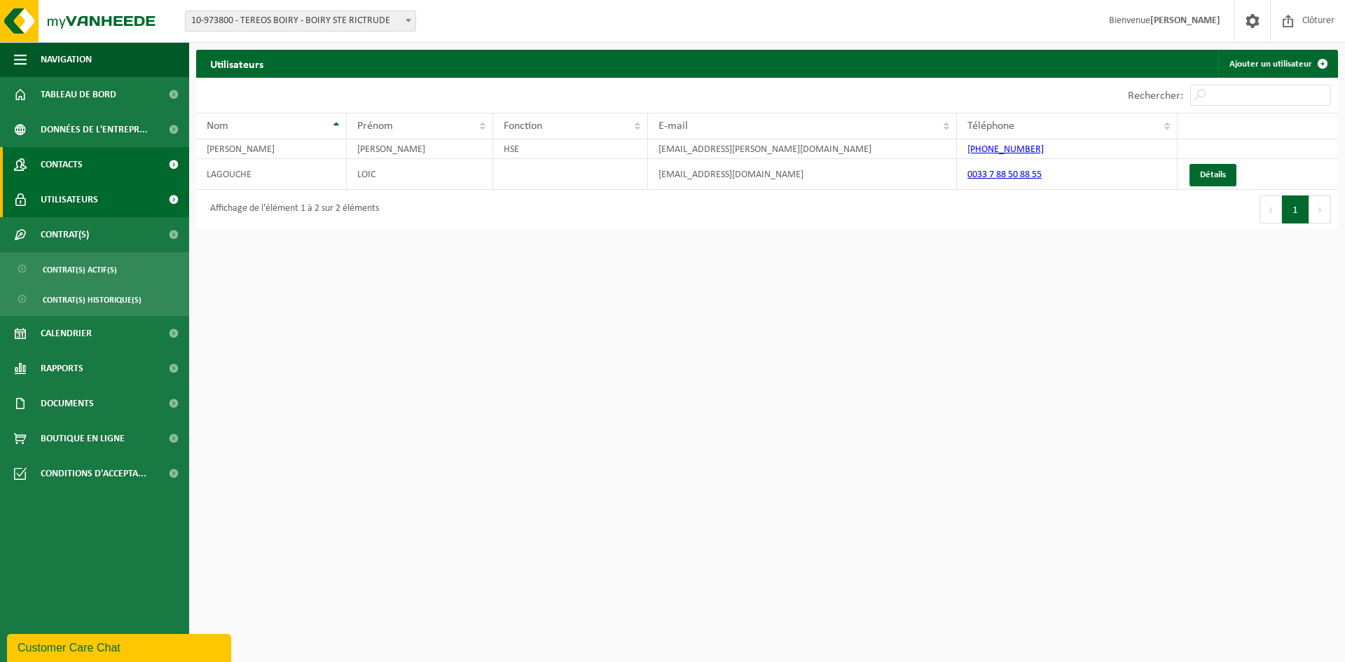
click at [123, 164] on link "Contacts" at bounding box center [94, 164] width 189 height 35
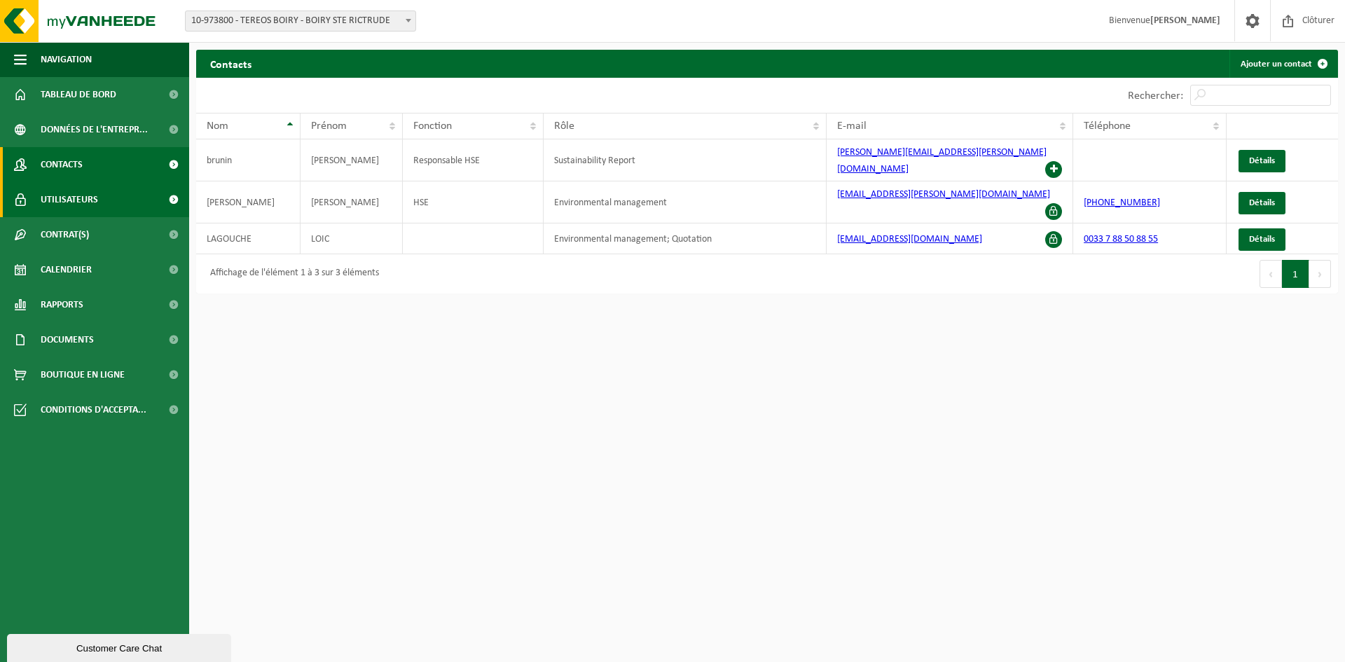
click at [118, 193] on link "Utilisateurs" at bounding box center [94, 199] width 189 height 35
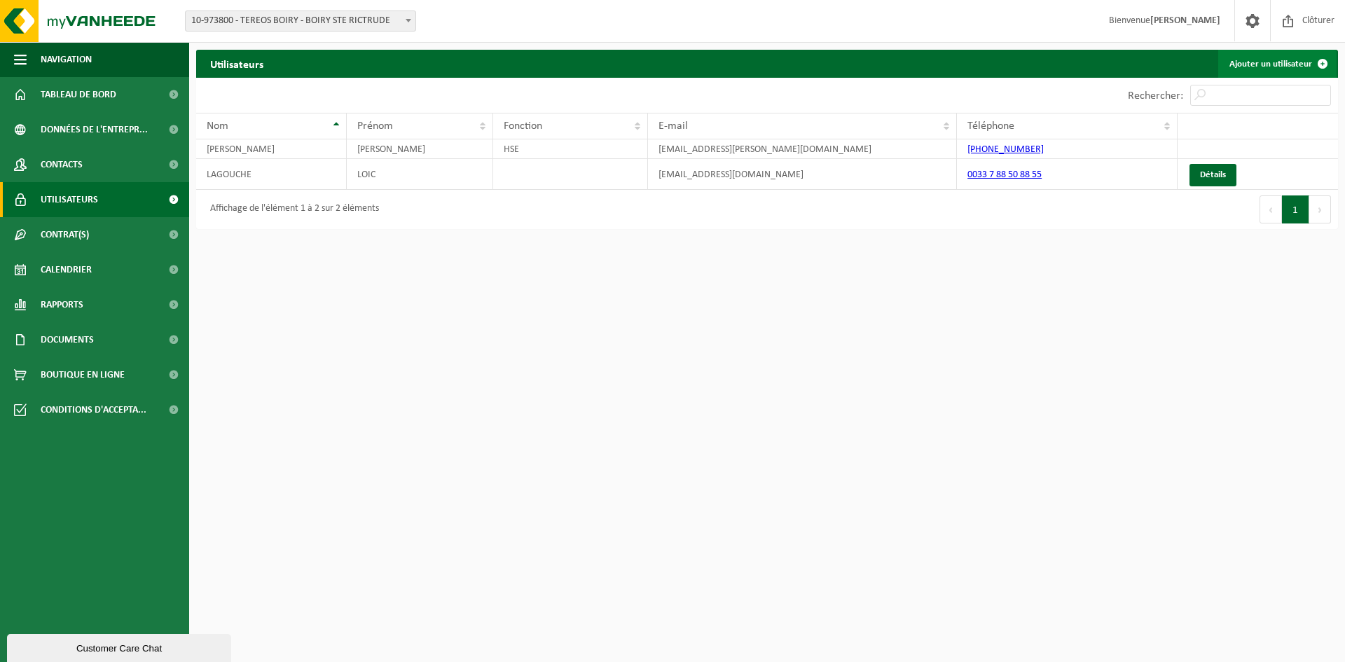
click at [1320, 60] on span at bounding box center [1322, 64] width 28 height 28
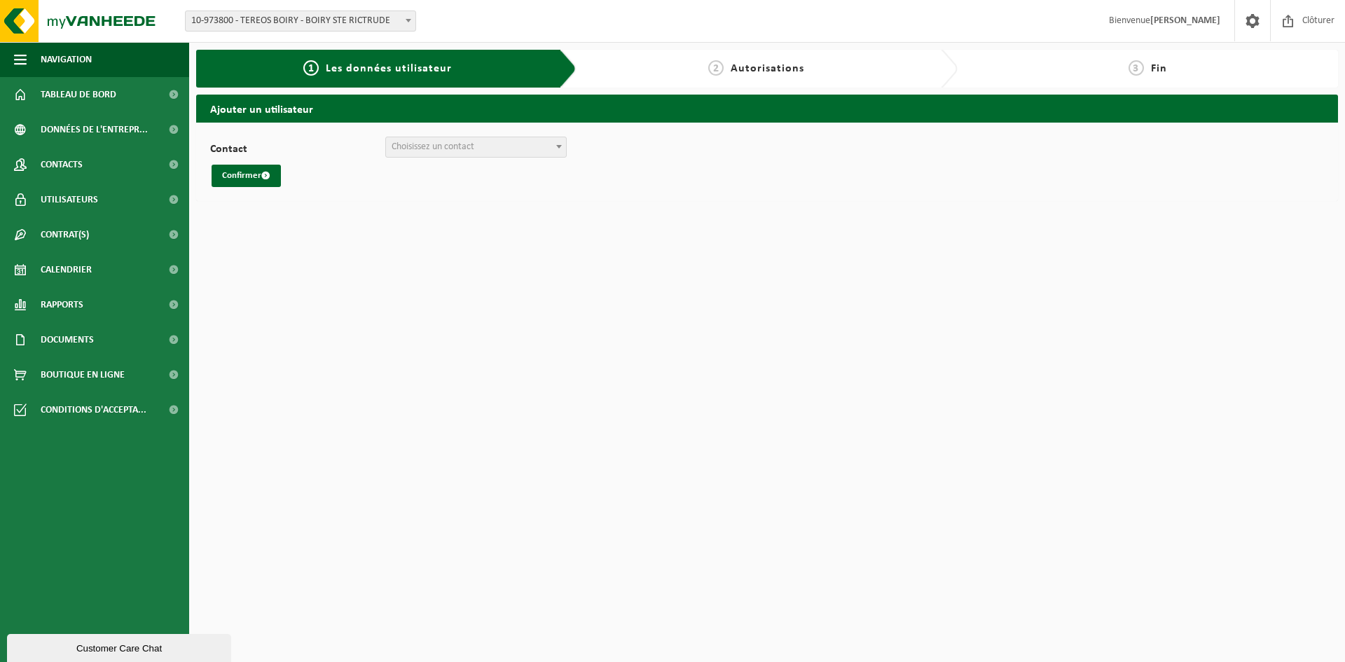
click at [508, 158] on div "Contact [PERSON_NAME] ([PERSON_NAME][EMAIL_ADDRESS][DOMAIN_NAME]) + Créer un no…" at bounding box center [766, 162] width 1113 height 50
click at [507, 149] on span "Choisissez un contact" at bounding box center [476, 147] width 180 height 20
select select "128831"
click at [268, 176] on span "submit" at bounding box center [265, 175] width 9 height 9
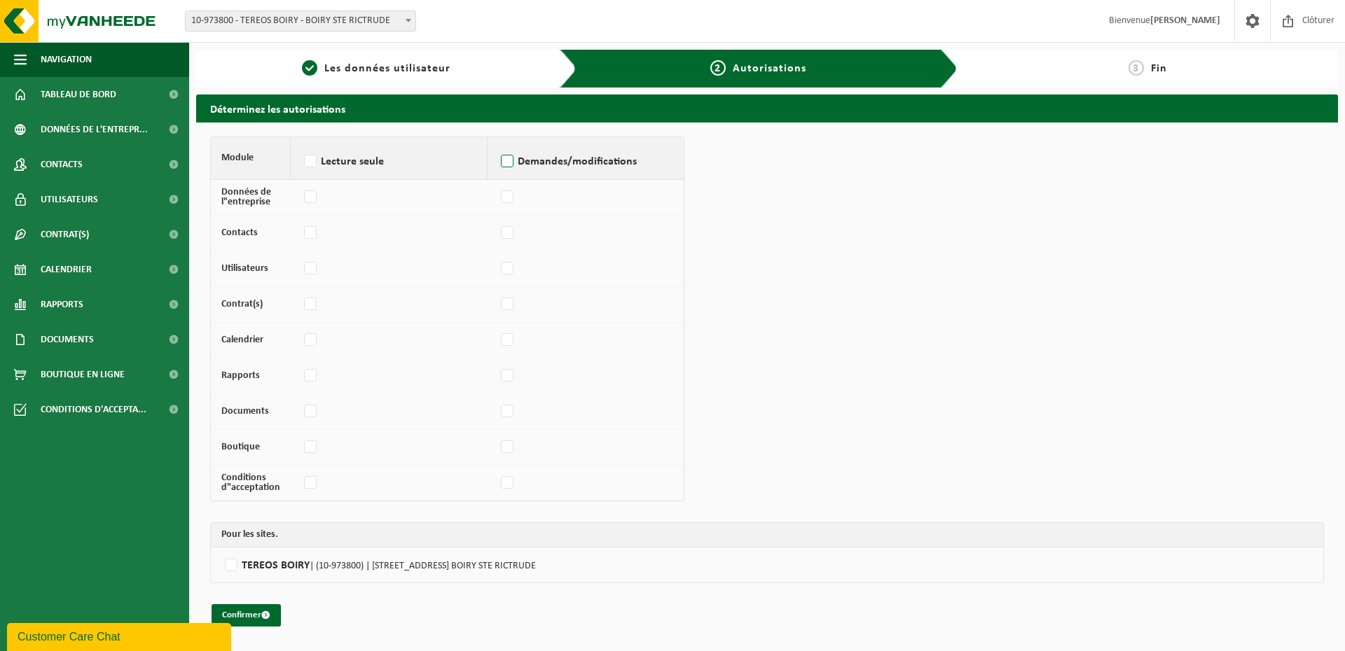
click at [506, 160] on label "Demandes/modifications" at bounding box center [585, 161] width 175 height 21
click at [498, 144] on input "Demandes/modifications" at bounding box center [497, 144] width 1 height 1
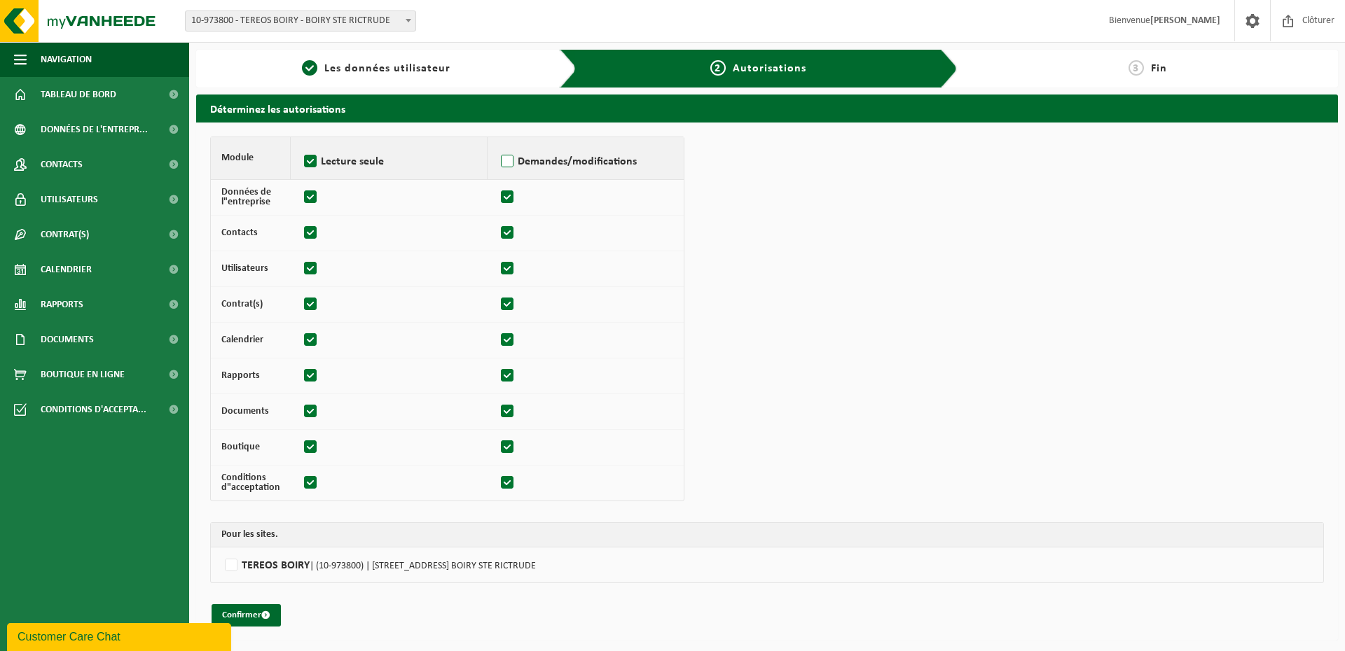
checkbox input "true"
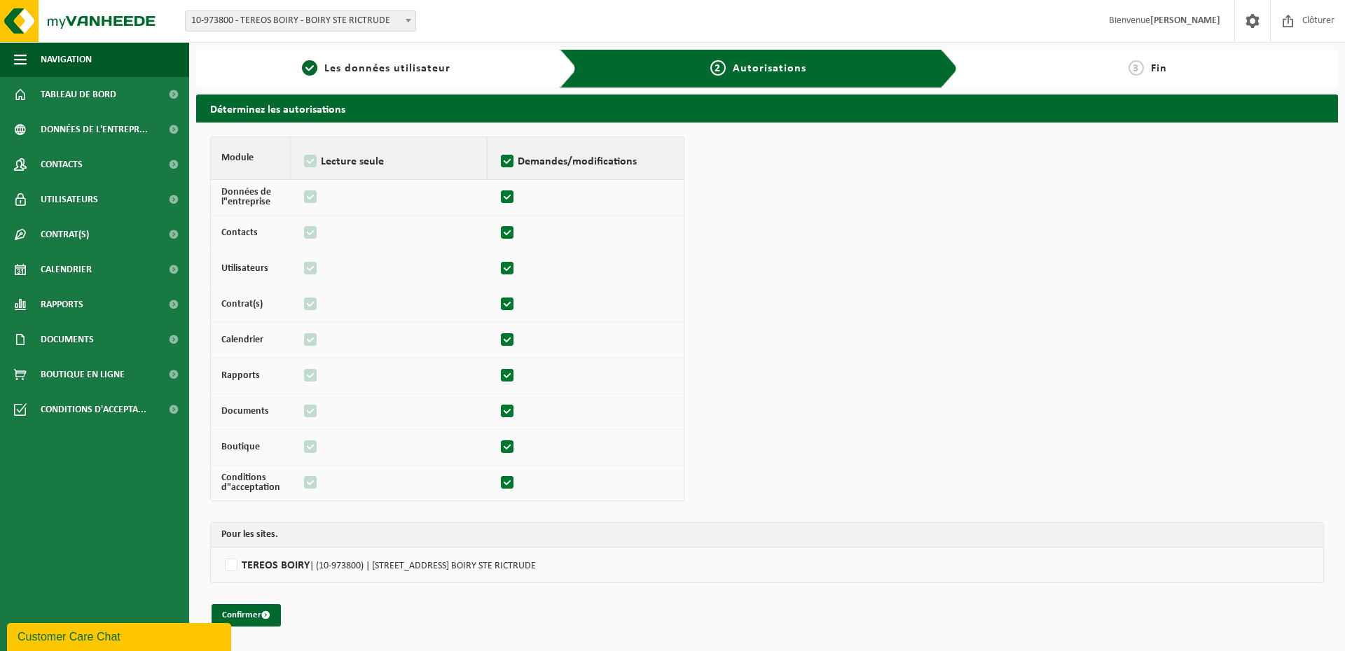
checkbox input "true"
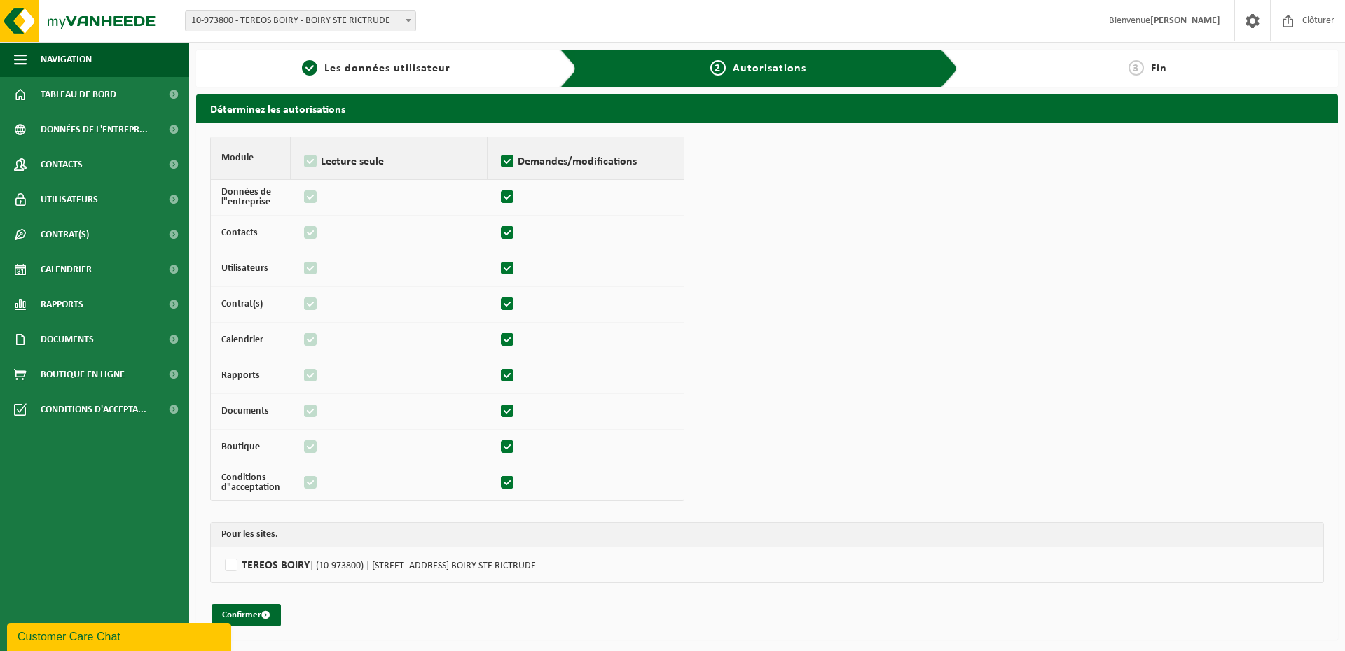
checkbox input "true"
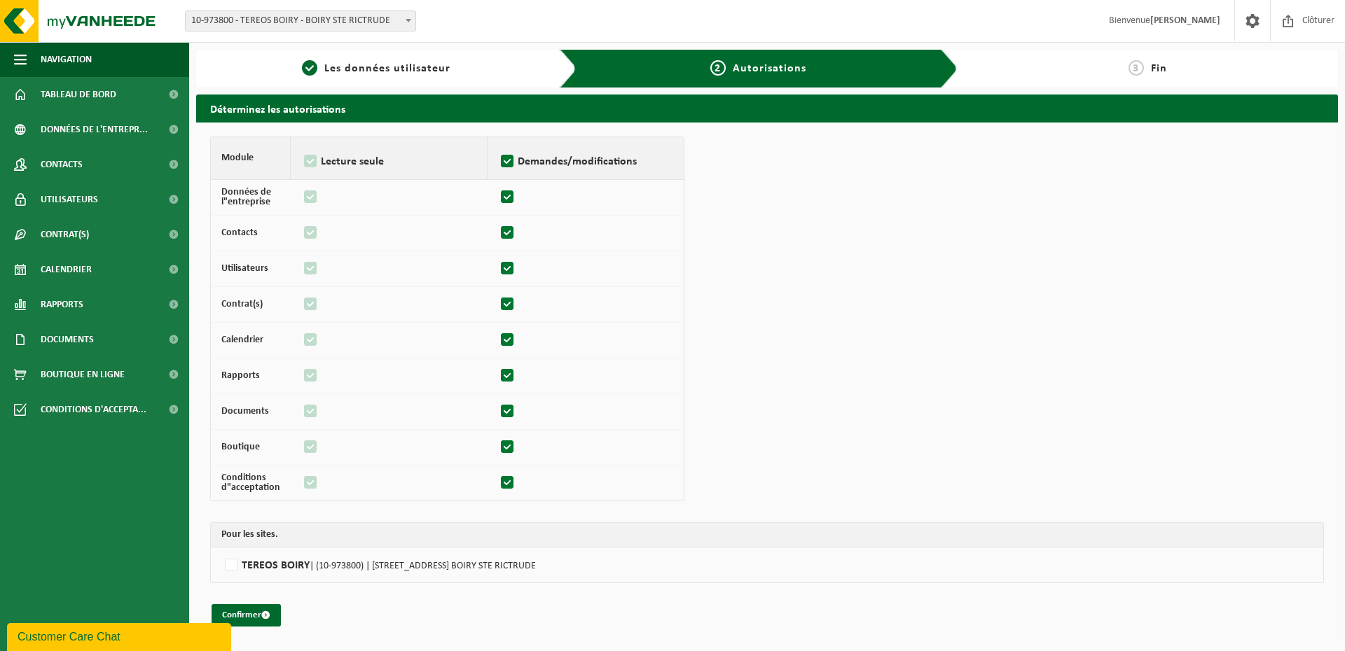
checkbox input "true"
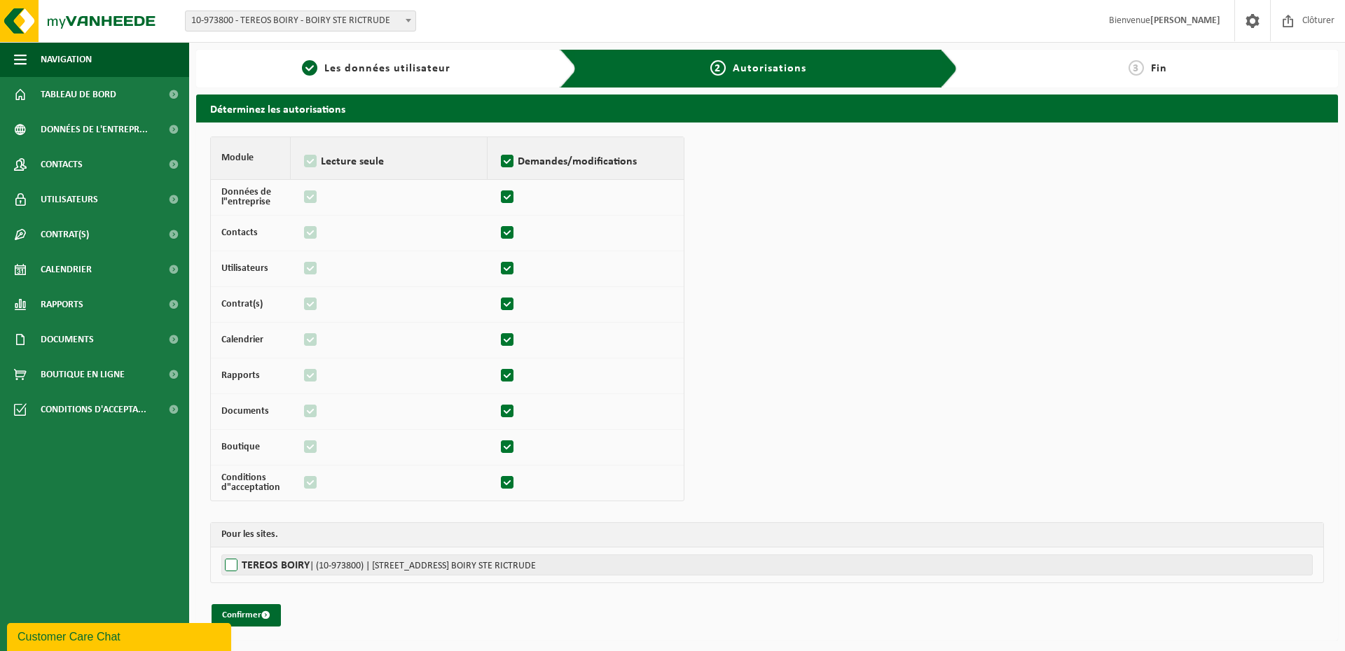
click at [229, 564] on label"] "TEREOS BOIRY | (10-973800) | RUE DE LA SUCRERIE 4, 62175 BOIRY STE RICTRUDE" at bounding box center [766, 565] width 1091 height 21
click at [229, 564] on input "TEREOS BOIRY | (10-973800) | RUE DE LA SUCRERIE 4, 62175 BOIRY STE RICTRUDE" at bounding box center [893, 565] width 1345 height 21
checkbox input "true"
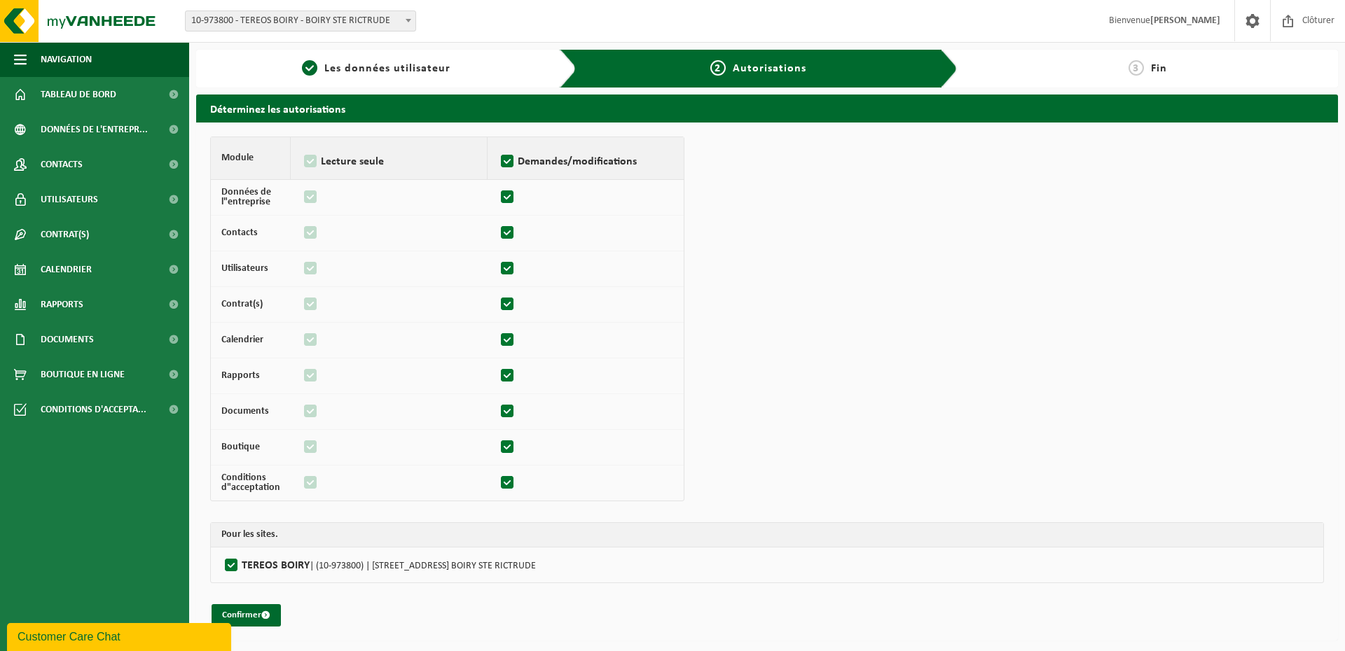
click at [509, 161] on label "Demandes/modifications" at bounding box center [585, 161] width 175 height 21
click at [498, 144] on input "Demandes/modifications" at bounding box center [497, 144] width 1 height 1
checkbox input "false"
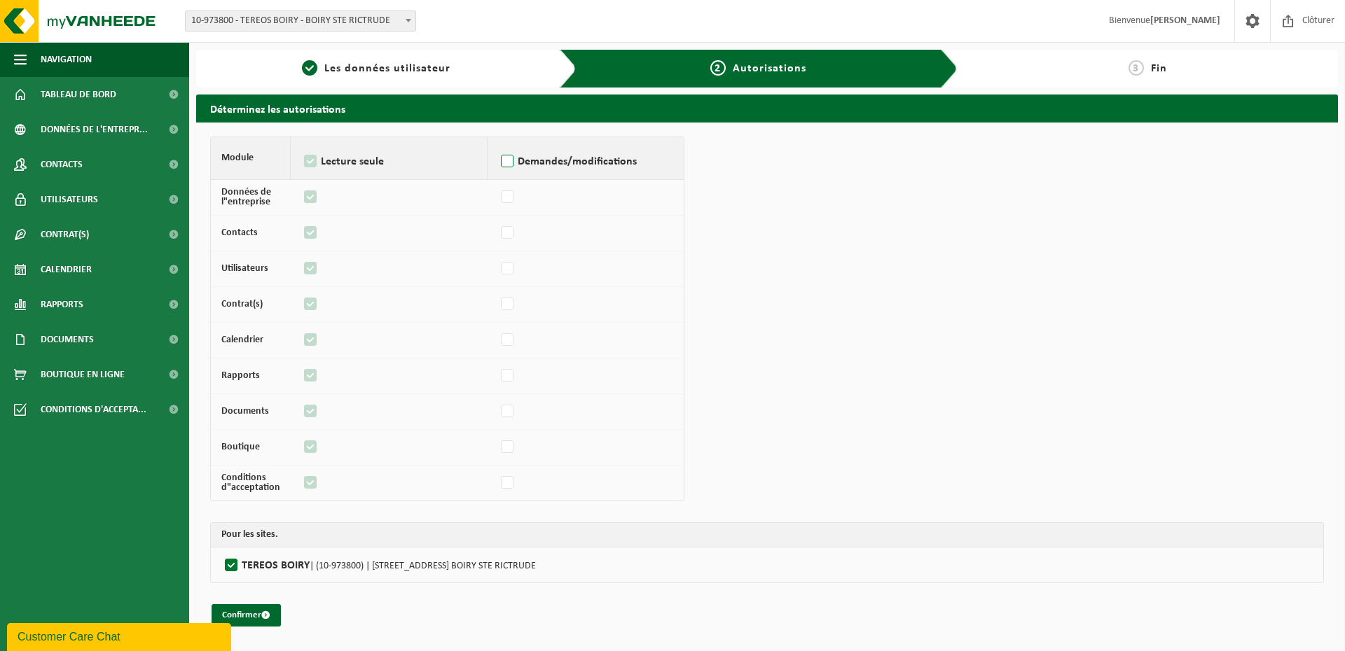
checkbox input "false"
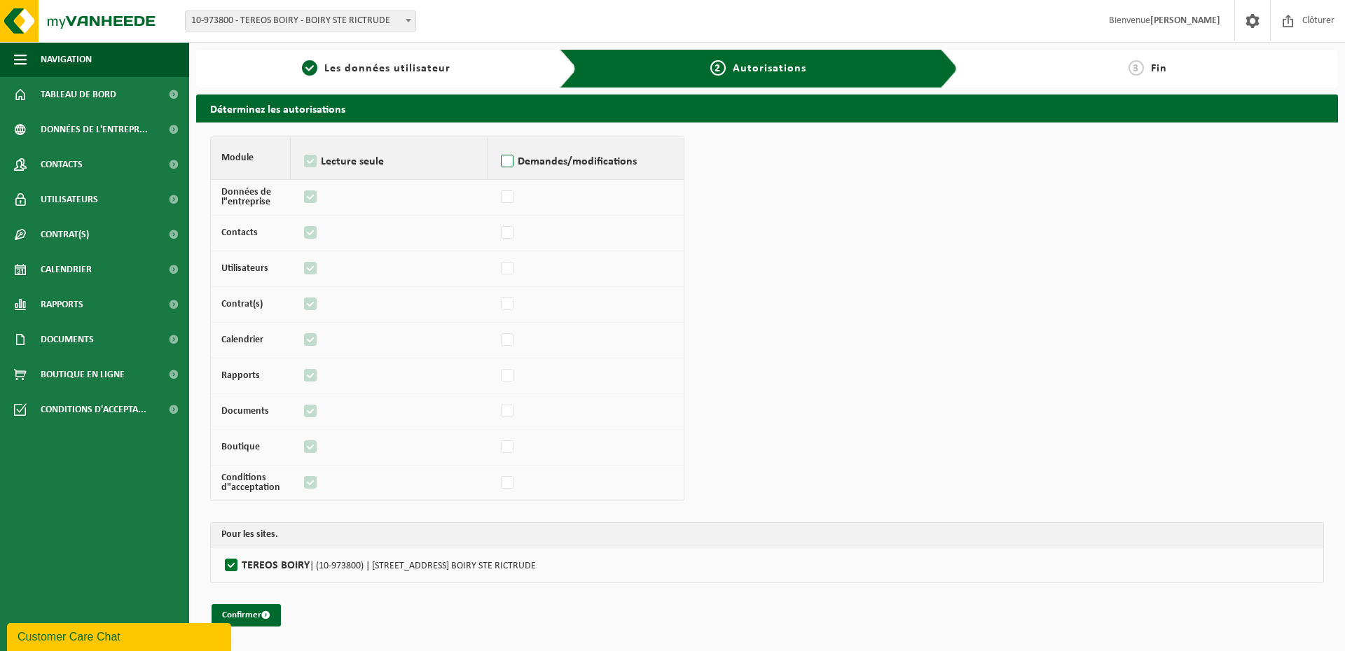
checkbox input "false"
click at [265, 619] on span "submit" at bounding box center [265, 615] width 9 height 9
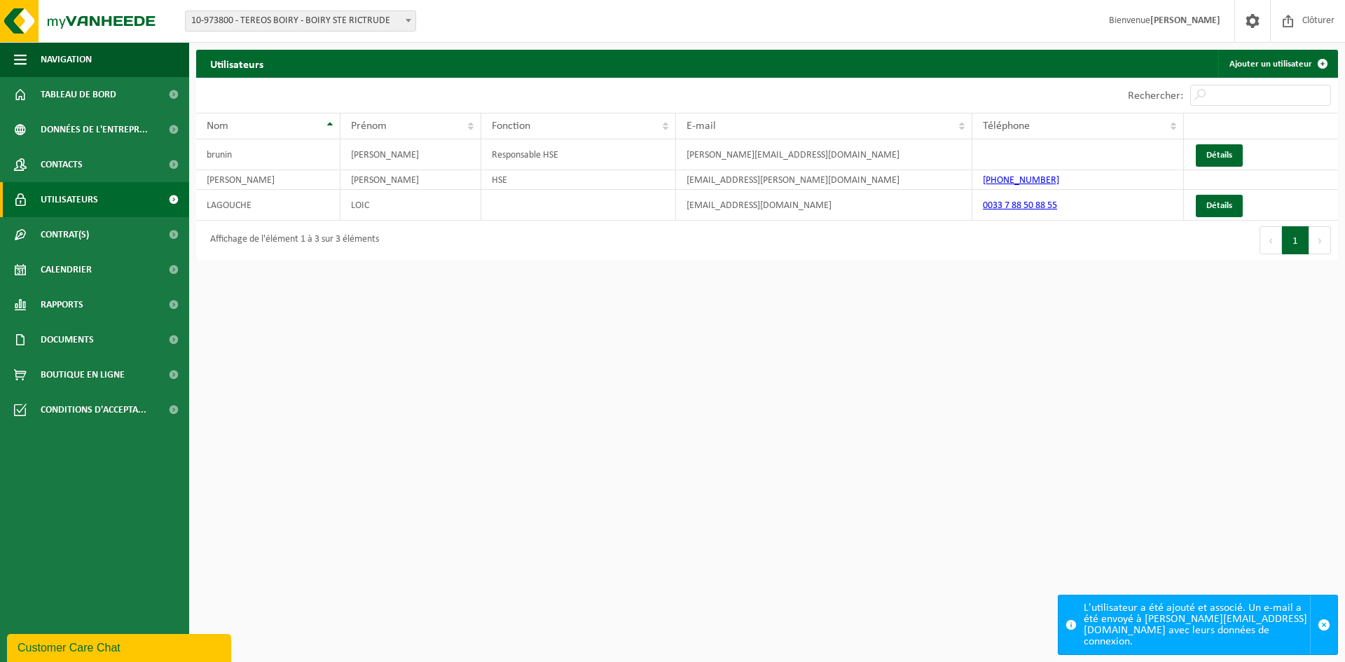
click at [728, 387] on html "Site: 10-973800 - TEREOS BOIRY - BOIRY STE RICTRUDE 10-973800 - TEREOS BOIRY - …" at bounding box center [672, 331] width 1345 height 662
click at [611, 181] on td "HSE" at bounding box center [578, 180] width 195 height 20
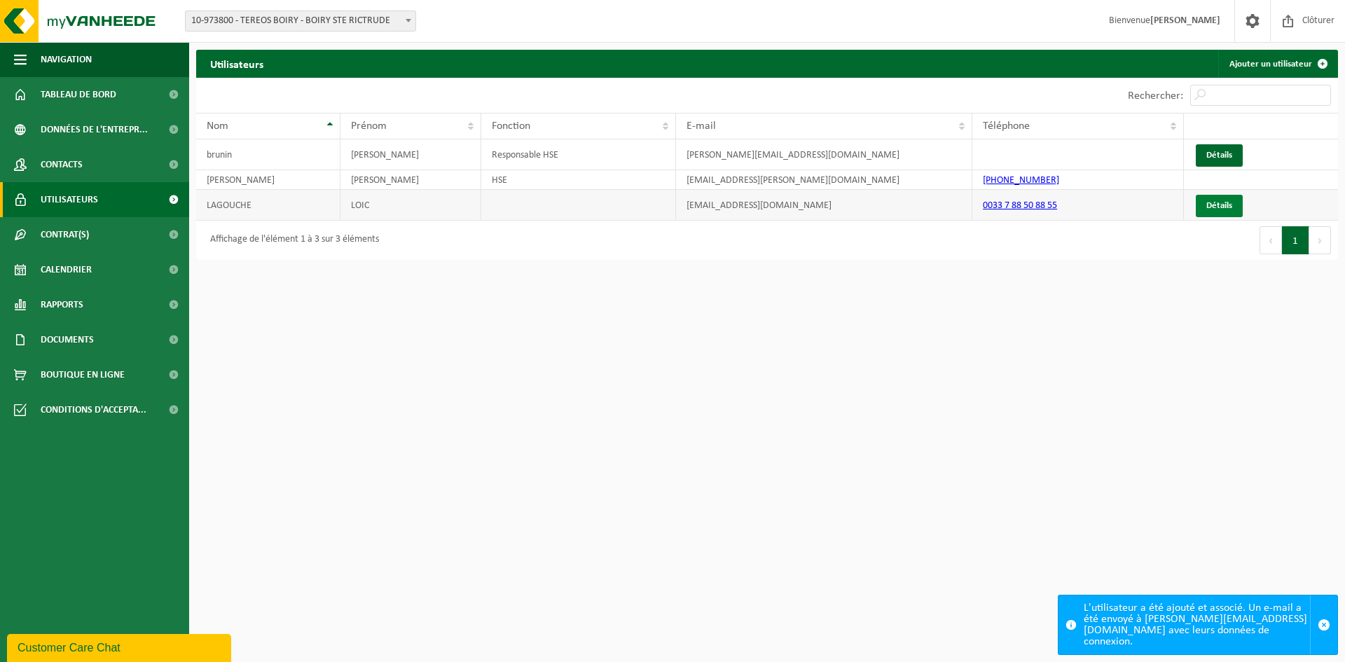
click at [1222, 204] on link "Détails" at bounding box center [1218, 206] width 47 height 22
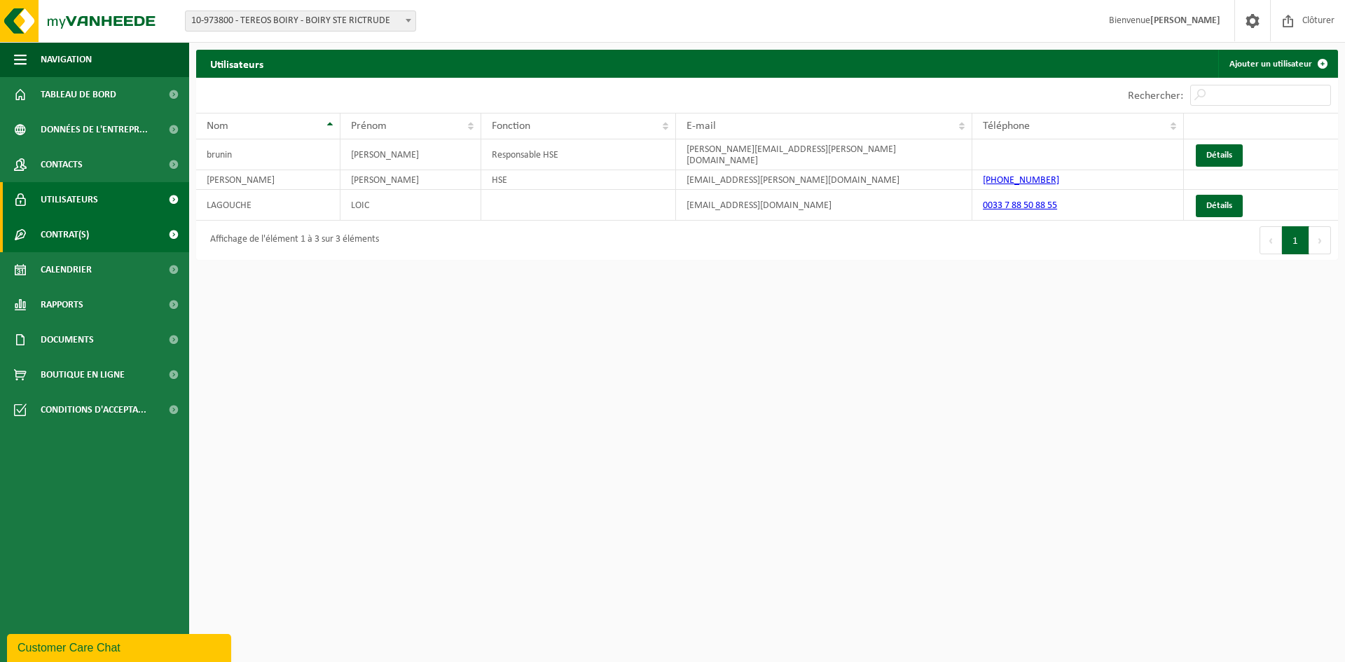
click at [92, 236] on link "Contrat(s)" at bounding box center [94, 234] width 189 height 35
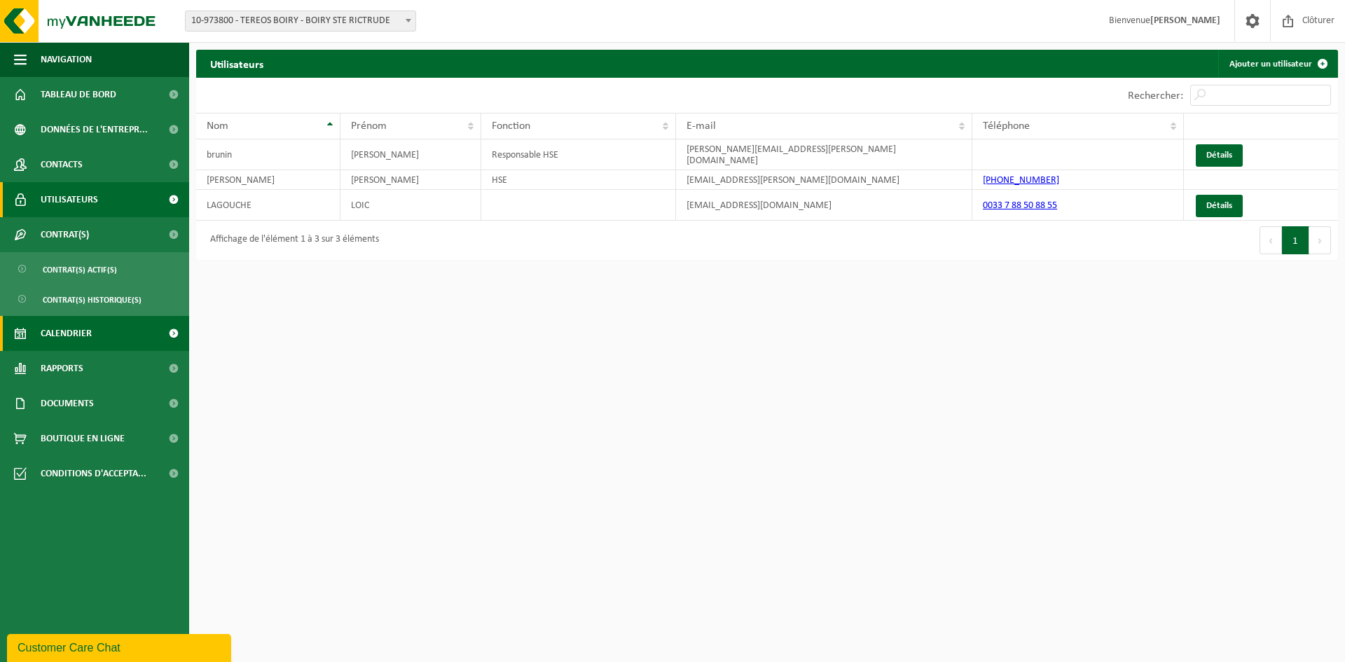
click at [99, 327] on link "Calendrier" at bounding box center [94, 333] width 189 height 35
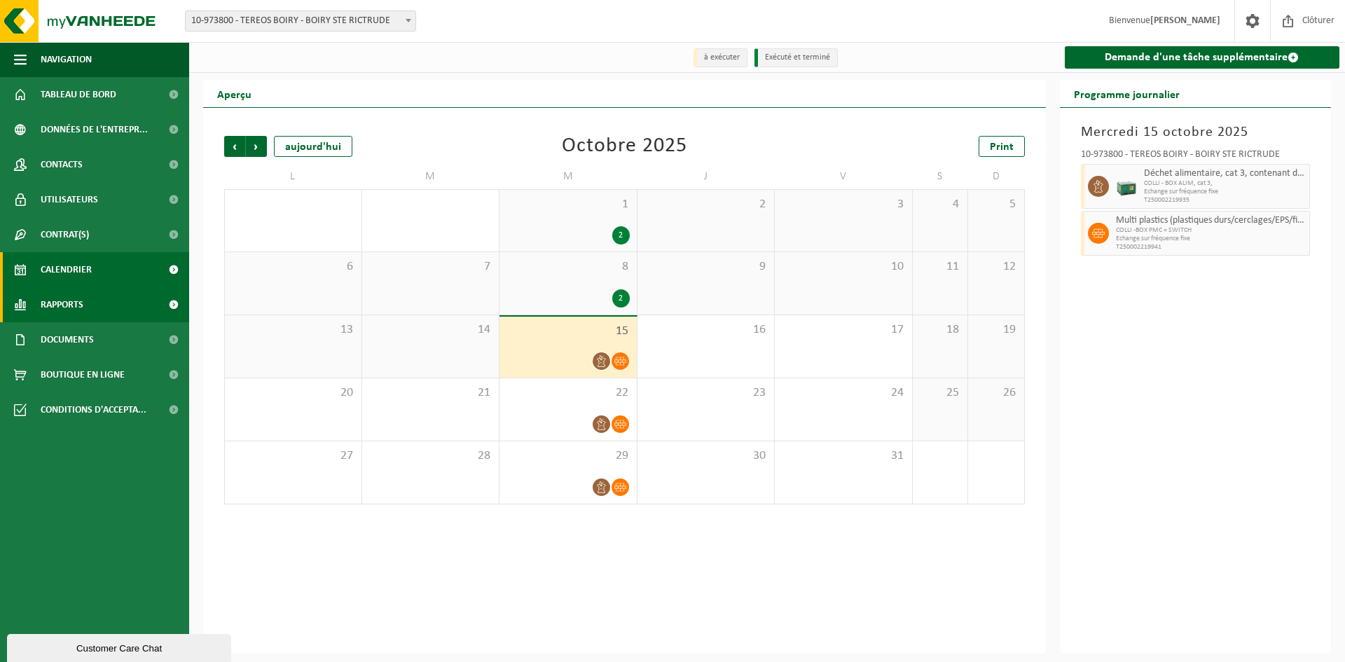
click at [103, 303] on link "Rapports" at bounding box center [94, 304] width 189 height 35
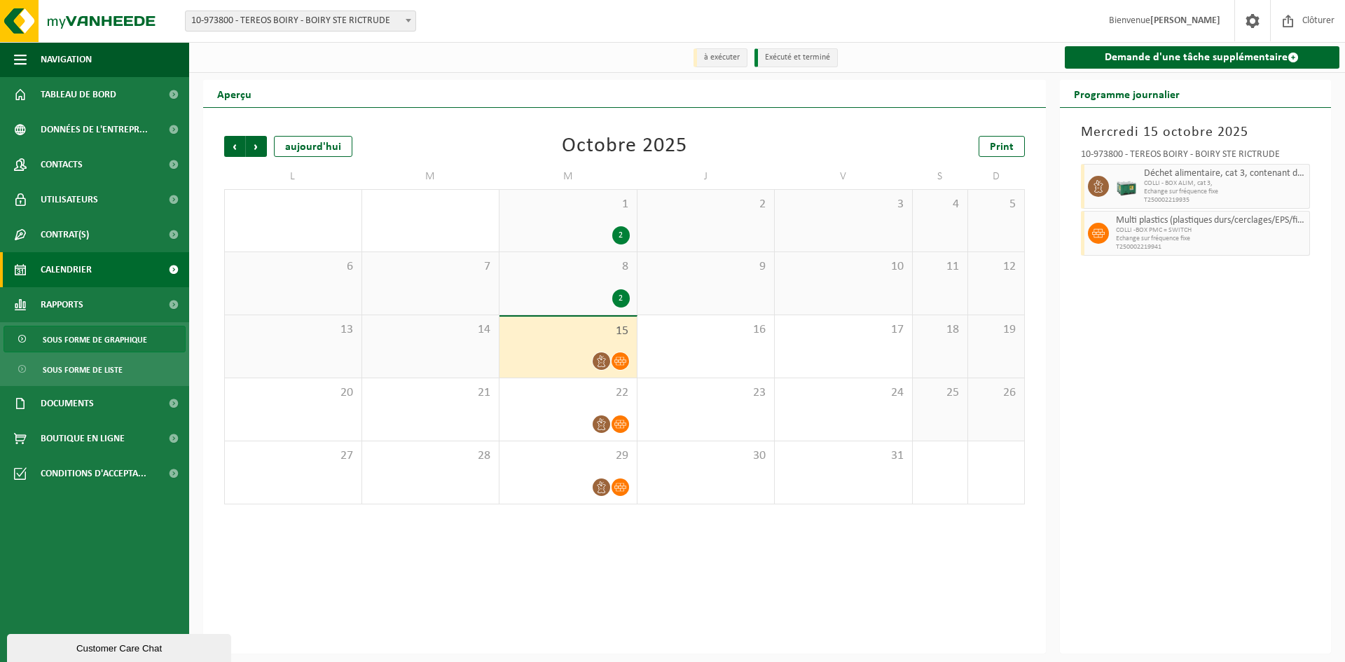
click at [117, 342] on span "Sous forme de graphique" at bounding box center [95, 339] width 104 height 27
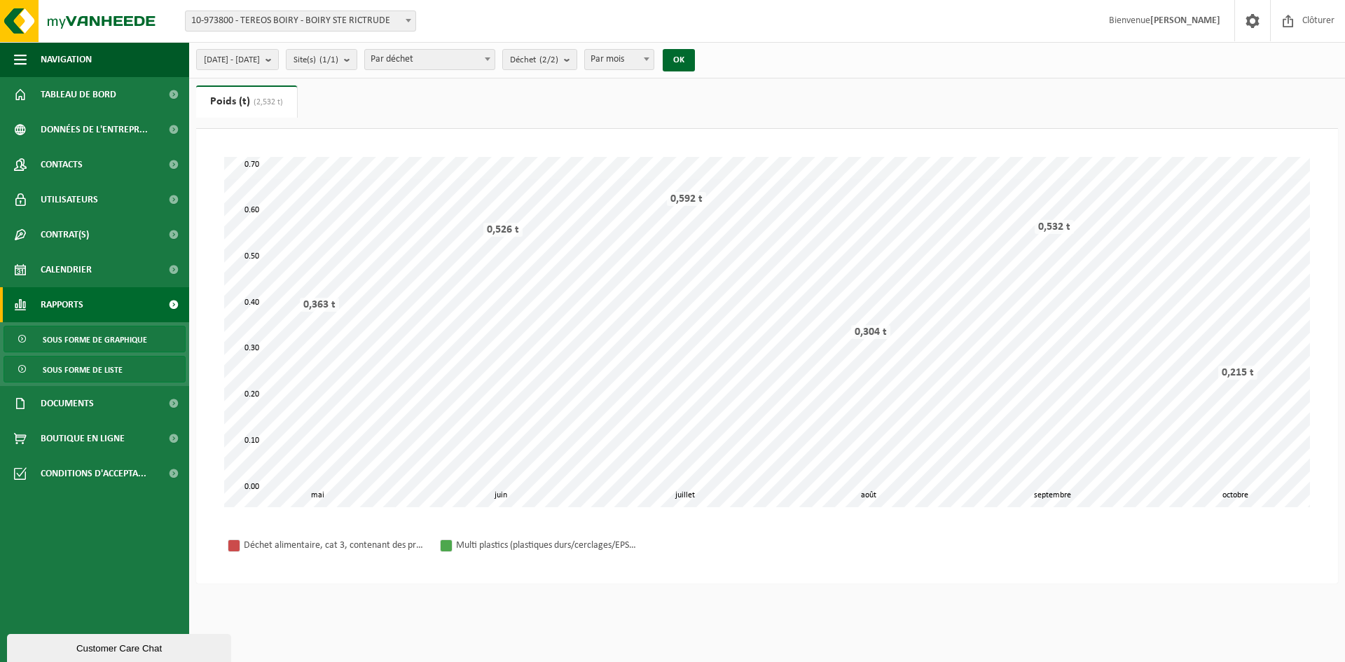
click at [113, 373] on span "Sous forme de liste" at bounding box center [83, 369] width 80 height 27
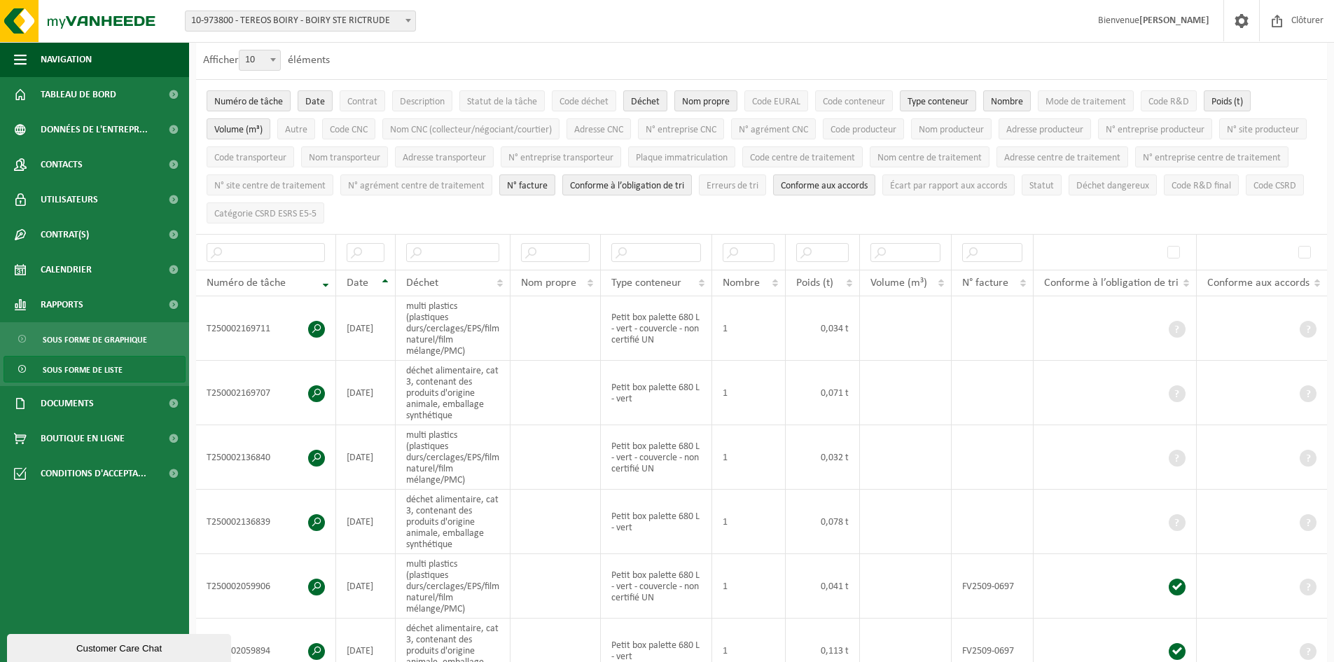
scroll to position [70, 0]
click at [1177, 325] on span at bounding box center [1177, 329] width 17 height 17
click at [320, 325] on span at bounding box center [316, 329] width 17 height 17
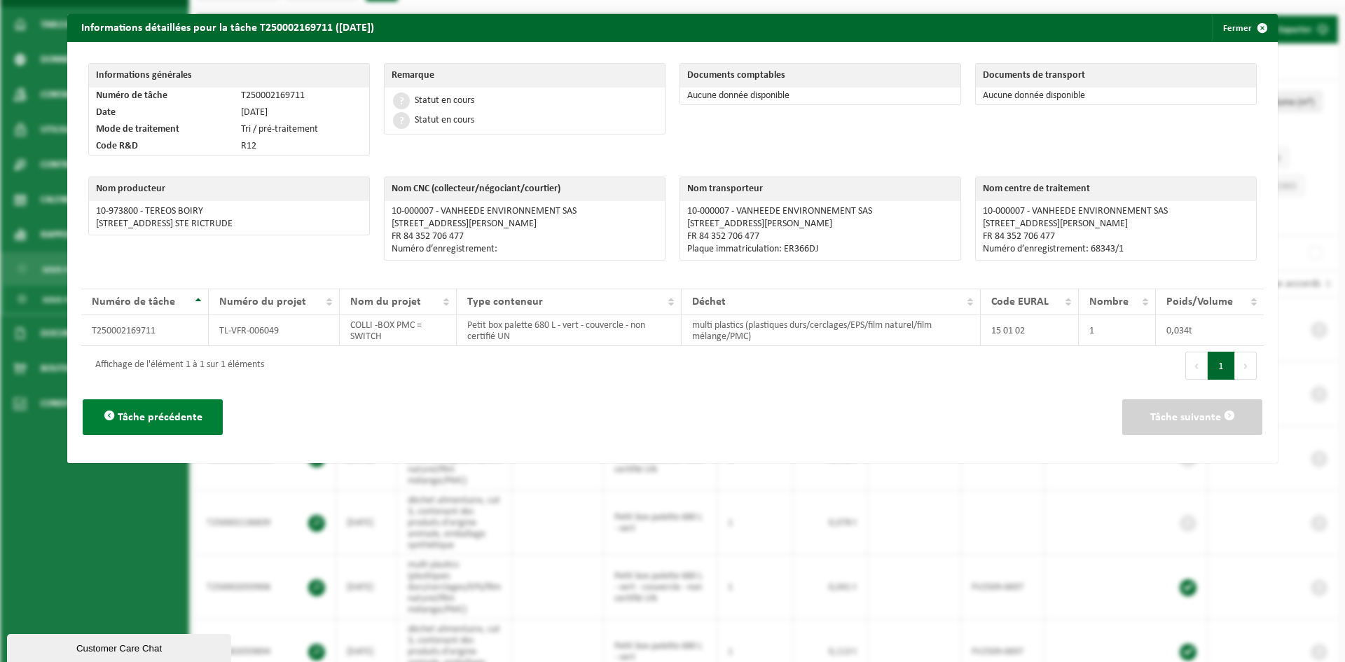
click at [130, 419] on span "Tâche précédente" at bounding box center [160, 417] width 85 height 11
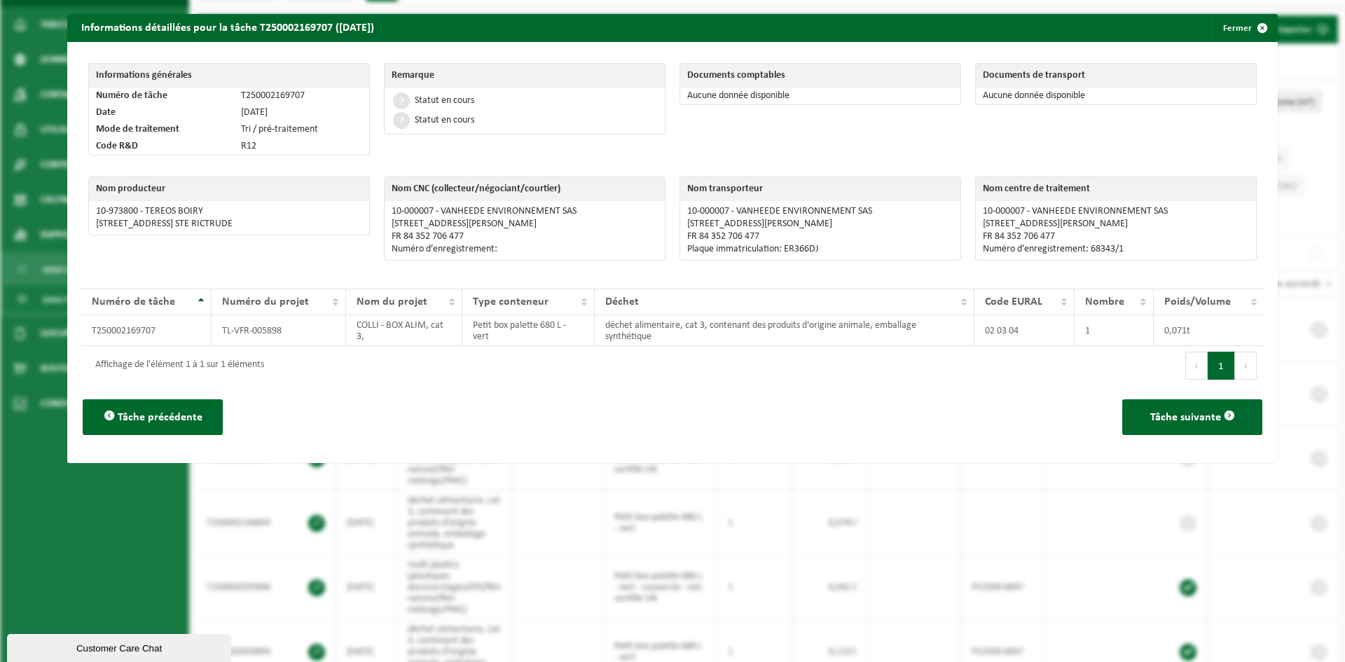
click at [123, 480] on div "Informations détaillées pour la tâche T250002169707 (08-10-2025) Fermer Informa…" at bounding box center [672, 331] width 1345 height 662
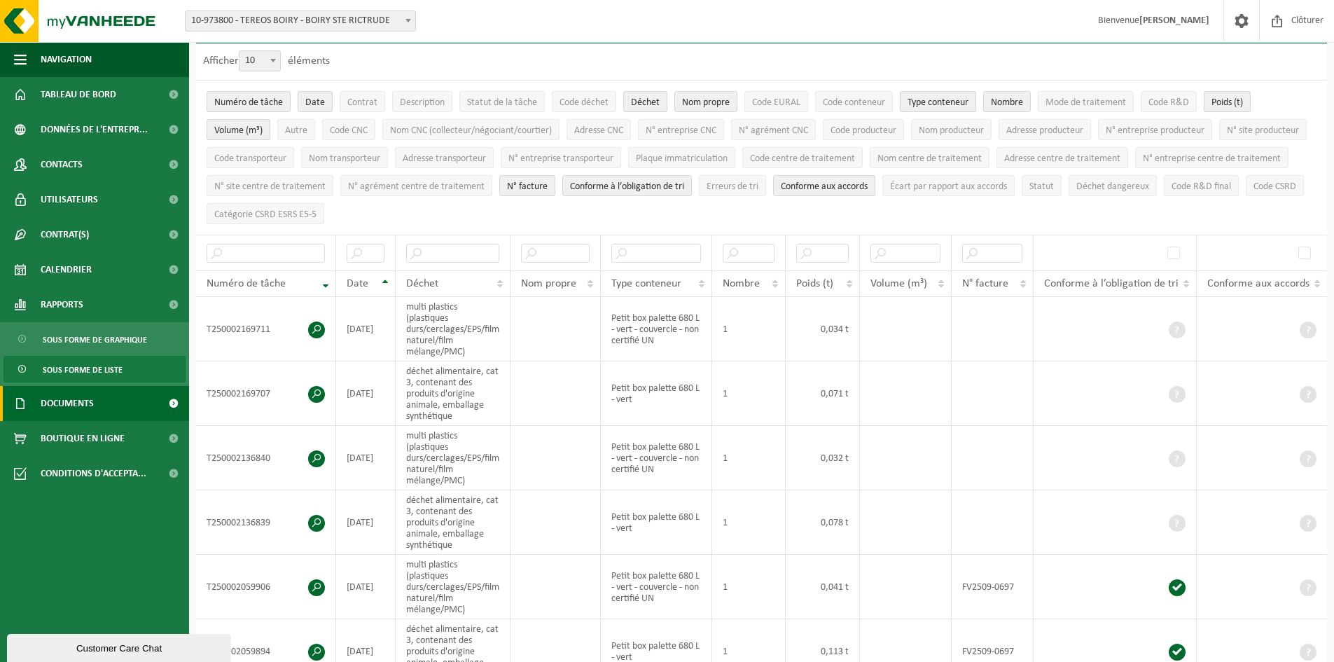
click at [118, 396] on link "Documents" at bounding box center [94, 403] width 189 height 35
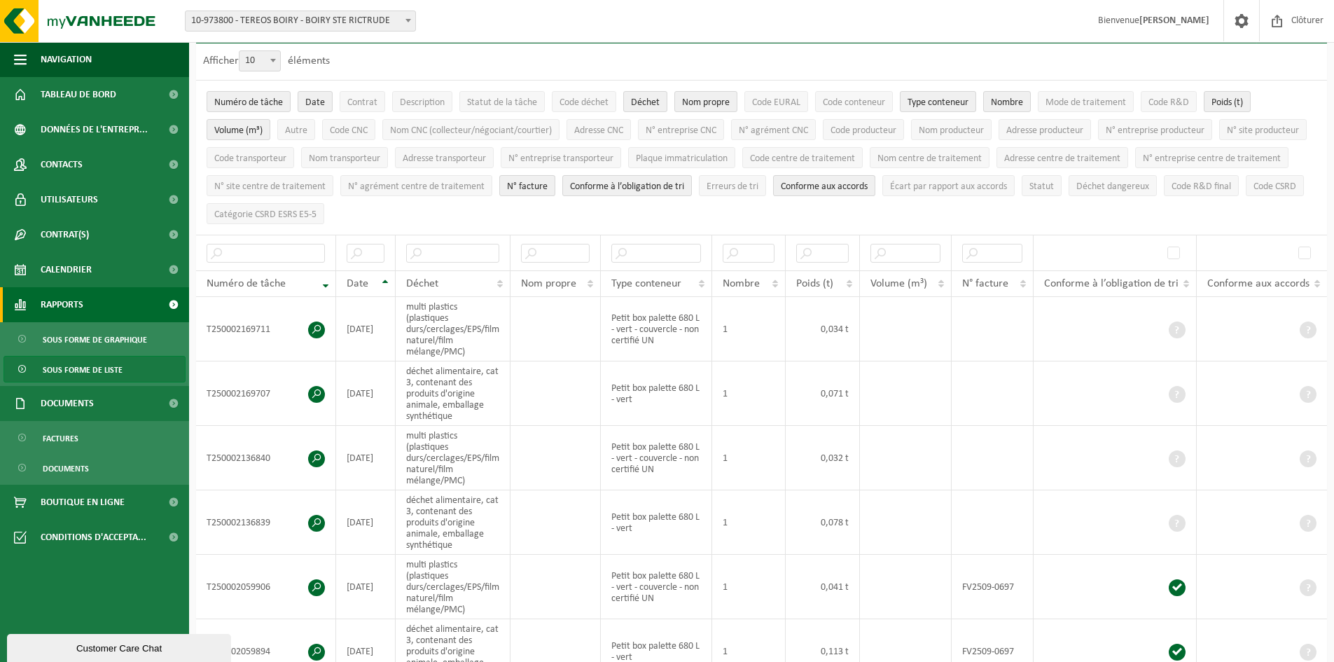
click at [72, 295] on span "Rapports" at bounding box center [62, 304] width 43 height 35
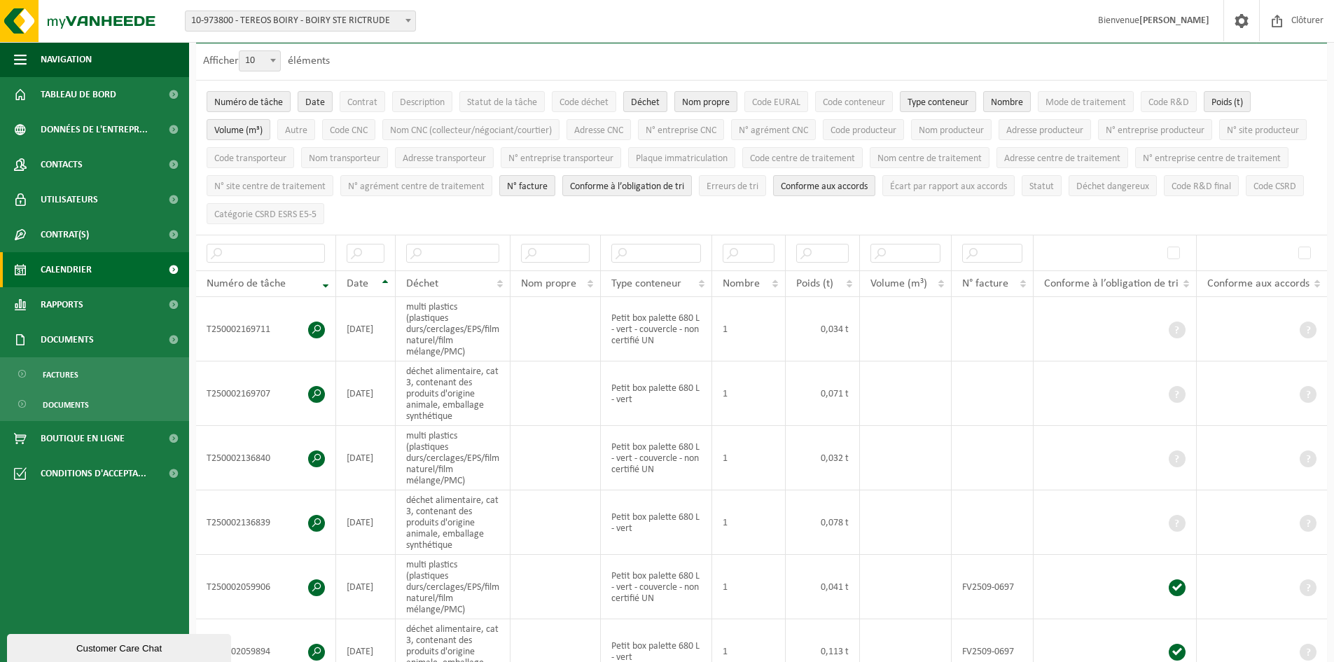
click at [78, 268] on span "Calendrier" at bounding box center [66, 269] width 51 height 35
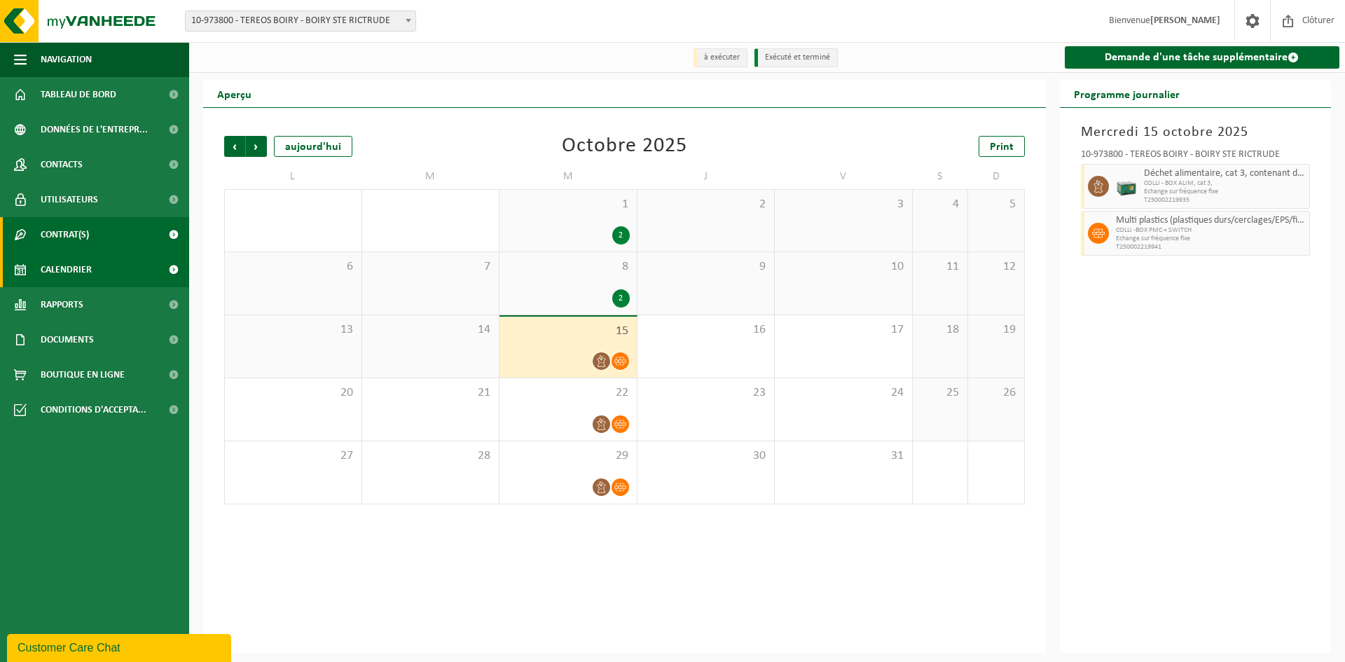
click at [74, 238] on span "Contrat(s)" at bounding box center [65, 234] width 48 height 35
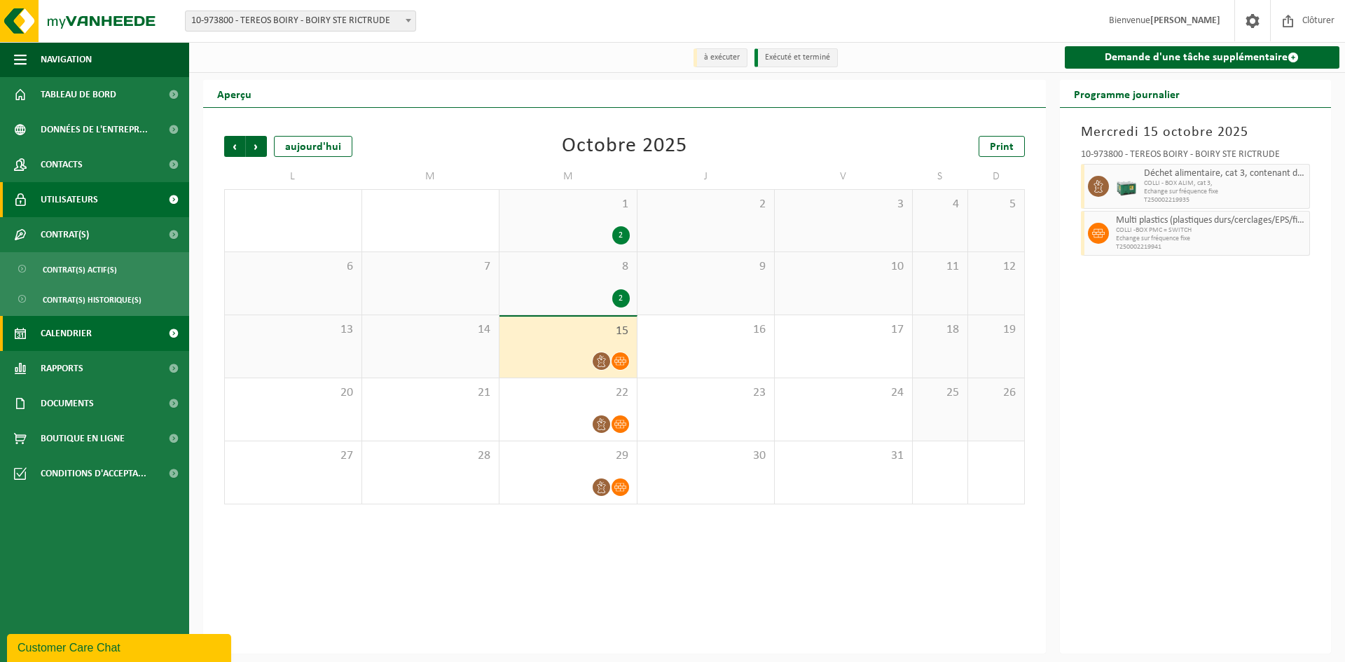
click at [81, 197] on span "Utilisateurs" at bounding box center [69, 199] width 57 height 35
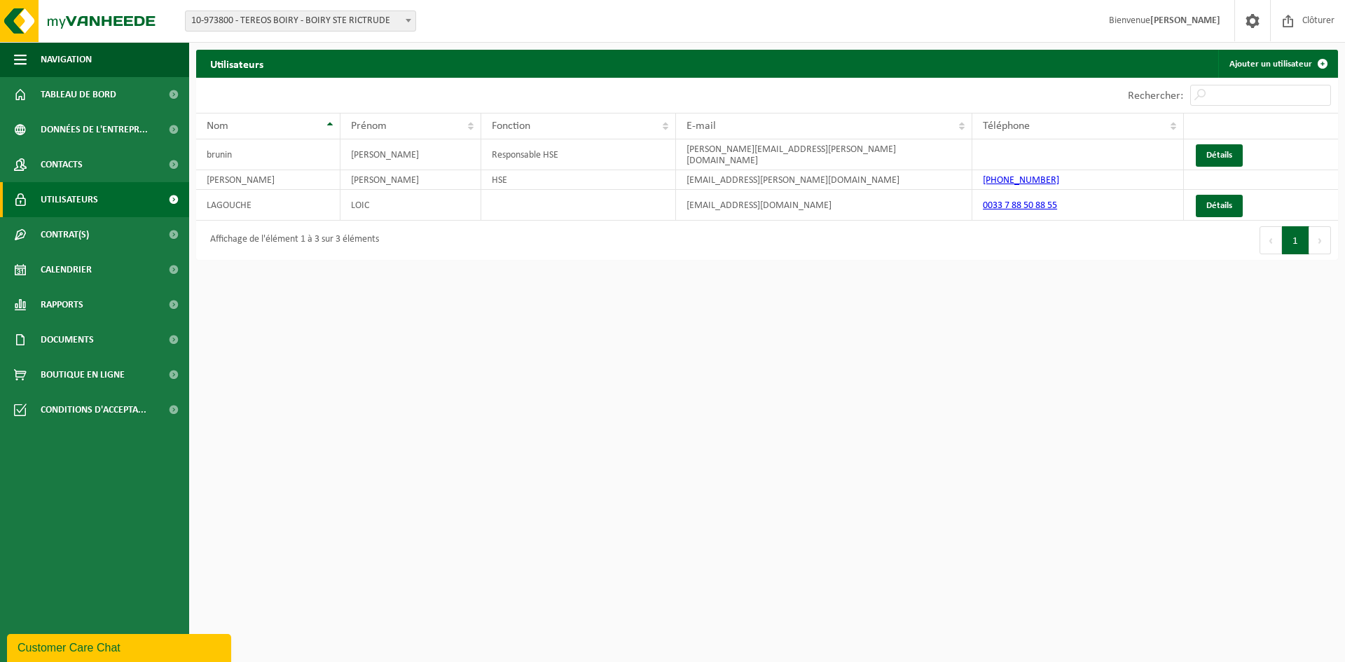
click at [104, 165] on link "Contacts" at bounding box center [94, 164] width 189 height 35
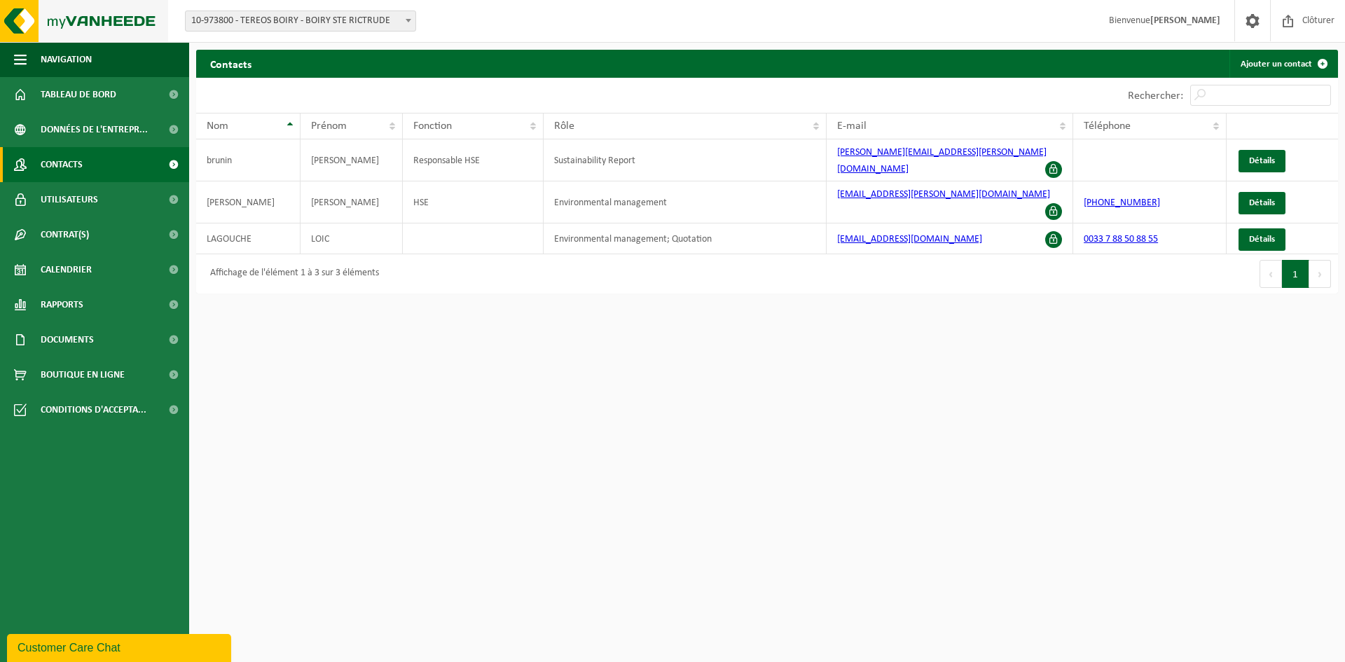
click at [77, 15] on img at bounding box center [84, 21] width 168 height 42
